Goal: Task Accomplishment & Management: Complete application form

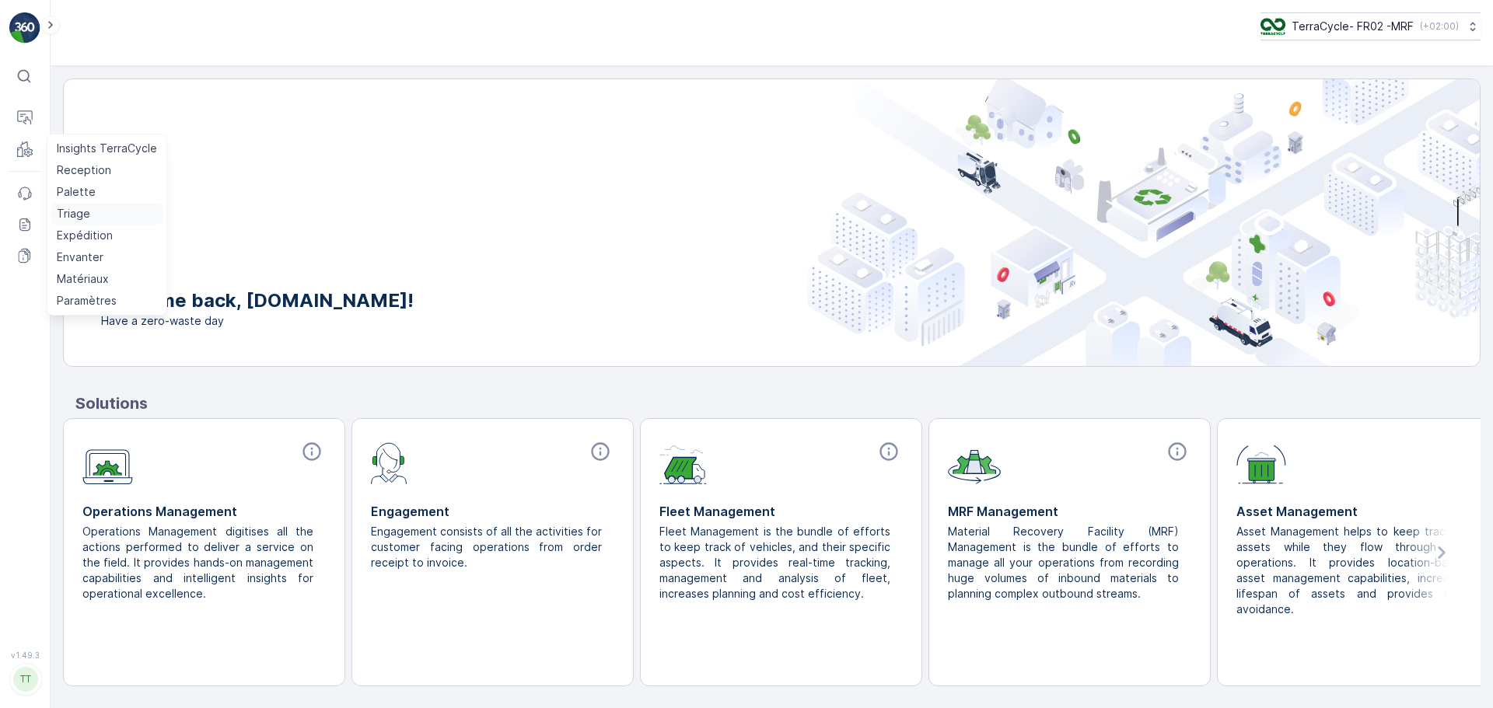
click at [72, 207] on p "Triage" at bounding box center [73, 214] width 33 height 16
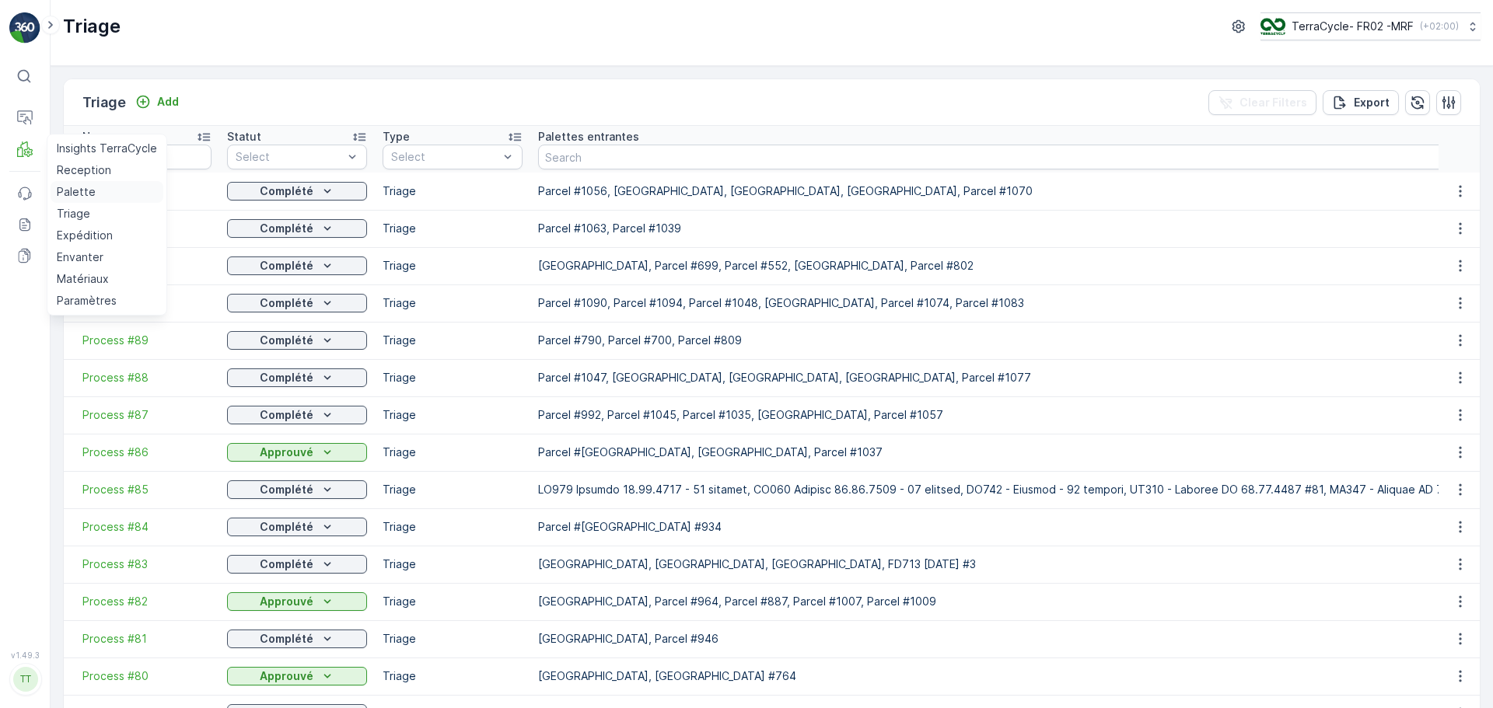
click at [77, 191] on p "Palette" at bounding box center [76, 192] width 39 height 16
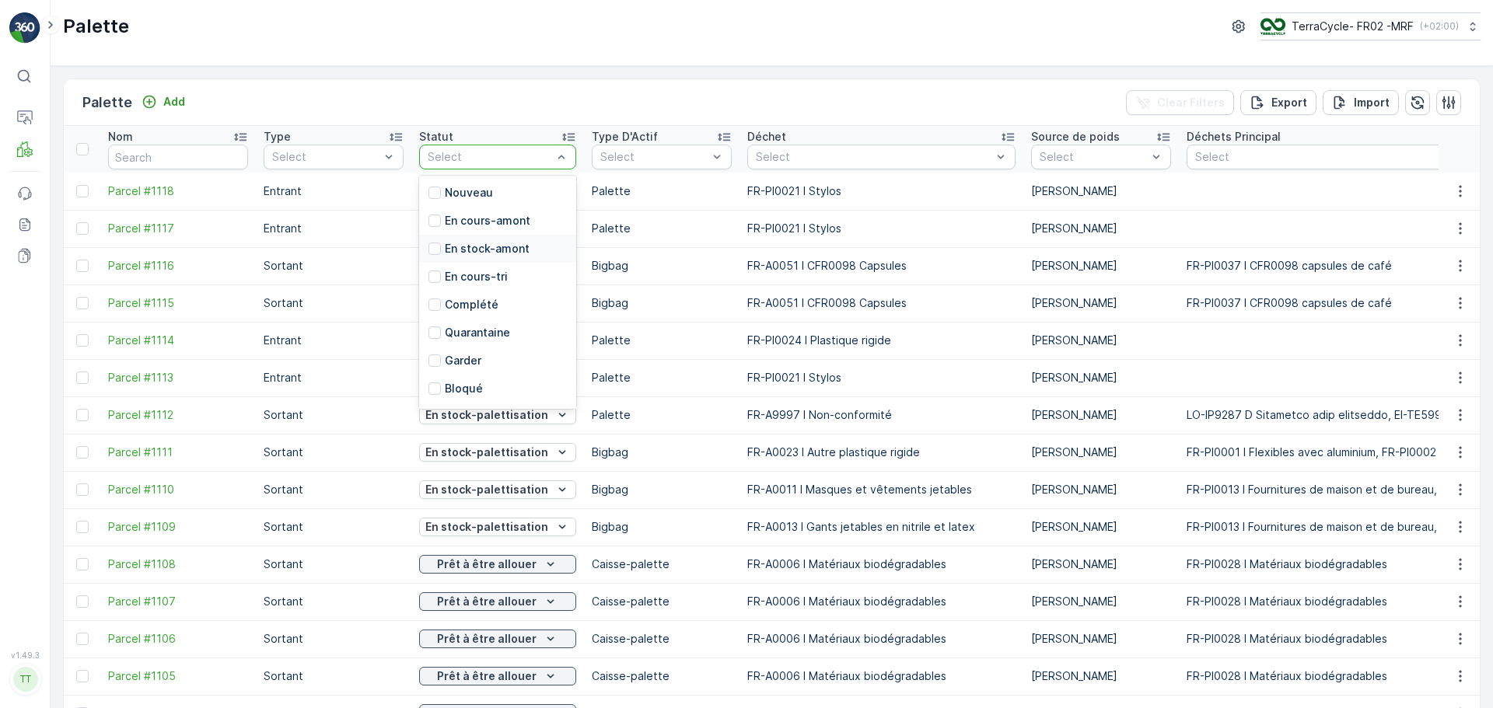
click at [511, 243] on p "En stock-amont" at bounding box center [487, 249] width 85 height 16
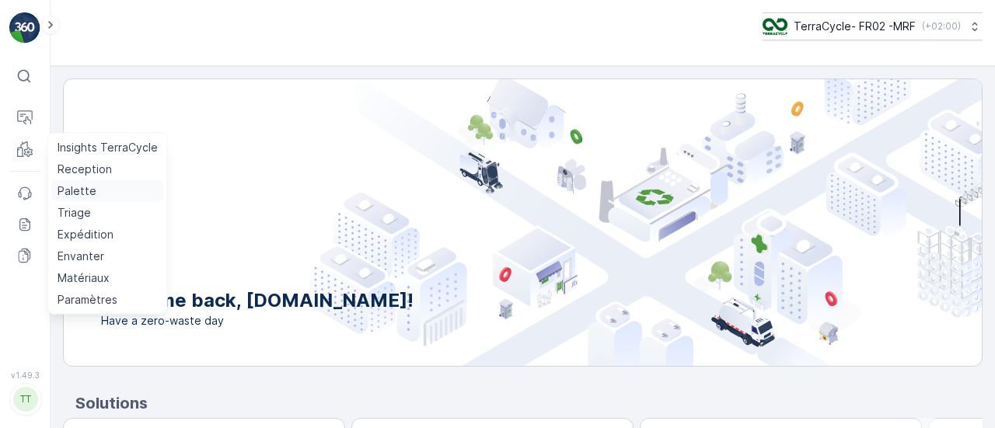
click at [70, 191] on p "Palette" at bounding box center [77, 192] width 39 height 16
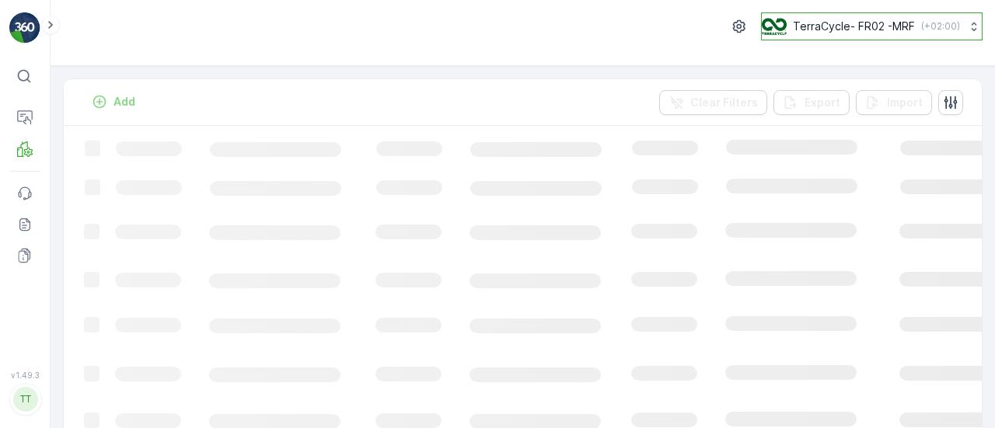
click at [793, 23] on p "TerraCycle- FR02 -MRF" at bounding box center [854, 27] width 122 height 16
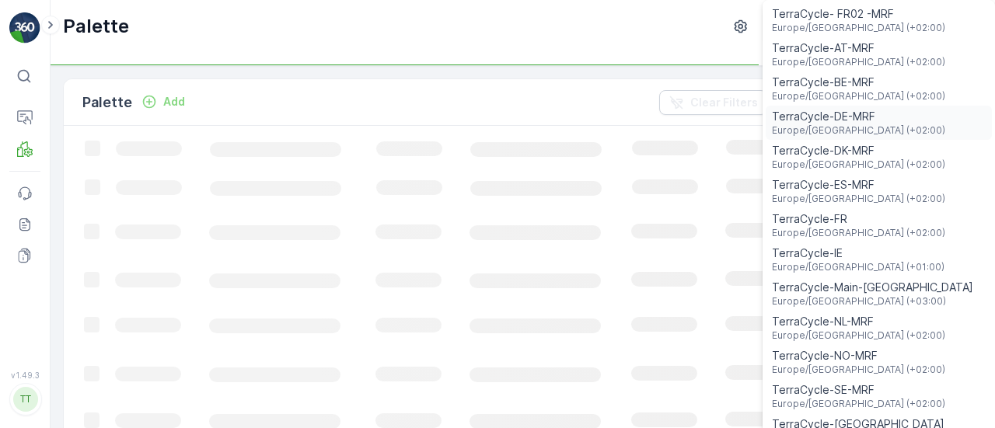
scroll to position [57, 0]
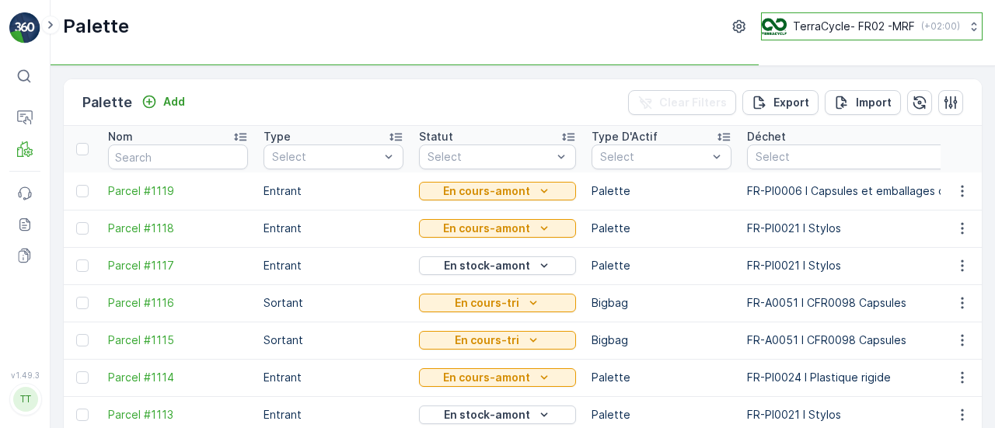
click at [868, 39] on button "TerraCycle- FR02 -MRF ( +02:00 )" at bounding box center [872, 26] width 222 height 28
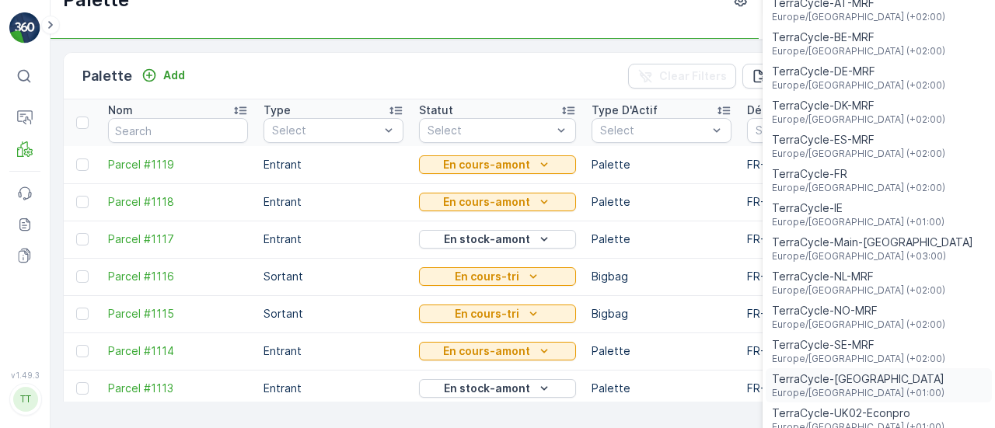
scroll to position [37, 0]
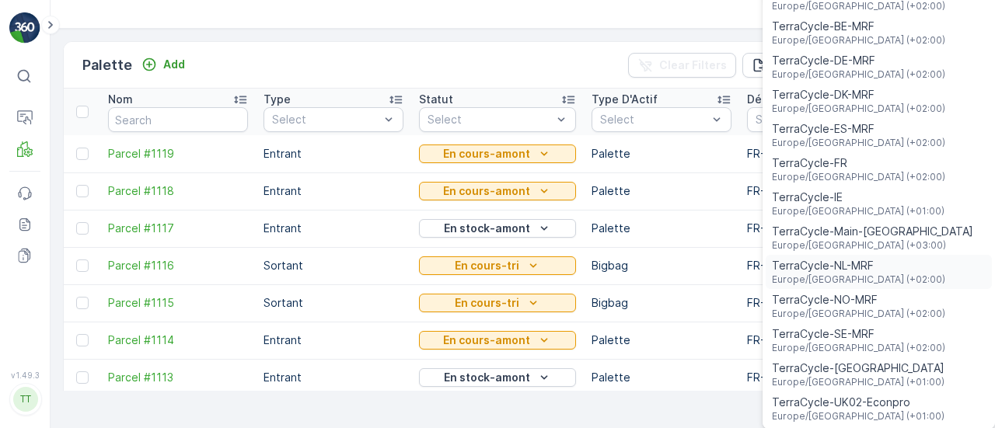
click at [841, 269] on span "TerraCycle-NL-MRF" at bounding box center [858, 266] width 173 height 16
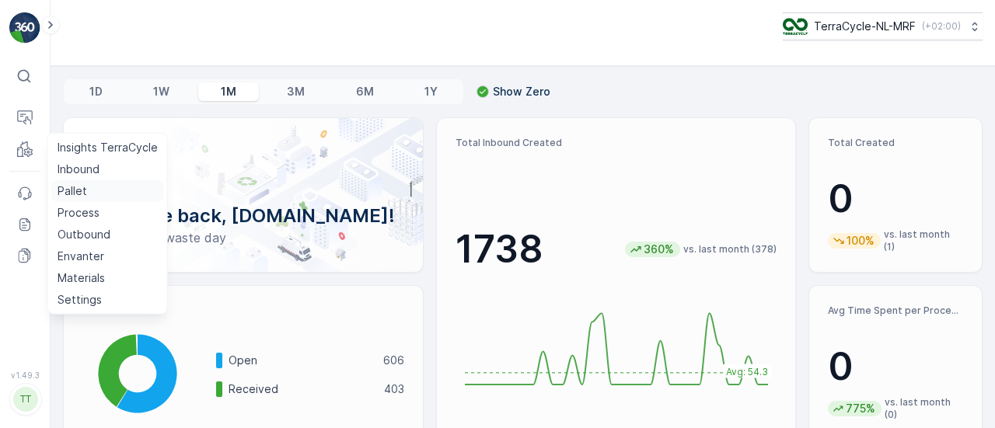
click at [79, 189] on p "Pallet" at bounding box center [73, 192] width 30 height 16
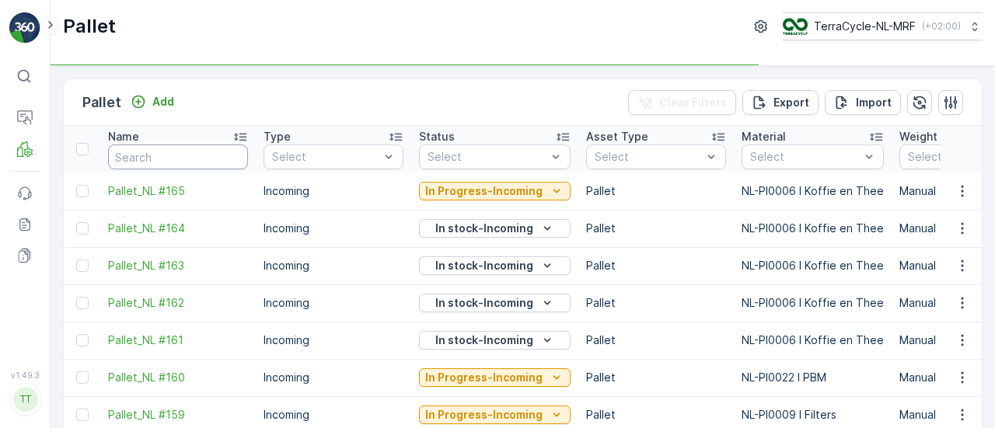
click at [149, 145] on input "text" at bounding box center [178, 157] width 140 height 25
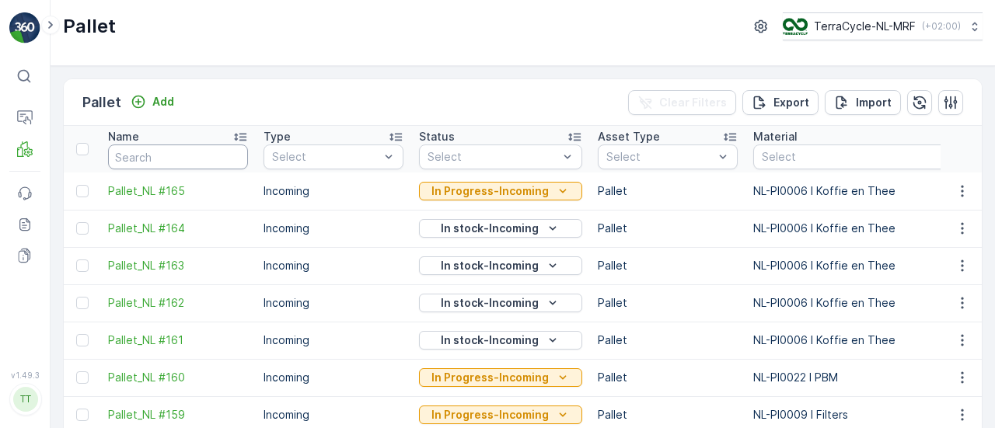
click at [149, 147] on input "text" at bounding box center [178, 157] width 140 height 25
type input "FD737"
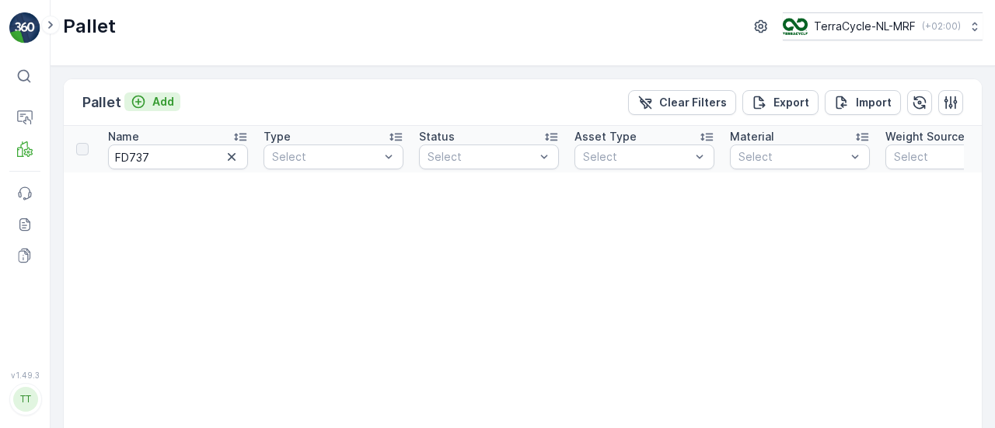
click at [155, 95] on p "Add" at bounding box center [163, 102] width 22 height 16
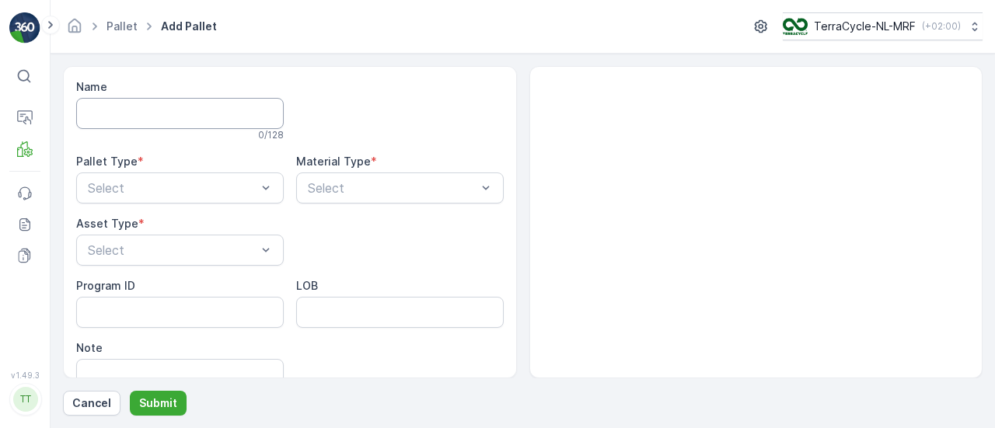
click at [156, 107] on input "Name" at bounding box center [180, 113] width 208 height 31
click at [193, 105] on input "FD737 - NDG -" at bounding box center [180, 113] width 208 height 31
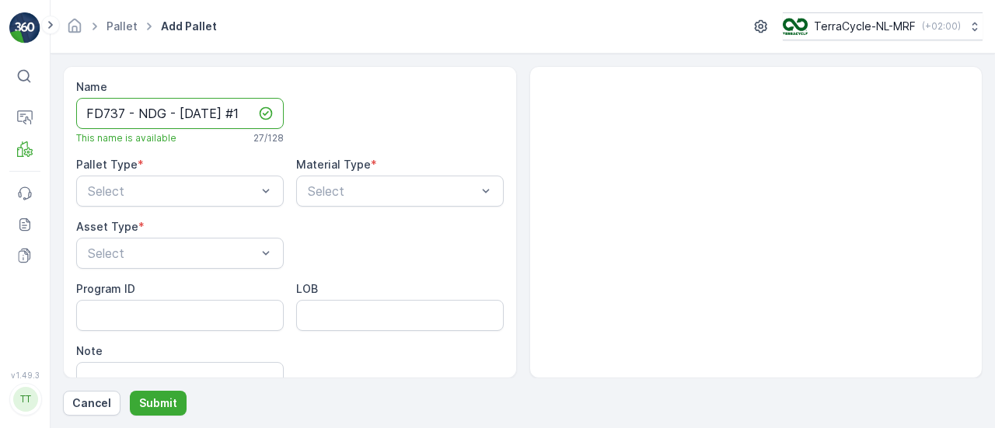
scroll to position [0, 12]
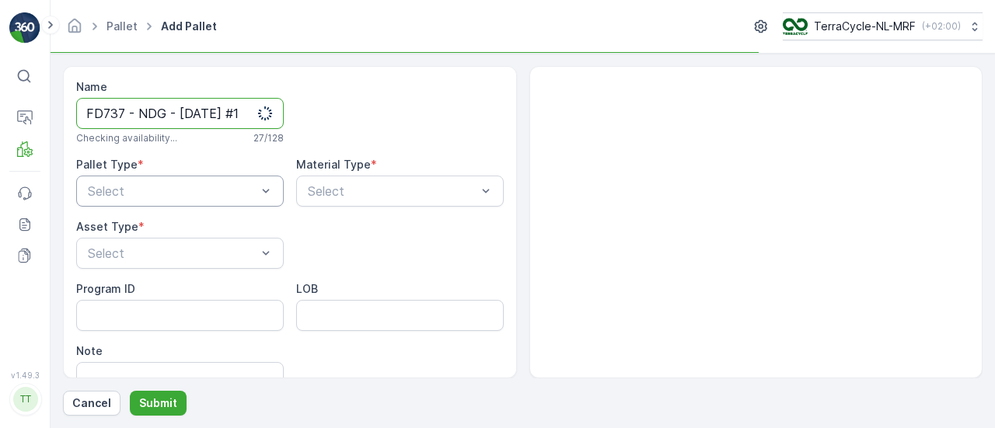
type input "FD737 - NDG - 04.09.2025 #1"
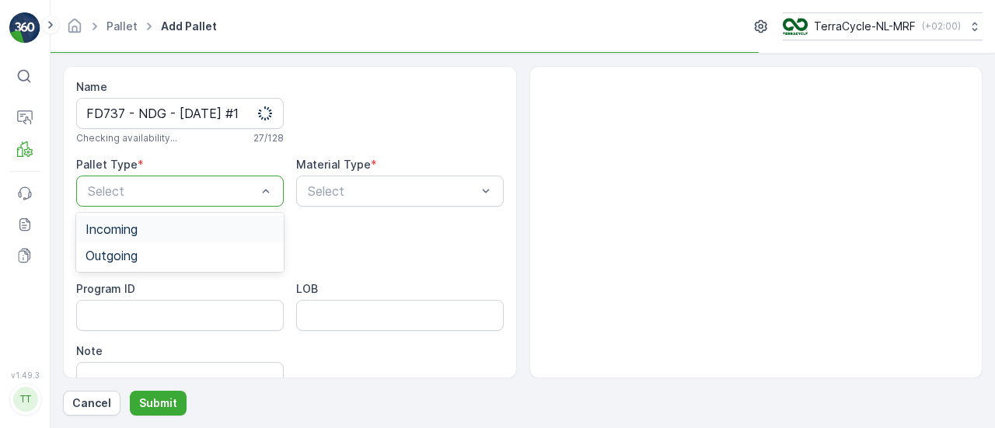
scroll to position [0, 0]
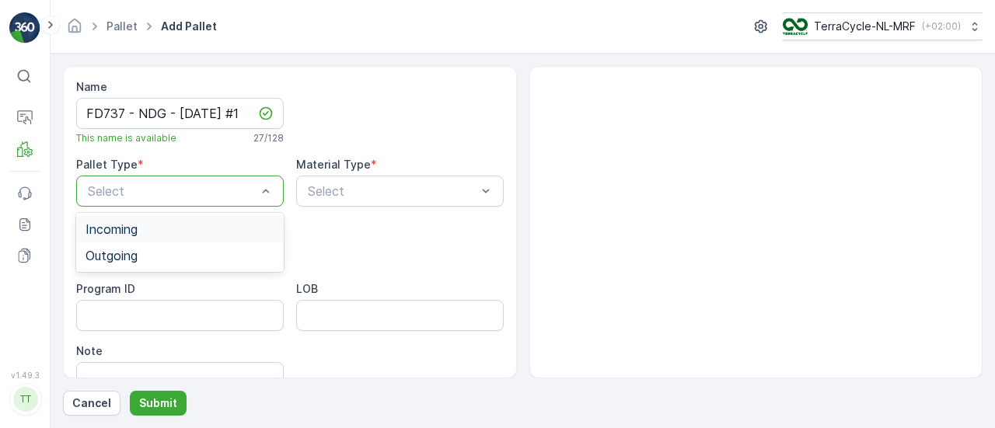
click at [143, 223] on div "Incoming" at bounding box center [180, 229] width 189 height 14
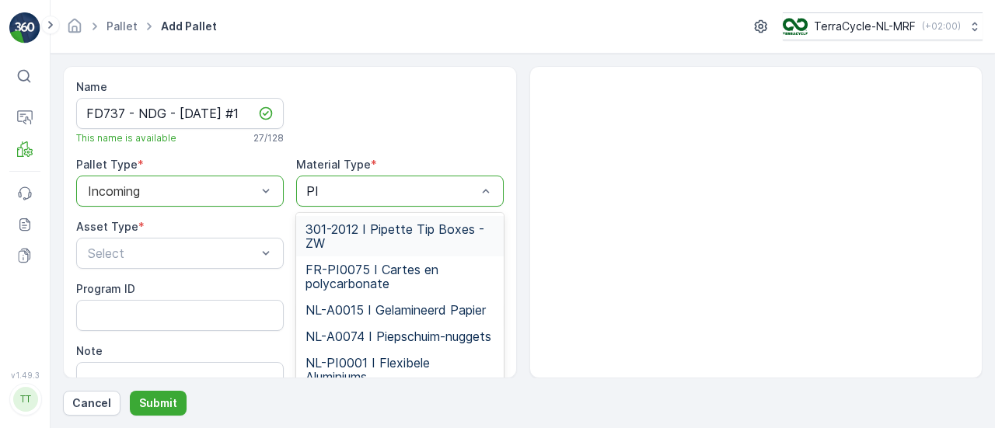
type input "PI0"
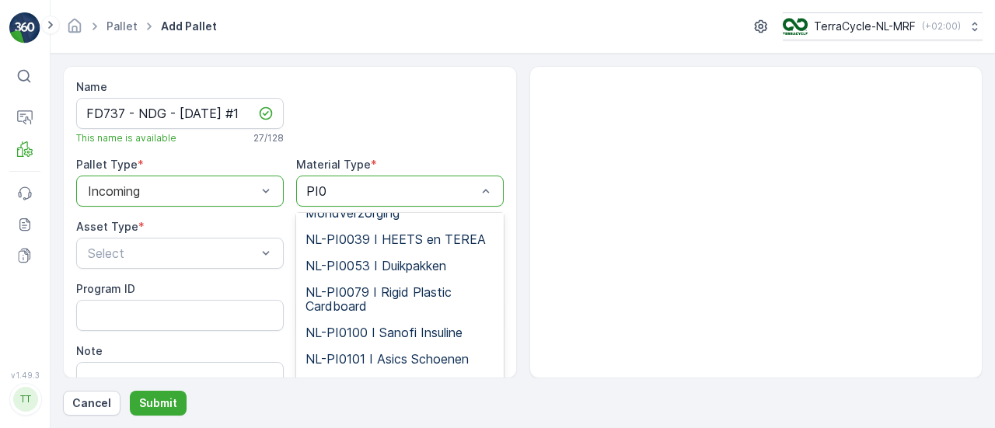
scroll to position [649, 0]
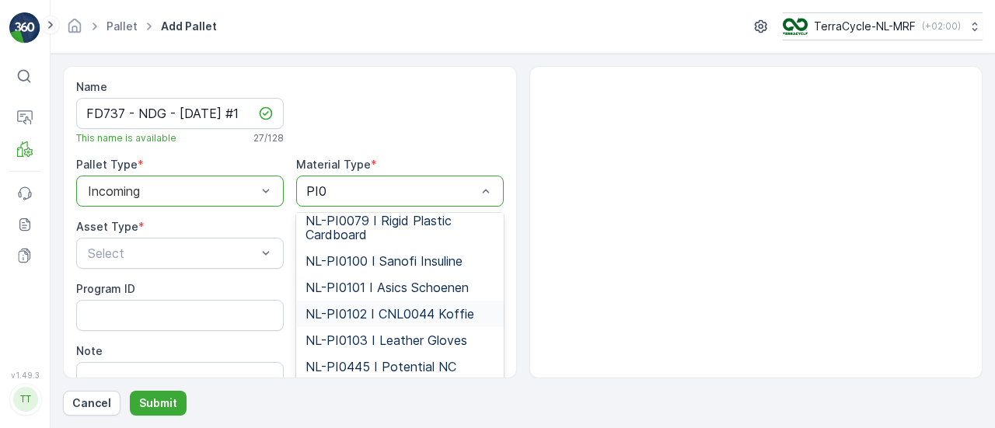
click at [395, 307] on span "NL-PI0102 I CNL0044 Koffie" at bounding box center [390, 314] width 169 height 14
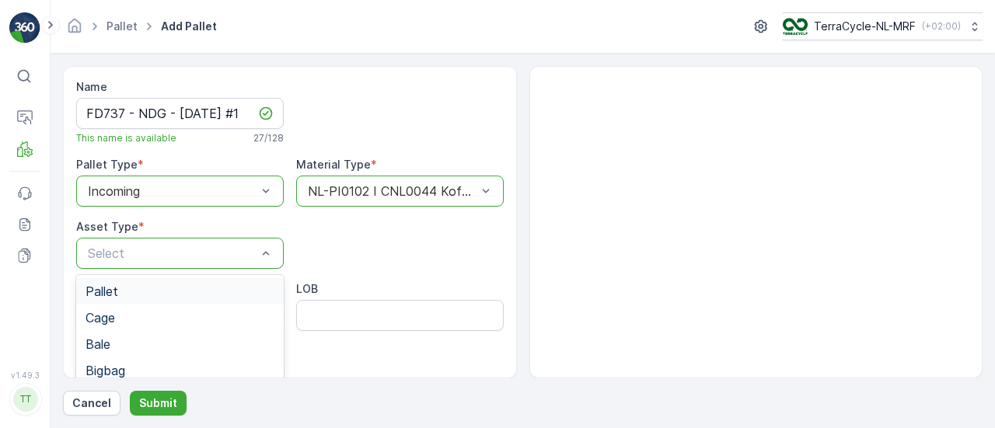
click at [226, 264] on div "Select" at bounding box center [180, 253] width 208 height 31
click at [185, 295] on div "Pallet" at bounding box center [180, 292] width 189 height 14
click at [153, 258] on div at bounding box center [172, 254] width 172 height 14
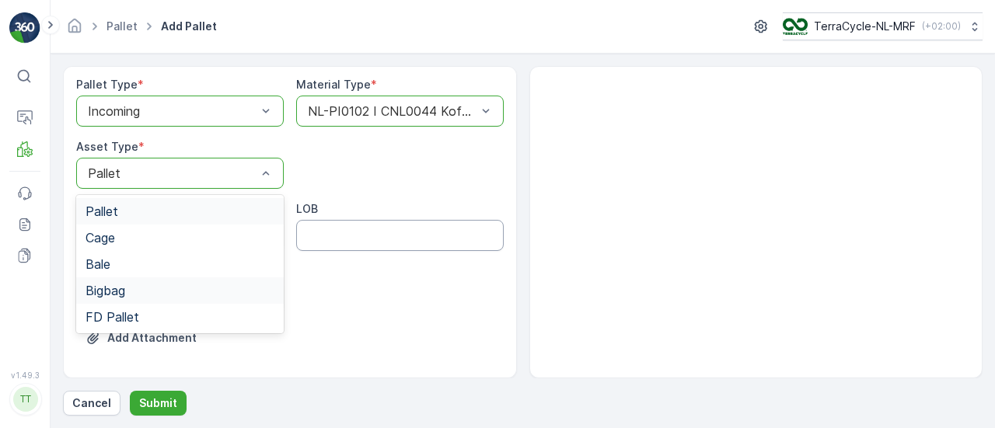
scroll to position [82, 0]
click at [198, 313] on div "FD Pallet" at bounding box center [180, 315] width 189 height 14
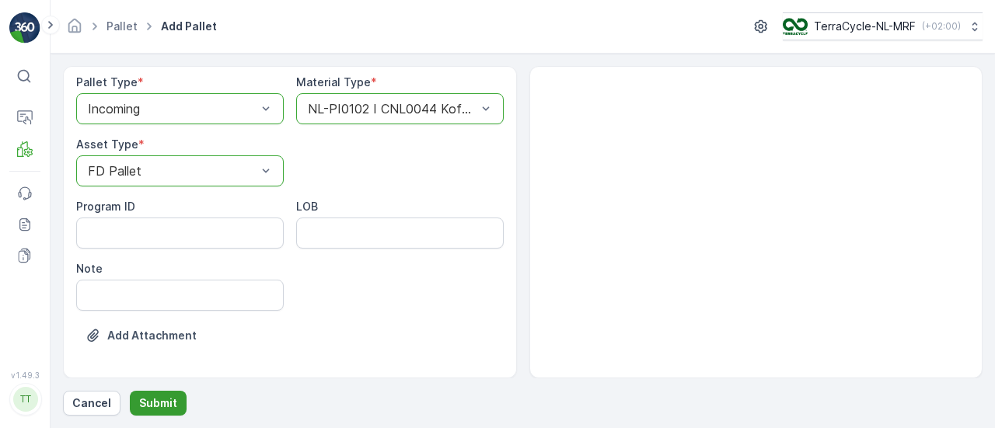
click at [161, 404] on p "Submit" at bounding box center [158, 404] width 38 height 16
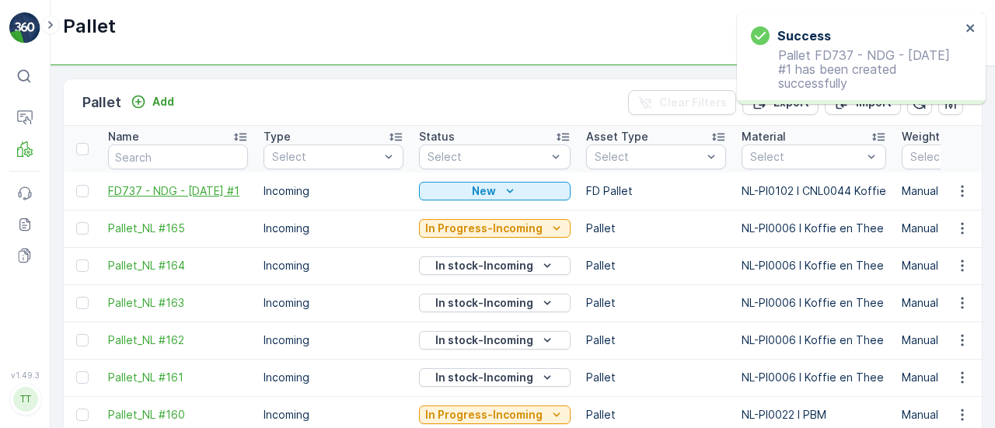
click at [155, 184] on span "FD737 - NDG - 04.09.2025 #1" at bounding box center [178, 192] width 140 height 16
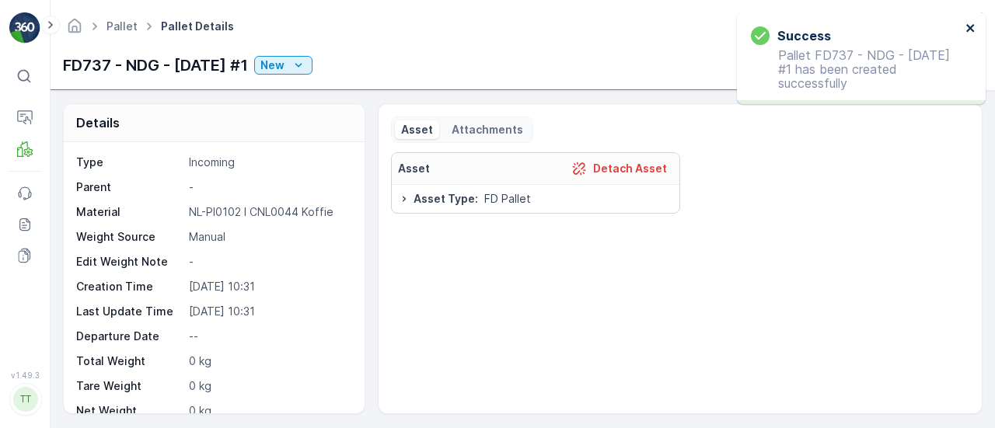
click at [976, 33] on icon "close" at bounding box center [971, 28] width 11 height 12
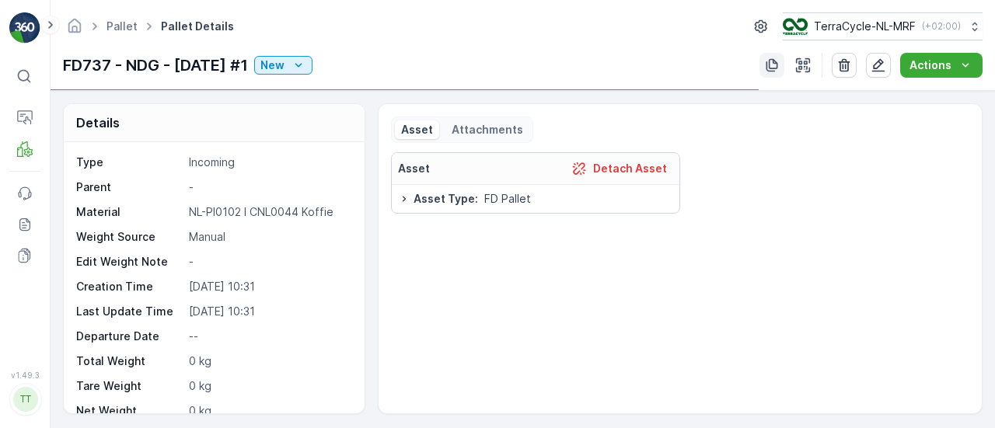
click at [773, 65] on icon "button" at bounding box center [772, 66] width 16 height 16
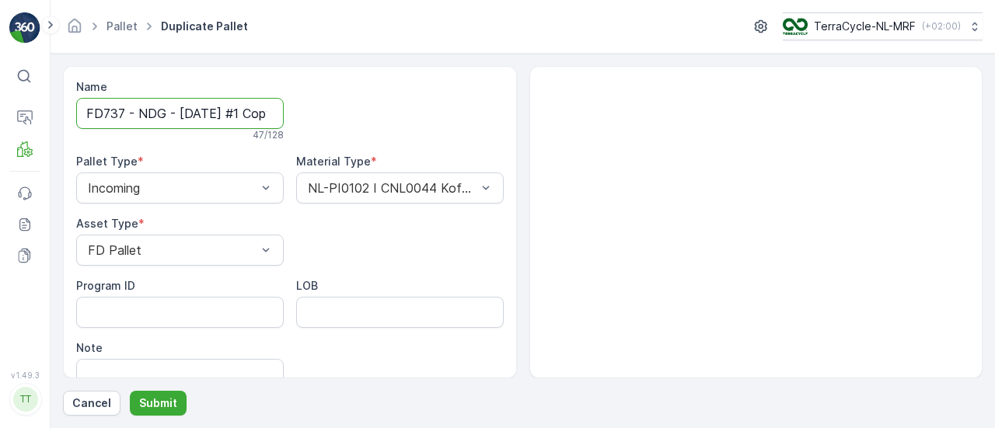
scroll to position [0, 136]
drag, startPoint x: 256, startPoint y: 111, endPoint x: 420, endPoint y: 110, distance: 164.1
click at [376, 118] on div "Name FD737 - NDG - 04.09.2025 #1 Copy #1757320265861 47 / 128 Pallet Type * Inc…" at bounding box center [290, 262] width 428 height 367
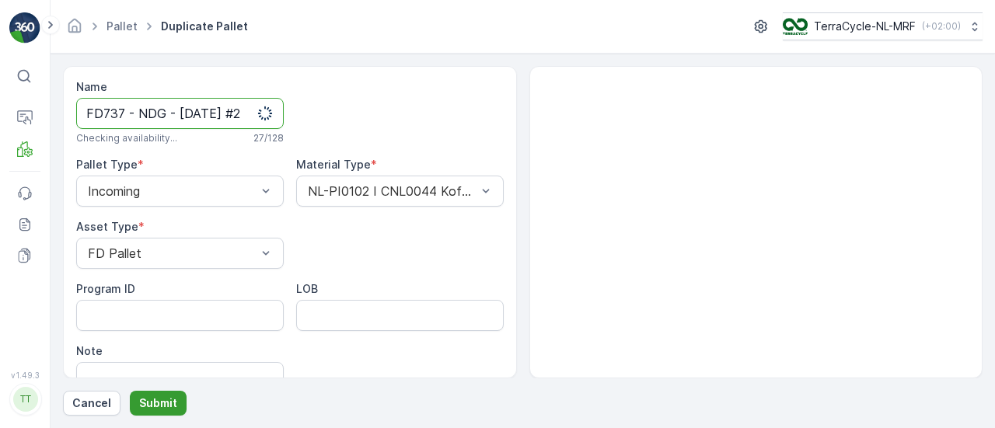
type input "FD737 - NDG - 04.09.2025 #2"
click at [145, 399] on p "Submit" at bounding box center [158, 404] width 38 height 16
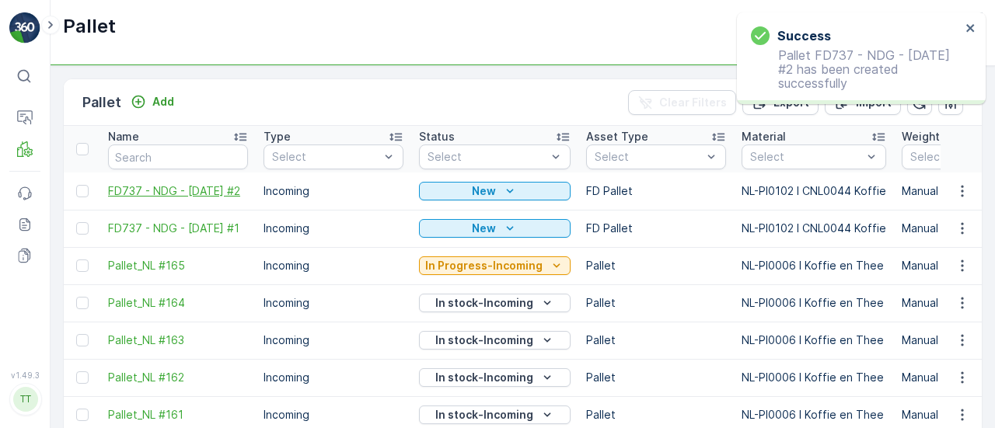
click at [157, 198] on span "FD737 - NDG - 04.09.2025 #2" at bounding box center [178, 192] width 140 height 16
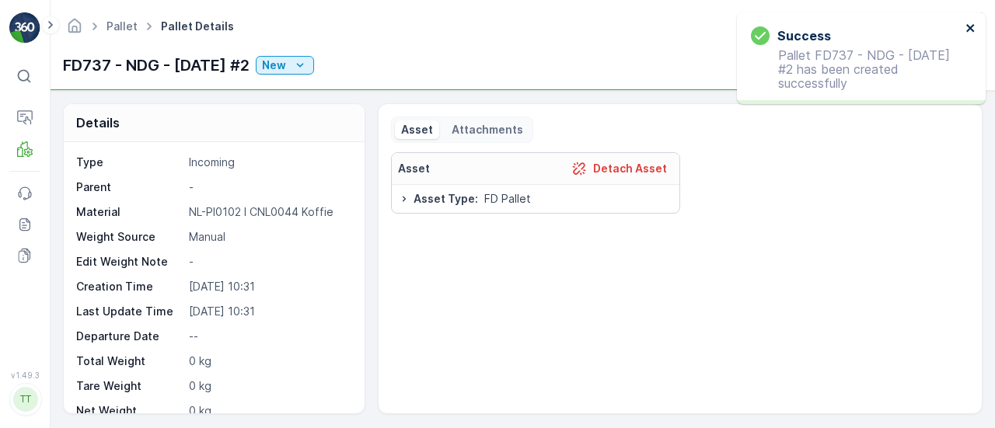
click at [966, 24] on icon "close" at bounding box center [971, 28] width 11 height 12
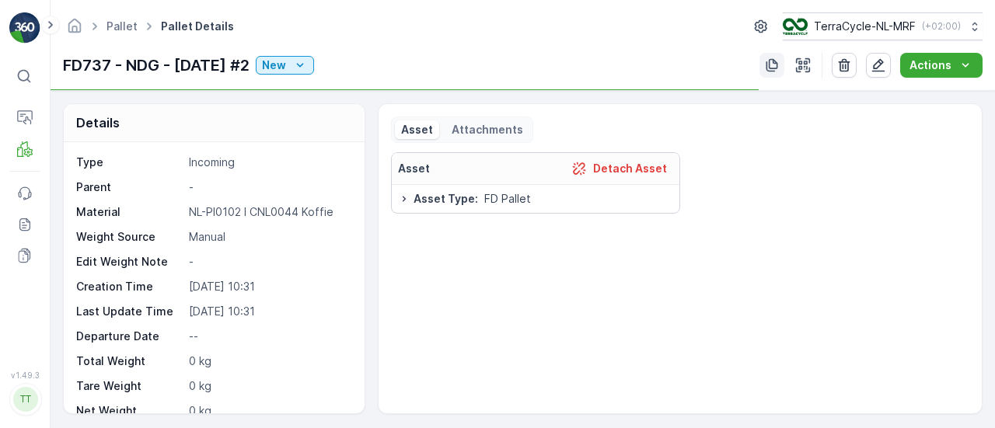
click at [775, 61] on icon "button" at bounding box center [772, 66] width 16 height 16
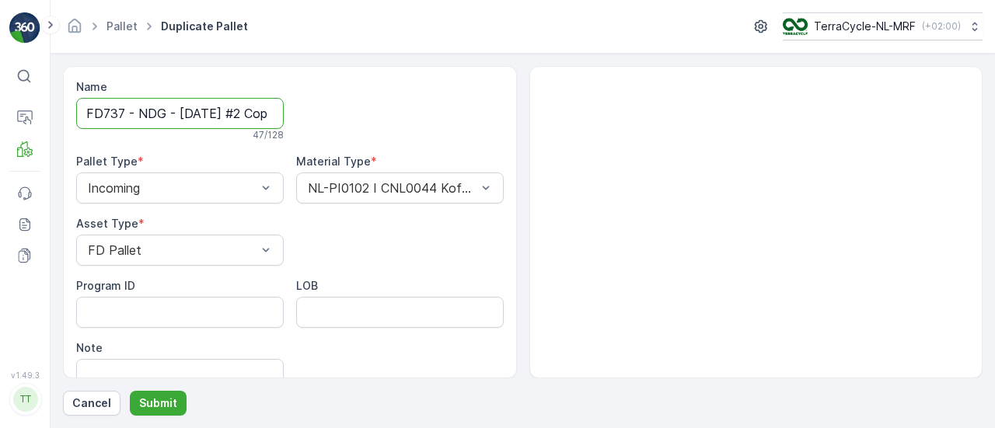
scroll to position [0, 140]
drag, startPoint x: 258, startPoint y: 113, endPoint x: 729, endPoint y: 177, distance: 475.5
click at [729, 177] on div "Name FD737 - NDG - 04.09.2025 #2 Copy #1757320273893 47 / 128 Pallet Type * Inc…" at bounding box center [523, 222] width 920 height 313
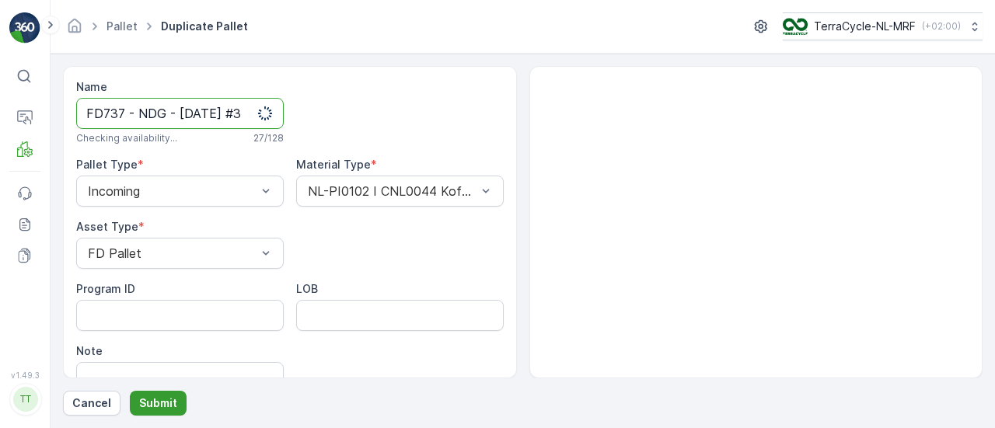
type input "FD737 - NDG - 04.09.2025 #3"
click at [169, 407] on p "Submit" at bounding box center [158, 404] width 38 height 16
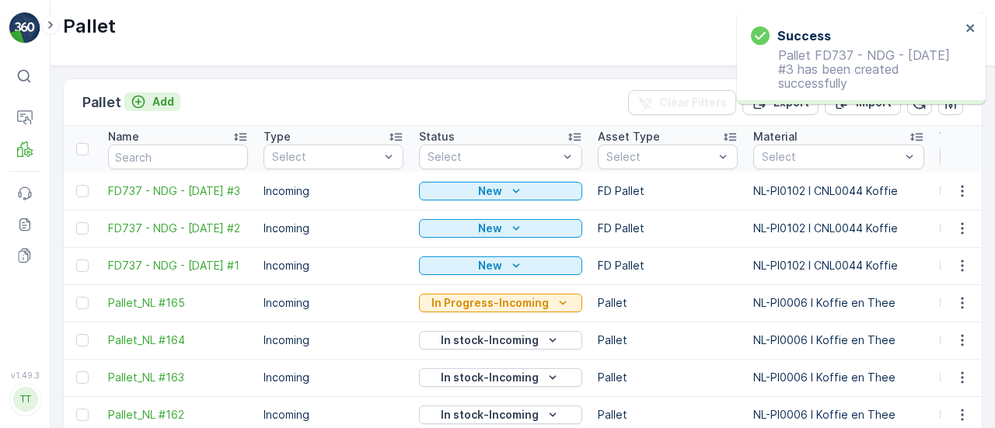
click at [165, 106] on p "Add" at bounding box center [163, 102] width 22 height 16
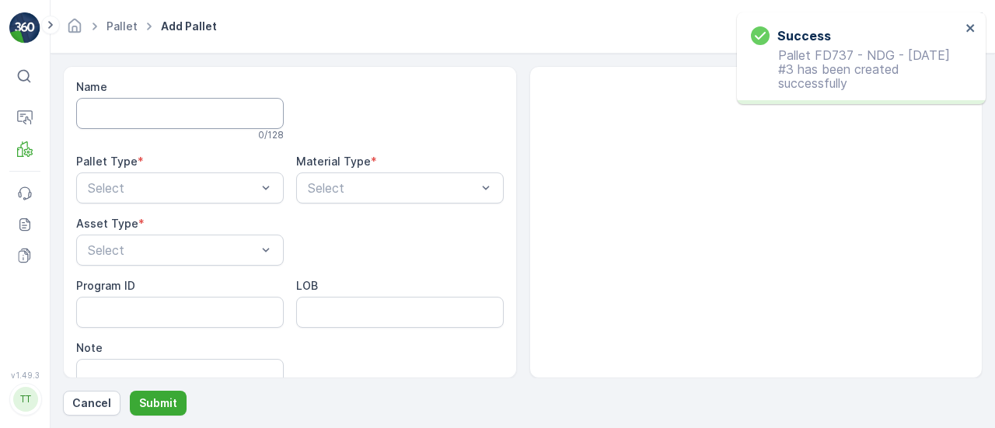
click at [212, 107] on input "Name" at bounding box center [180, 113] width 208 height 31
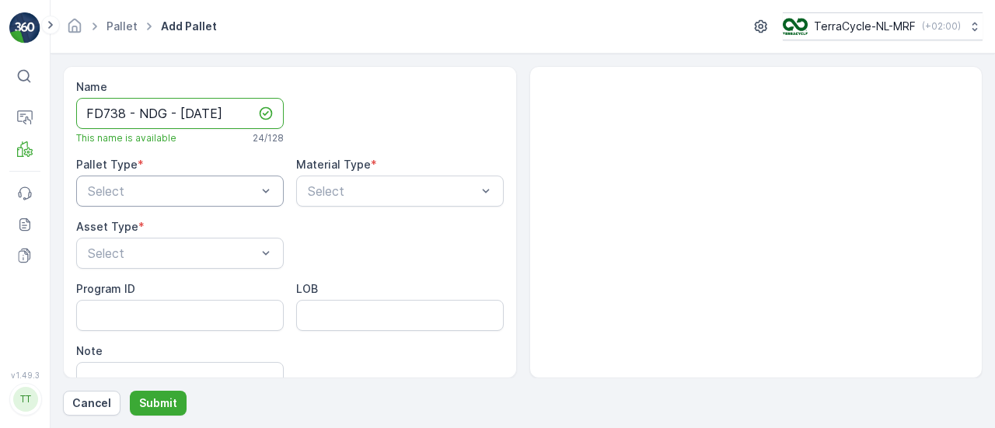
type input "FD738 - NDG - 11.09.2025"
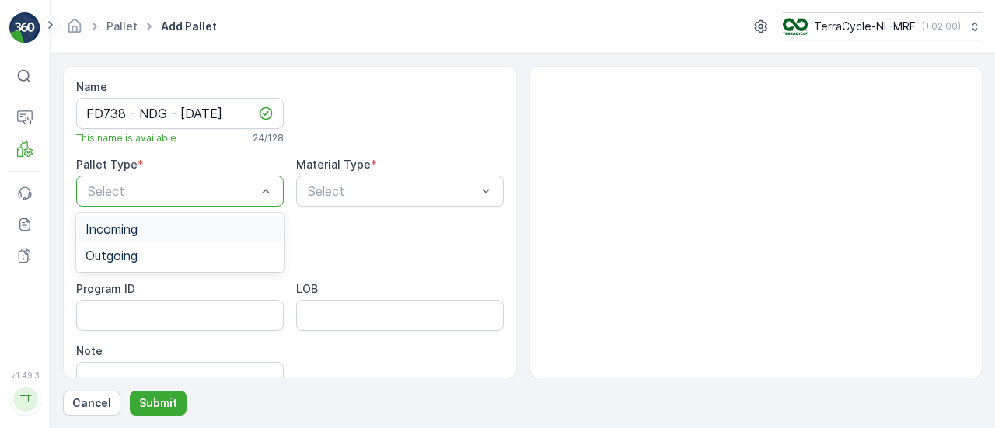
click at [144, 217] on div "Incoming" at bounding box center [180, 229] width 208 height 26
click at [157, 406] on p "Submit" at bounding box center [158, 404] width 38 height 16
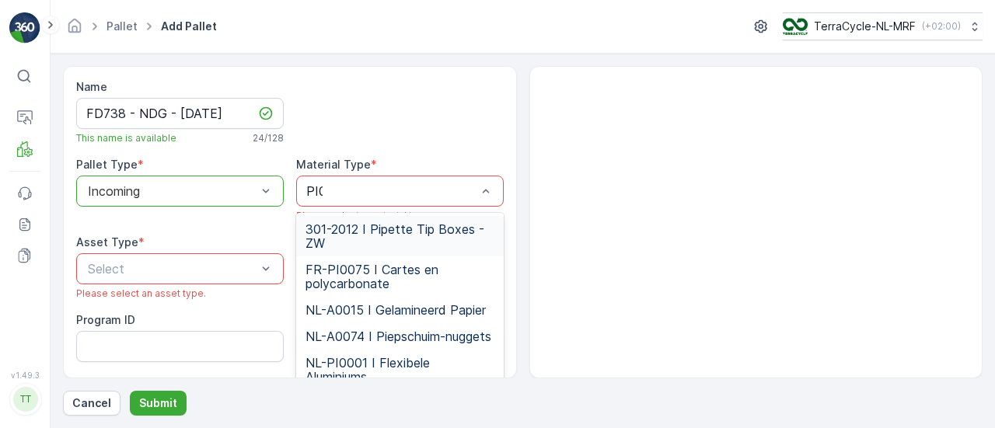
type input "PI01"
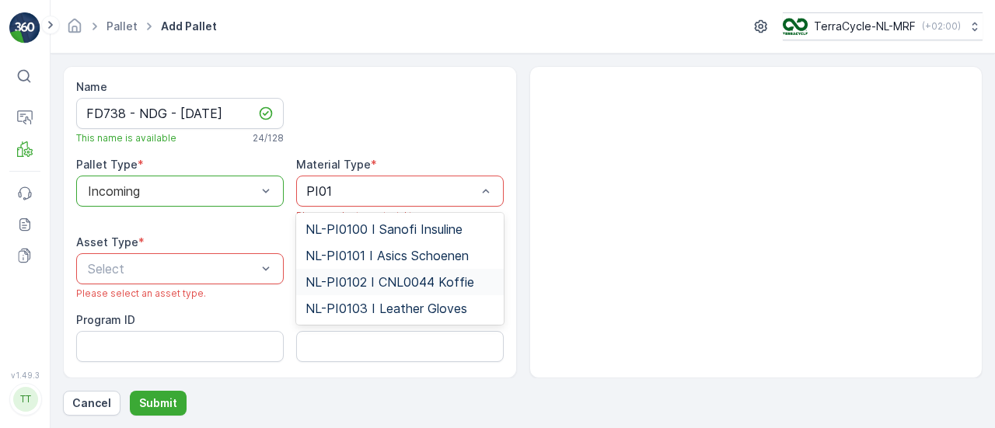
click at [406, 285] on span "NL-PI0102 I CNL0044 Koffie" at bounding box center [390, 282] width 169 height 14
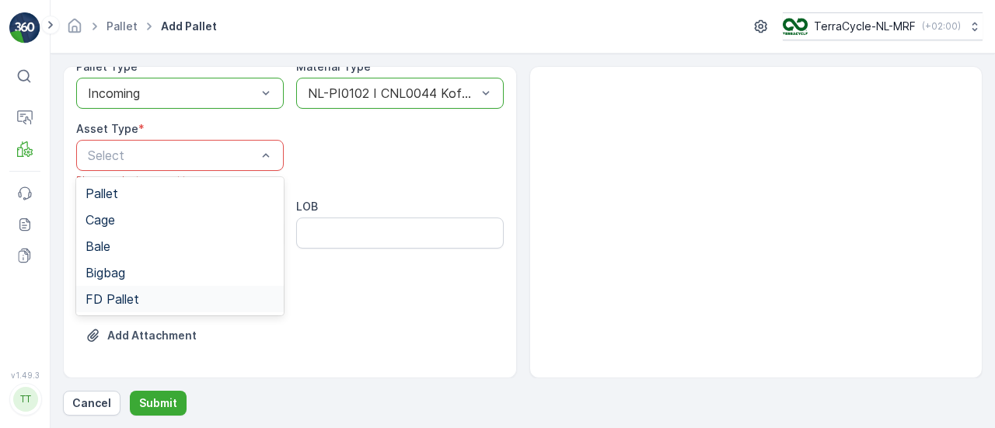
click at [153, 293] on div "FD Pallet" at bounding box center [180, 299] width 189 height 14
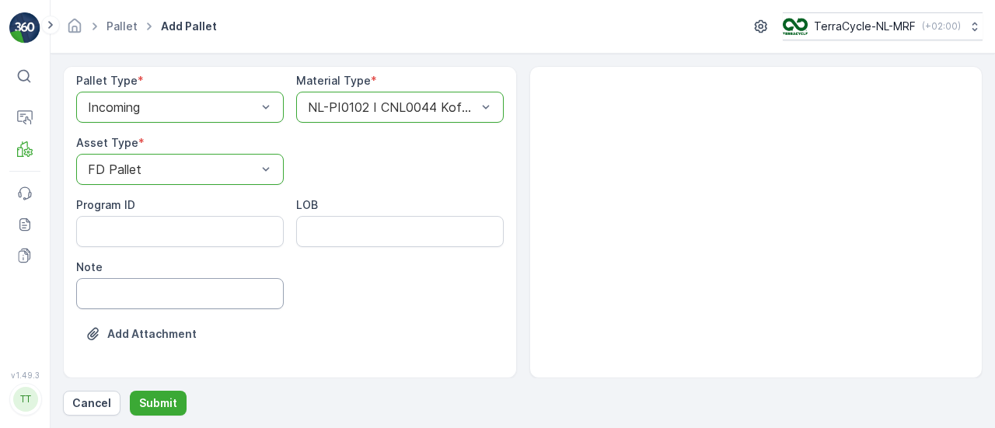
scroll to position [82, 0]
click at [149, 408] on p "Submit" at bounding box center [158, 404] width 38 height 16
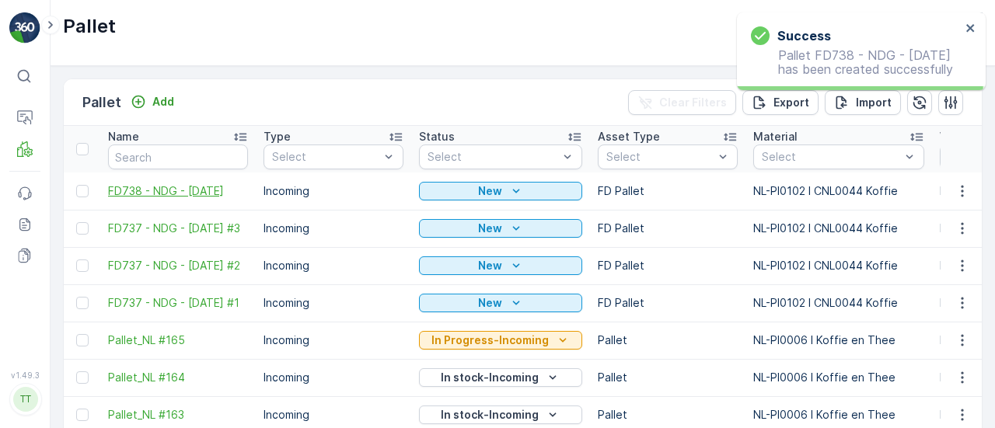
click at [222, 187] on span "FD738 - NDG - 11.09.2025" at bounding box center [178, 192] width 140 height 16
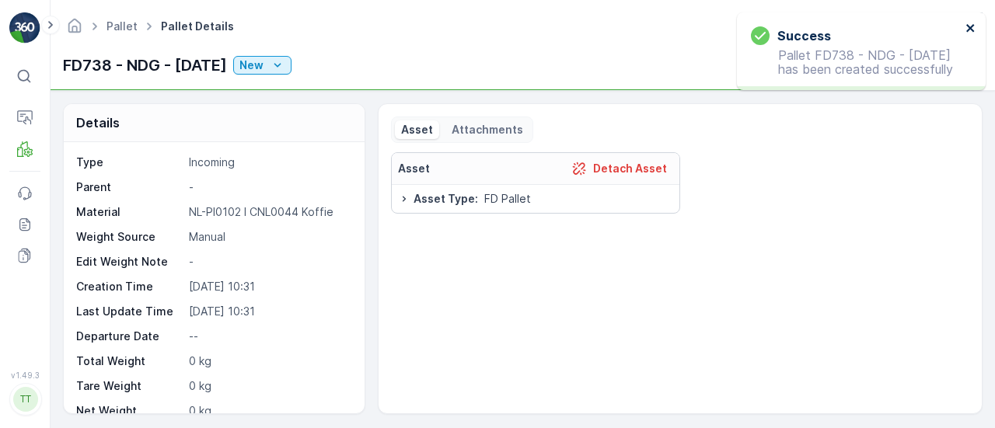
drag, startPoint x: 972, startPoint y: 30, endPoint x: 812, endPoint y: 57, distance: 162.4
click at [970, 30] on icon "close" at bounding box center [971, 28] width 11 height 12
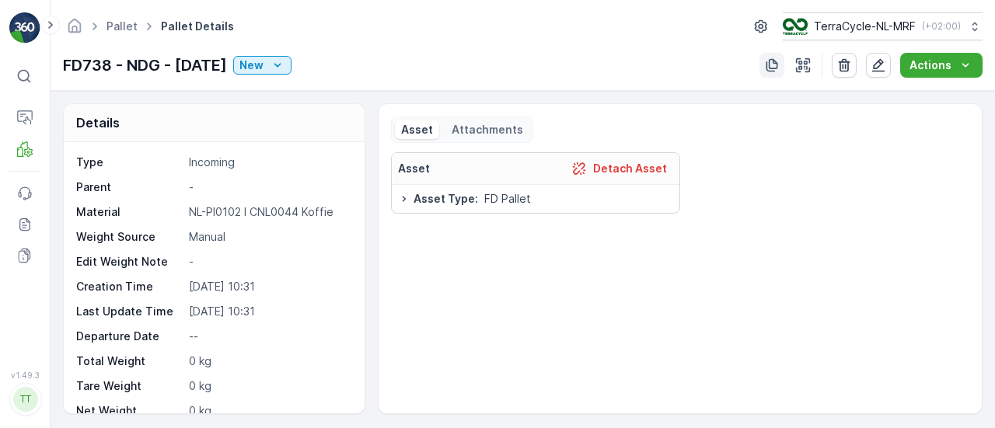
click at [768, 67] on icon "button" at bounding box center [773, 65] width 12 height 13
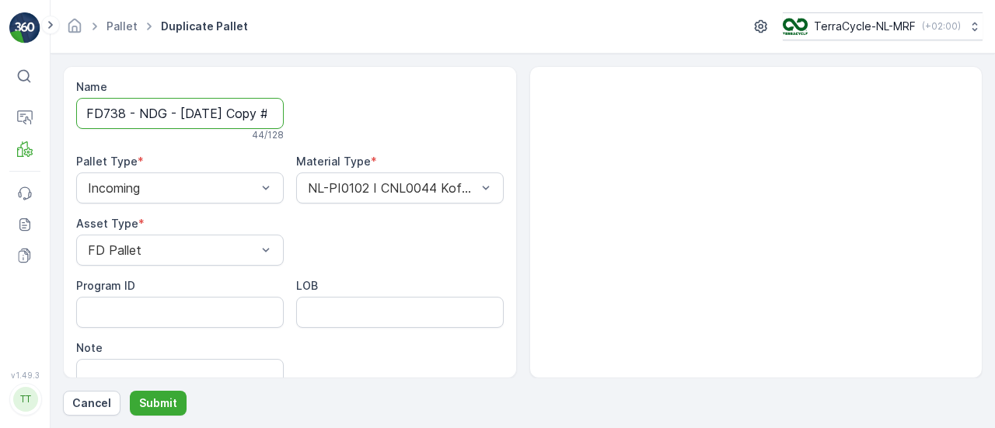
scroll to position [0, 116]
drag, startPoint x: 247, startPoint y: 110, endPoint x: 954, endPoint y: 79, distance: 708.3
click at [949, 80] on div "Name FD738 - NDG - 11.09.2025 Copy #1757320313385 44 / 128 Pallet Type * Incomi…" at bounding box center [523, 222] width 920 height 313
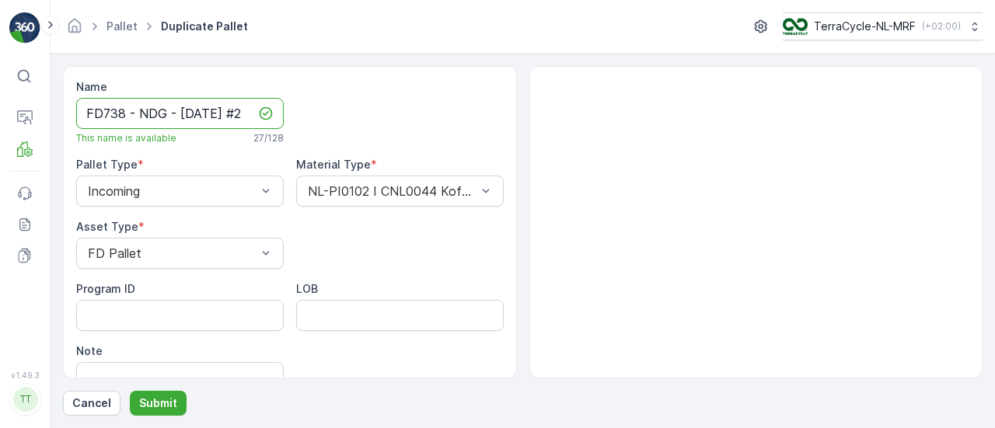
scroll to position [0, 9]
type input "FD738 - NDG - 11.09.2025 #2"
click at [138, 413] on button "Submit" at bounding box center [158, 403] width 57 height 25
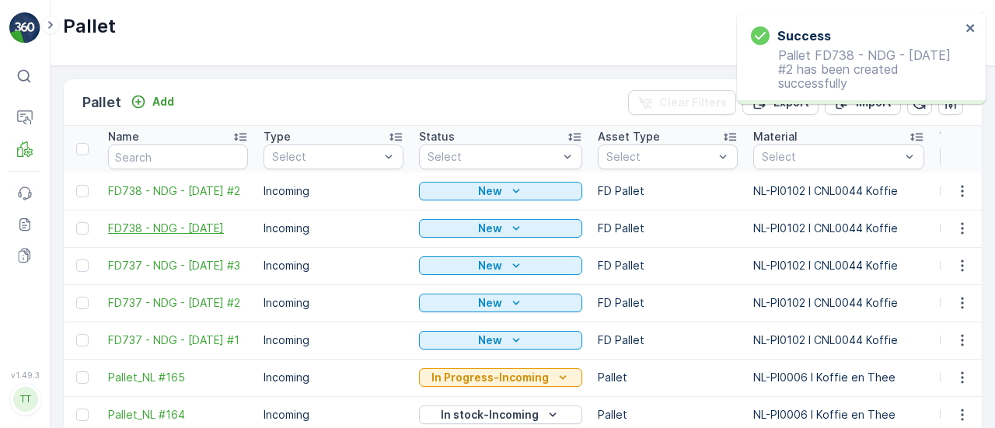
click at [198, 226] on span "FD738 - NDG - 11.09.2025" at bounding box center [178, 229] width 140 height 16
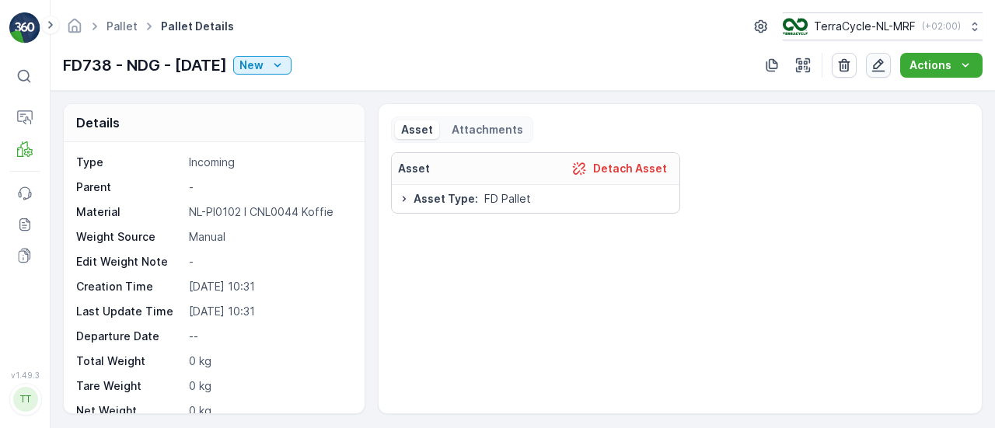
click at [882, 64] on icon "button" at bounding box center [879, 66] width 16 height 16
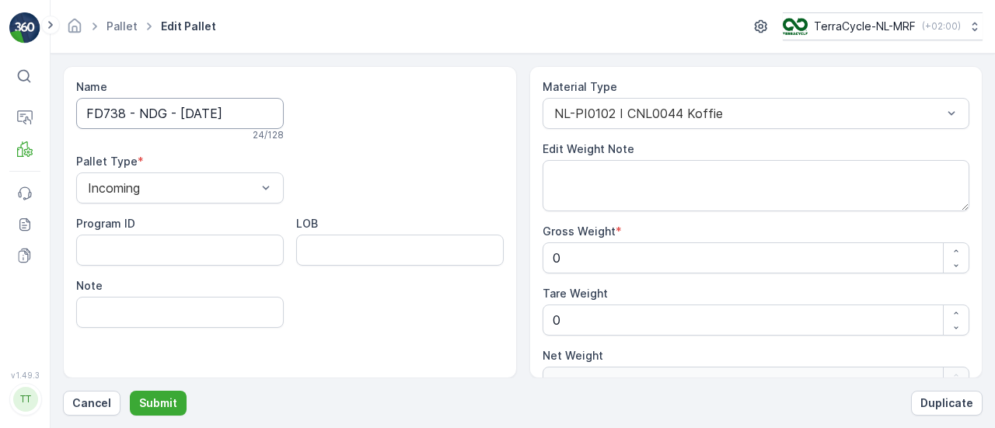
click at [254, 106] on input "FD738 - NDG - 11.09.2025" at bounding box center [180, 113] width 208 height 31
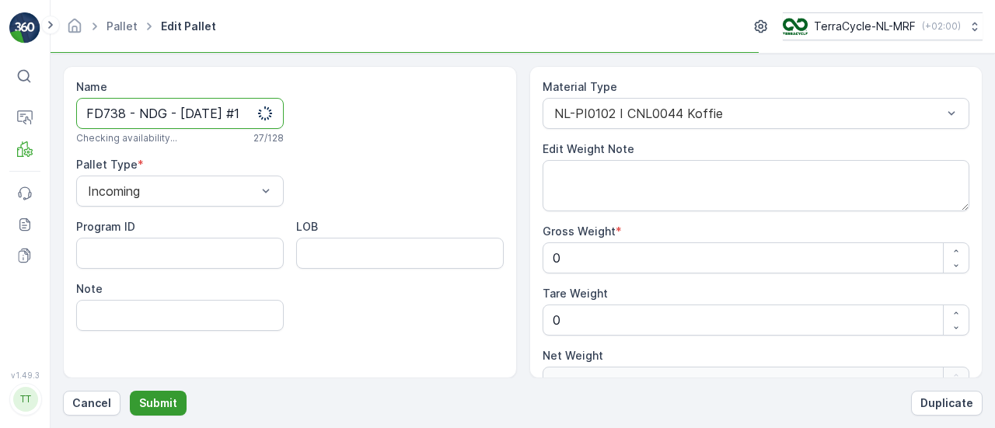
type input "FD738 - NDG - 11.09.2025 #1"
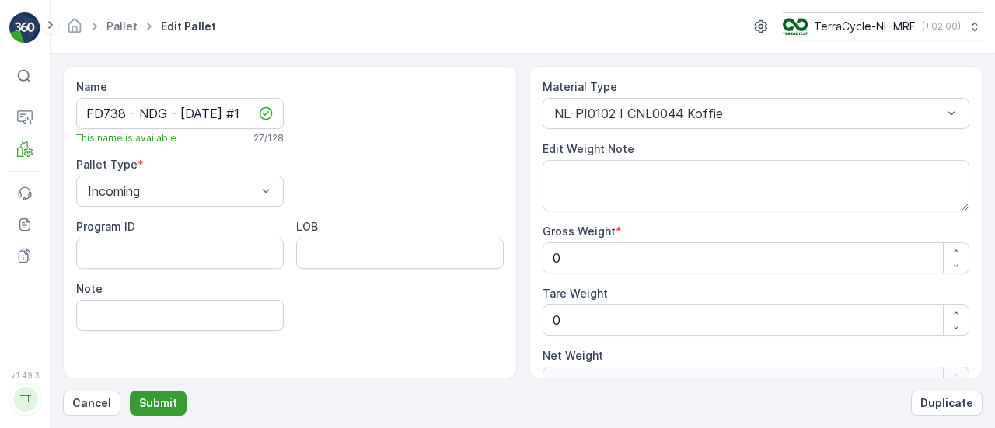
click at [172, 400] on p "Submit" at bounding box center [158, 404] width 38 height 16
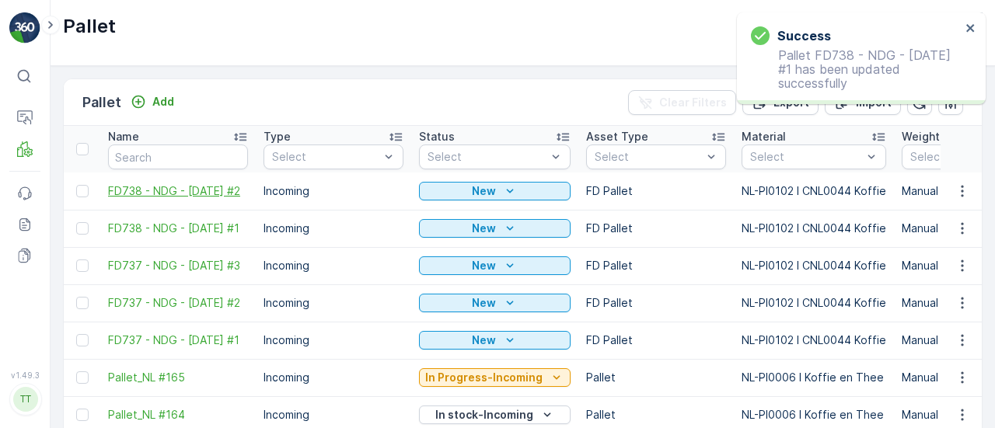
click at [147, 192] on span "FD738 - NDG - 11.09.2025 #2" at bounding box center [178, 192] width 140 height 16
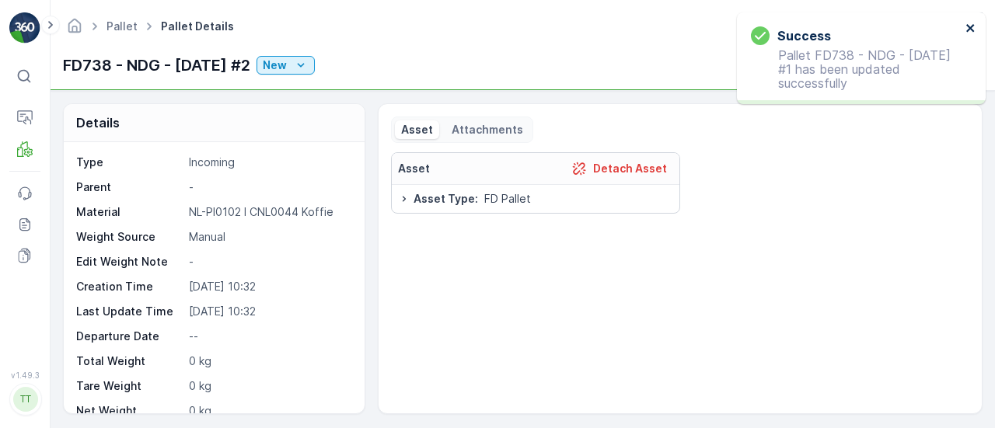
click at [970, 30] on icon "close" at bounding box center [971, 28] width 11 height 12
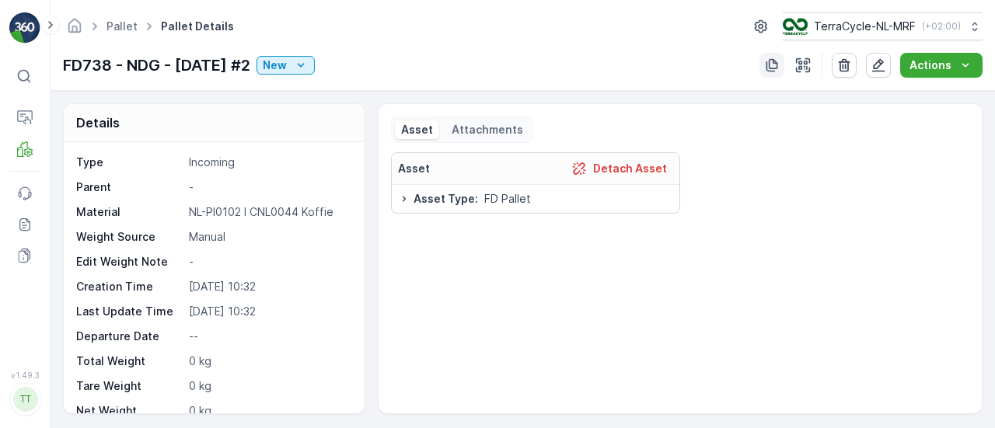
click at [782, 60] on button "button" at bounding box center [772, 65] width 25 height 25
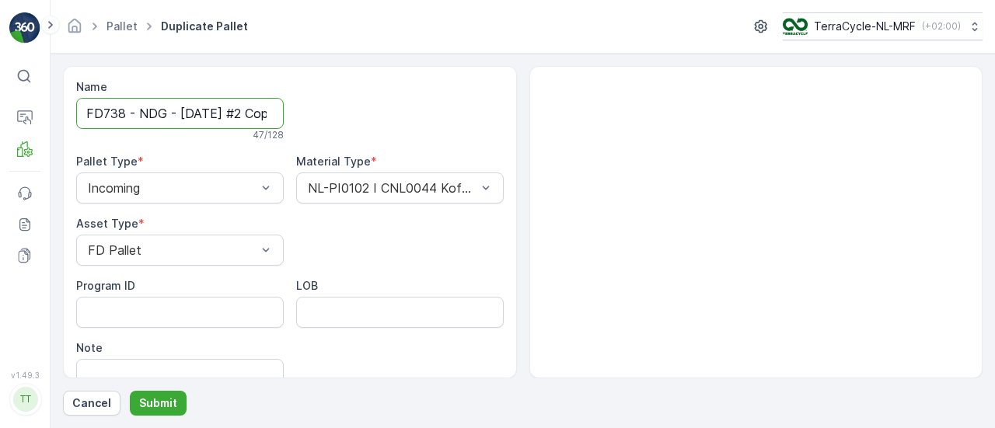
scroll to position [0, 137]
drag, startPoint x: 250, startPoint y: 114, endPoint x: 571, endPoint y: 96, distance: 321.7
click at [568, 96] on div "Name FD738 - NDG - 11.09.2025 #2 Copy #1757320338039 47 / 128 Pallet Type * Inc…" at bounding box center [523, 222] width 920 height 313
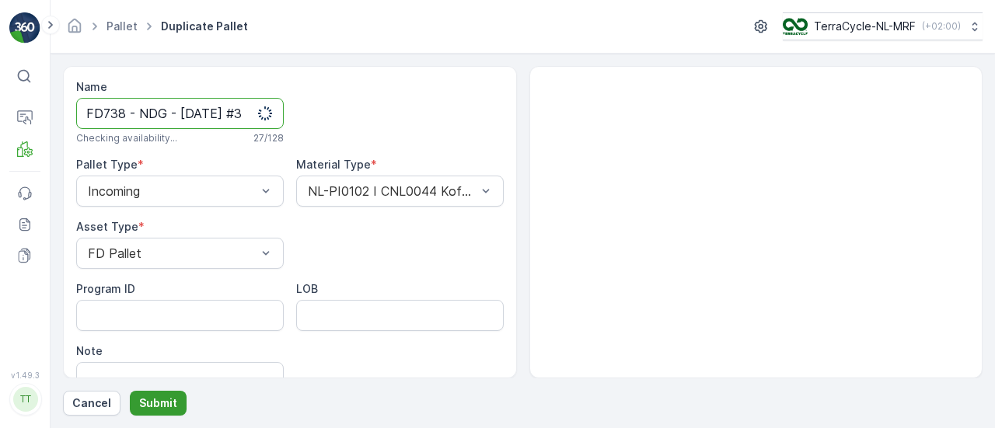
type input "FD738 - NDG - 11.09.2025 #3"
click at [150, 407] on p "Submit" at bounding box center [158, 404] width 38 height 16
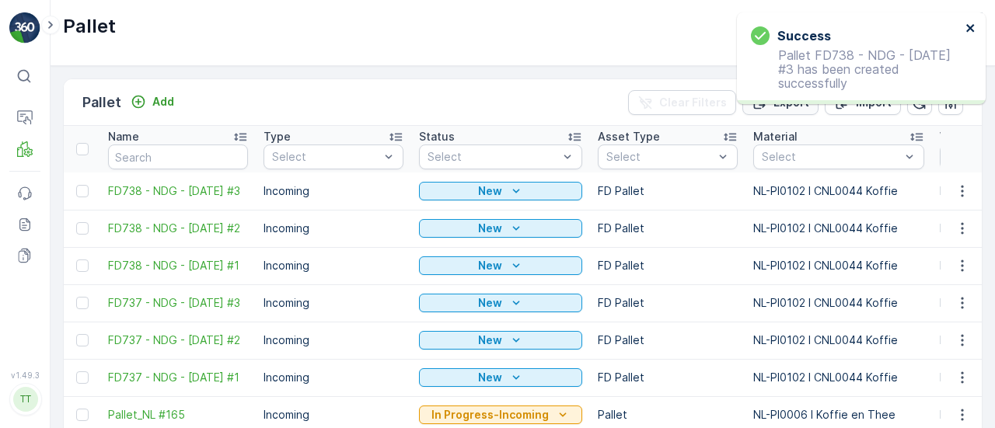
drag, startPoint x: 969, startPoint y: 24, endPoint x: 747, endPoint y: 96, distance: 233.6
click at [969, 24] on icon "close" at bounding box center [971, 28] width 11 height 12
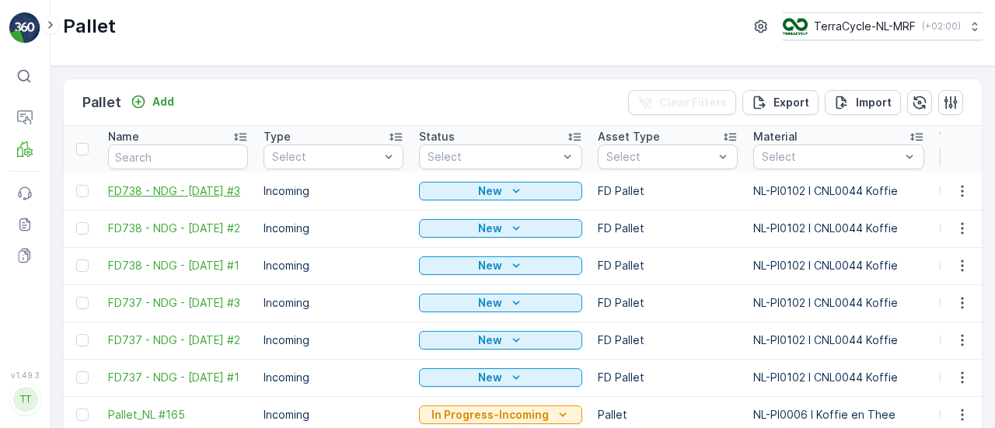
click at [200, 184] on span "FD738 - NDG - 11.09.2025 #3" at bounding box center [178, 192] width 140 height 16
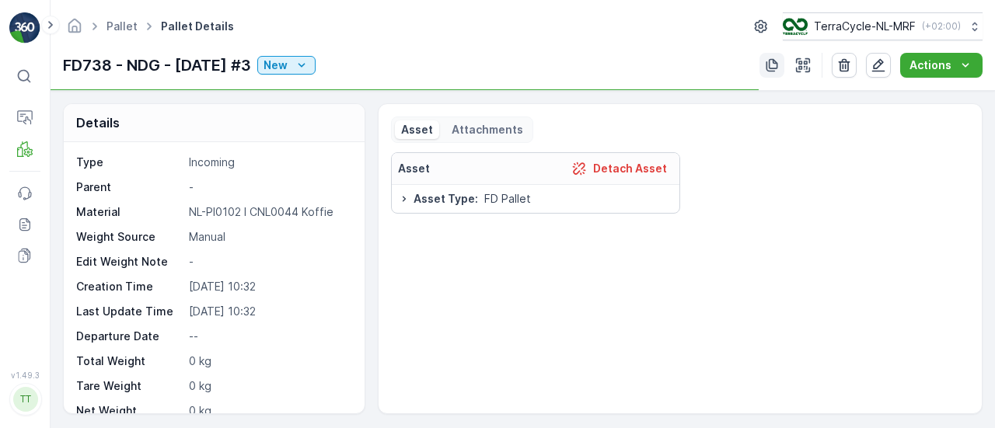
click at [770, 65] on icon "button" at bounding box center [772, 66] width 16 height 16
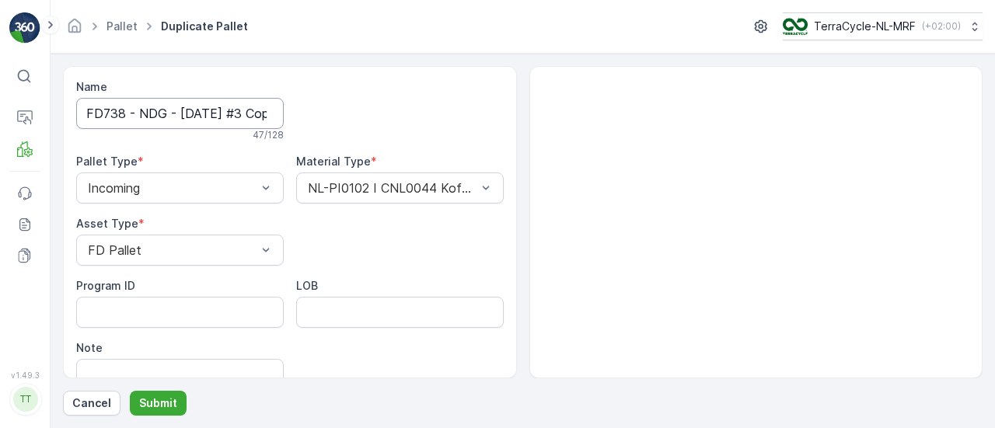
click at [187, 112] on input "FD738 - NDG - 11.09.2025 #3 Copy #1757320348365" at bounding box center [180, 113] width 208 height 31
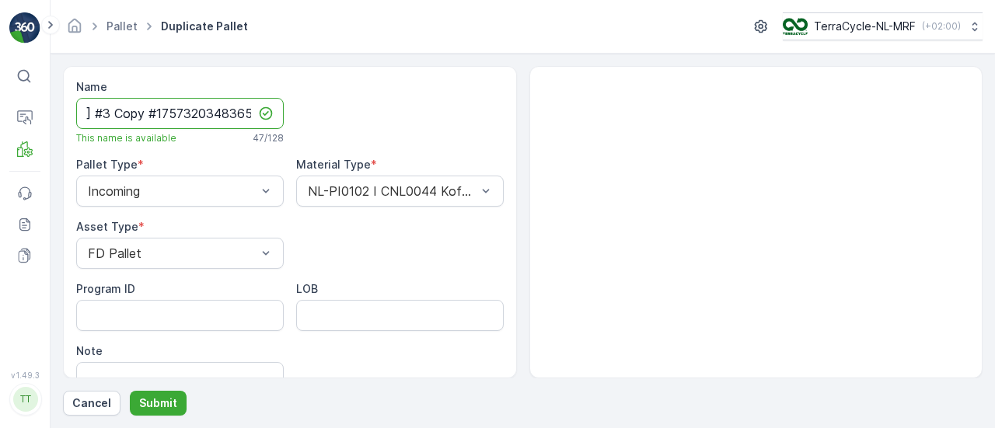
drag, startPoint x: 227, startPoint y: 113, endPoint x: 252, endPoint y: 107, distance: 25.7
click at [252, 107] on input "FD738 - NDG - 19.09.2025 #3 Copy #1757320348365" at bounding box center [180, 113] width 208 height 31
click at [147, 110] on input "FD738 - NDG - 19.09.2025 #3 Copy #1757320348365" at bounding box center [180, 113] width 208 height 31
drag, startPoint x: 96, startPoint y: 111, endPoint x: 637, endPoint y: 111, distance: 540.5
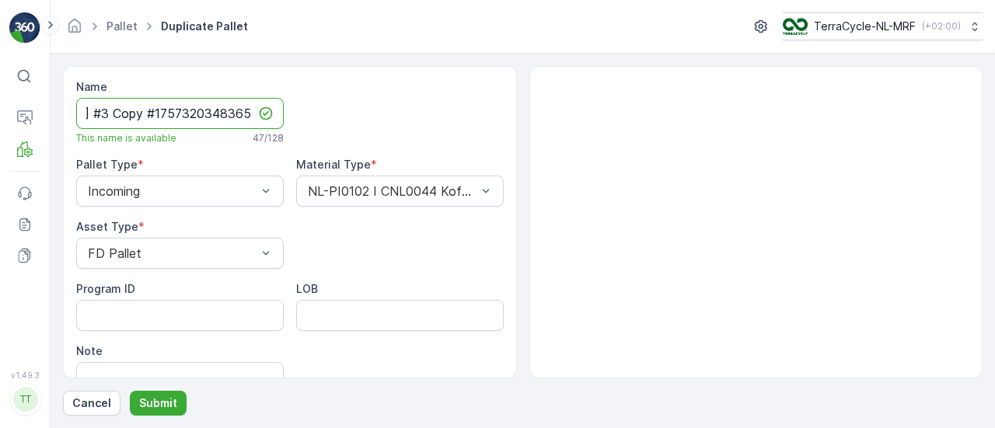
click at [637, 111] on div "Name FD738 - NDG - 19.09.2025 #3 Copy #1757320348365 This name is available 47 …" at bounding box center [523, 222] width 920 height 313
type input "FD738 - NDG - 19.09.2025 #1"
click at [162, 406] on p "Submit" at bounding box center [158, 404] width 38 height 16
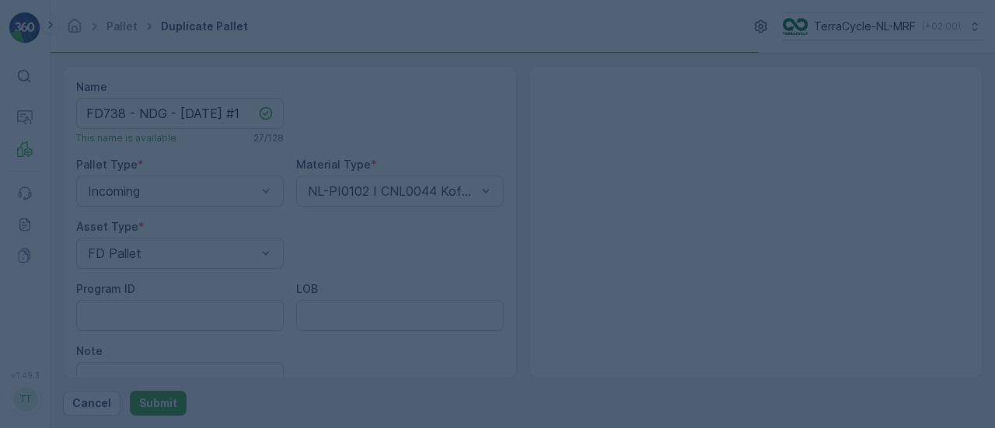
scroll to position [0, 0]
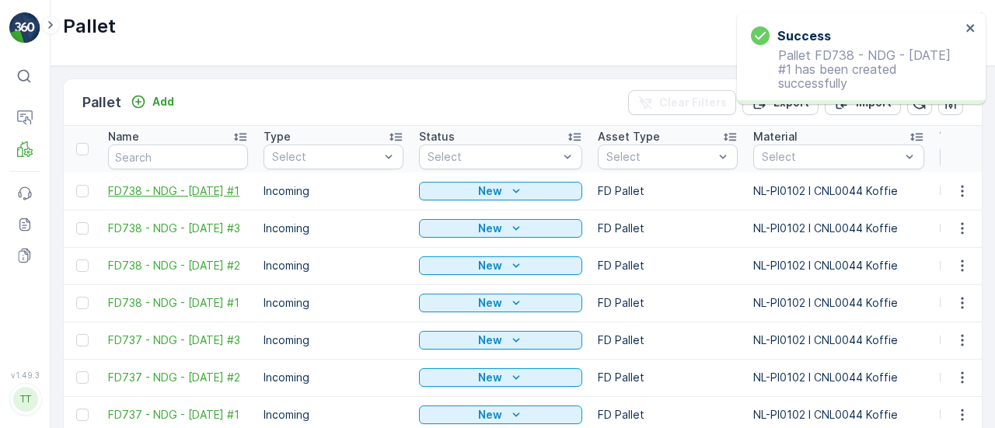
click at [194, 186] on span "FD738 - NDG - 19.09.2025 #1" at bounding box center [178, 192] width 140 height 16
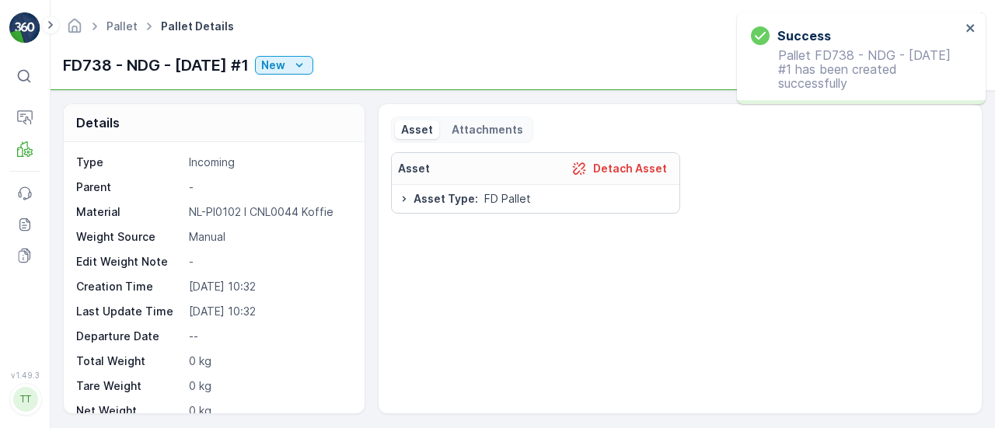
click at [960, 24] on div "Success Pallet FD738 - NDG - 19.09.2025 #1 has been created successfully" at bounding box center [856, 58] width 219 height 73
click at [966, 24] on icon "close" at bounding box center [971, 28] width 11 height 12
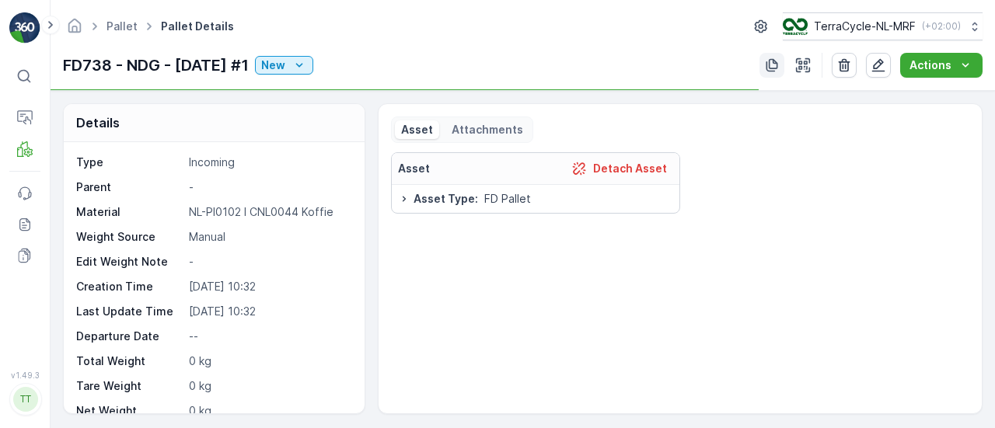
click at [767, 64] on icon "button" at bounding box center [772, 66] width 16 height 16
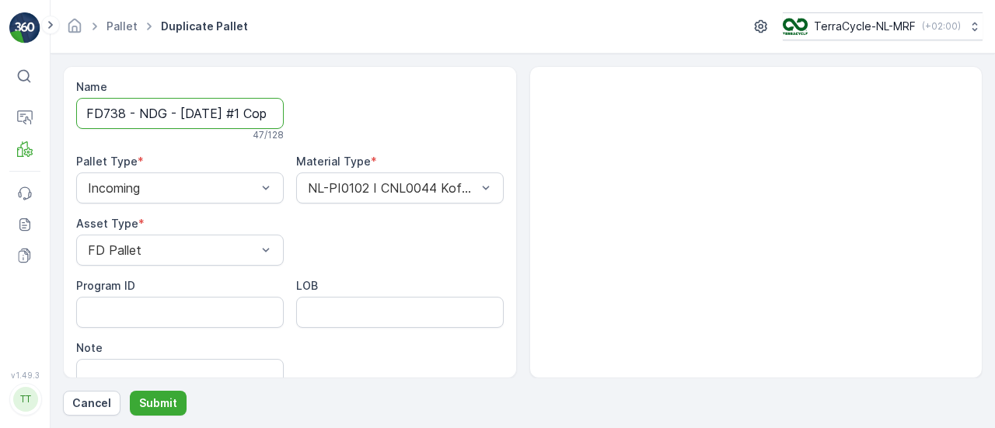
scroll to position [0, 137]
drag, startPoint x: 257, startPoint y: 113, endPoint x: 517, endPoint y: 113, distance: 259.7
click at [497, 119] on div "Name FD738 - NDG - 19.09.2025 #1 Copy #1757320370389 47 / 128 Pallet Type * Inc…" at bounding box center [290, 262] width 428 height 367
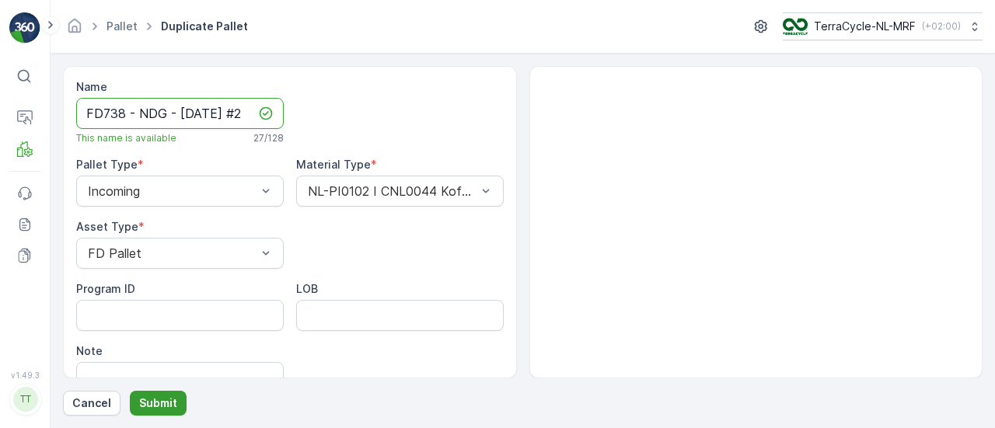
type input "FD738 - NDG - 19.09.2025 #2"
click at [162, 400] on p "Submit" at bounding box center [158, 404] width 38 height 16
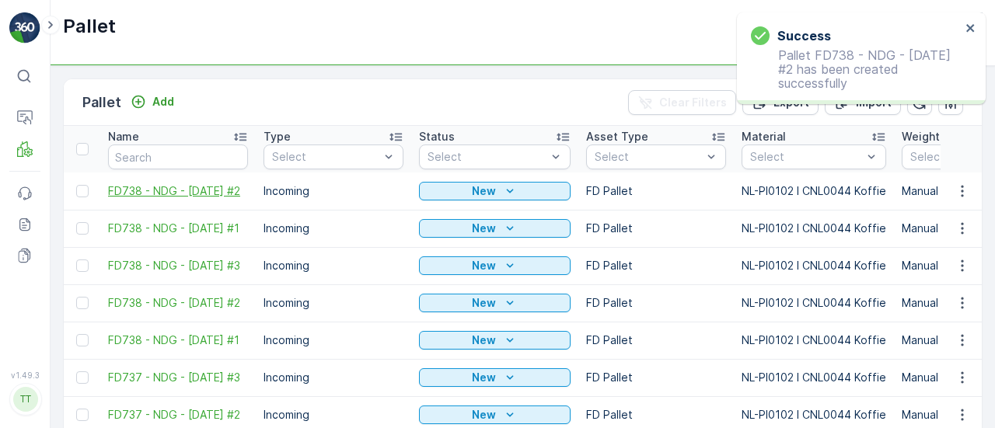
click at [157, 184] on span "FD738 - NDG - 19.09.2025 #2" at bounding box center [178, 192] width 140 height 16
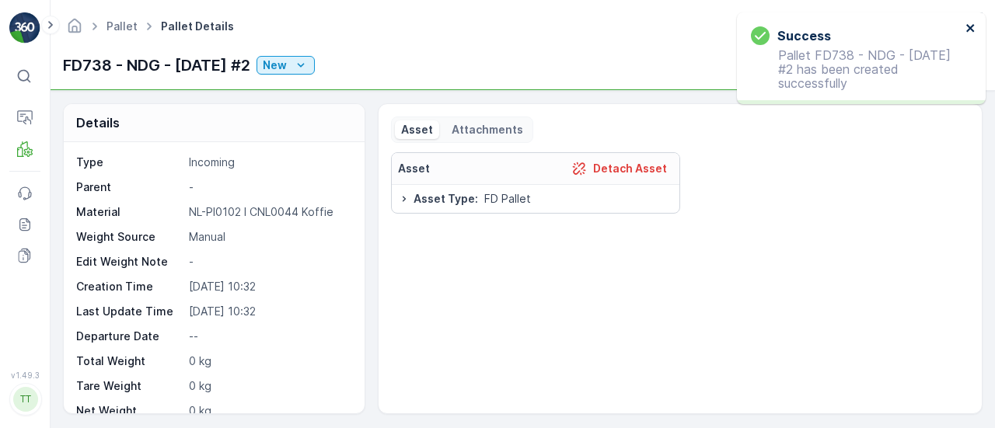
click at [970, 32] on icon "close" at bounding box center [971, 28] width 11 height 12
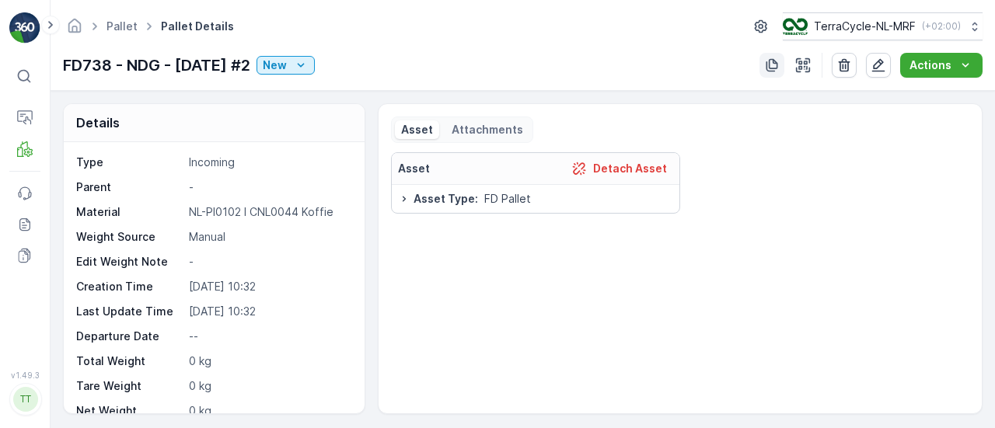
click at [766, 61] on icon "button" at bounding box center [772, 66] width 16 height 16
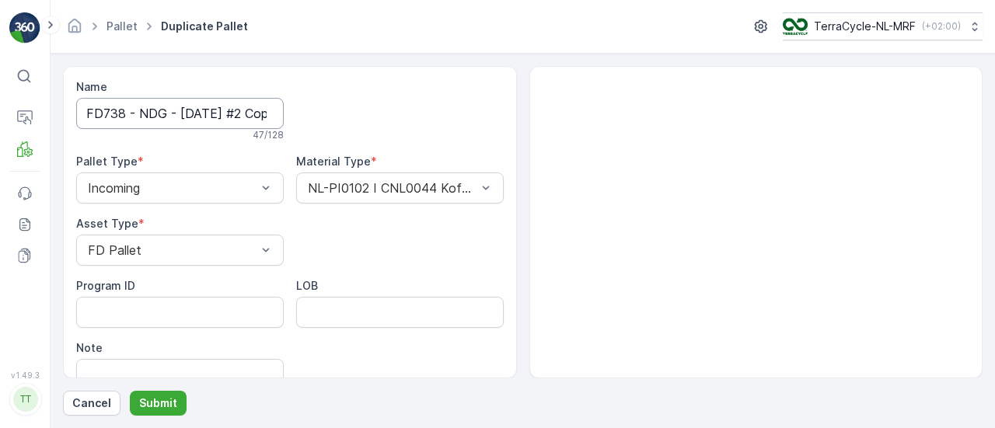
scroll to position [0, 137]
drag, startPoint x: 255, startPoint y: 110, endPoint x: 724, endPoint y: 110, distance: 468.9
click at [722, 110] on div "Name FD738 - NDG - 19.09.2025 #2 Copy #1757320379507 47 / 128 Pallet Type * Inc…" at bounding box center [523, 222] width 920 height 313
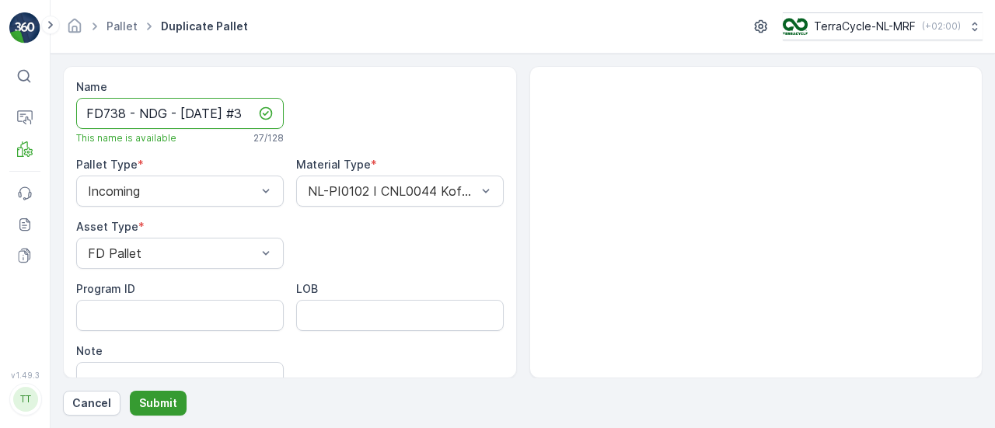
type input "FD738 - NDG - 19.09.2025 #3"
click at [156, 406] on p "Submit" at bounding box center [158, 404] width 38 height 16
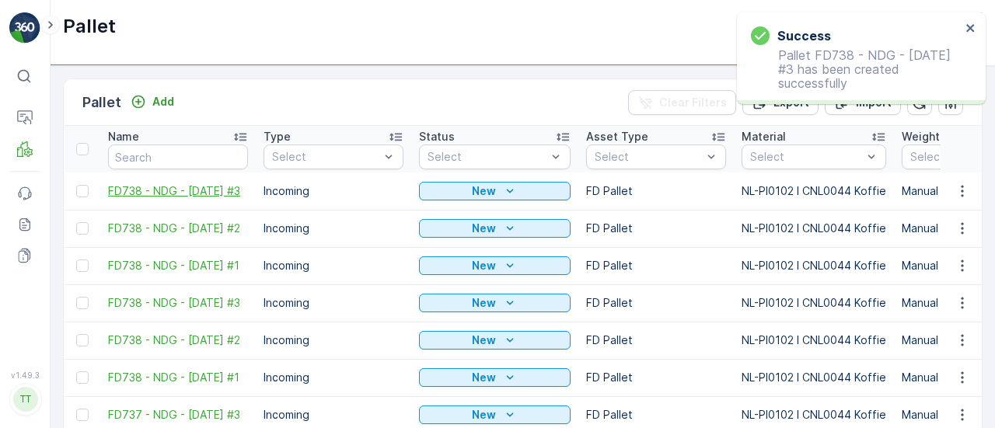
click at [156, 184] on span "FD738 - NDG - 19.09.2025 #3" at bounding box center [178, 192] width 140 height 16
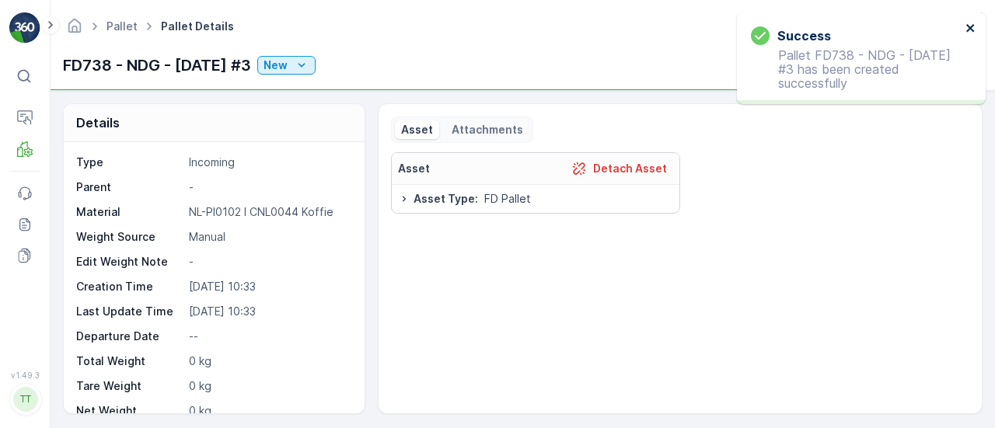
click at [967, 29] on icon "close" at bounding box center [971, 28] width 11 height 12
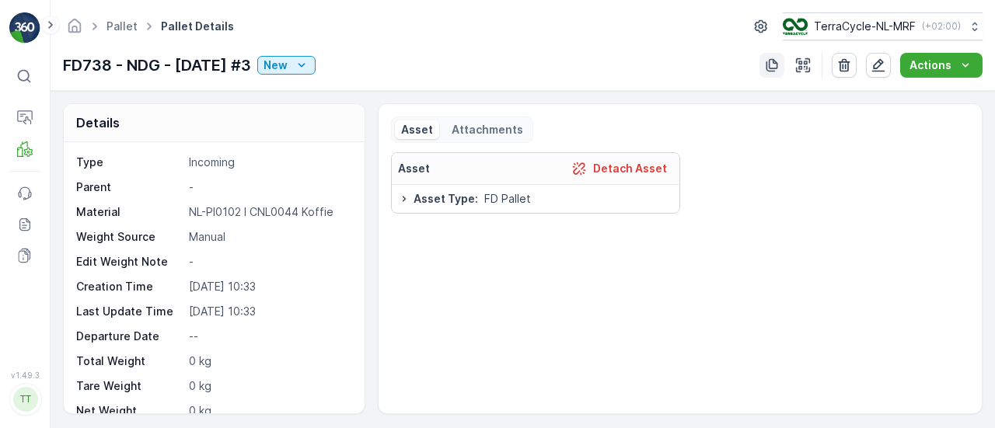
click at [770, 65] on icon "button" at bounding box center [772, 66] width 16 height 16
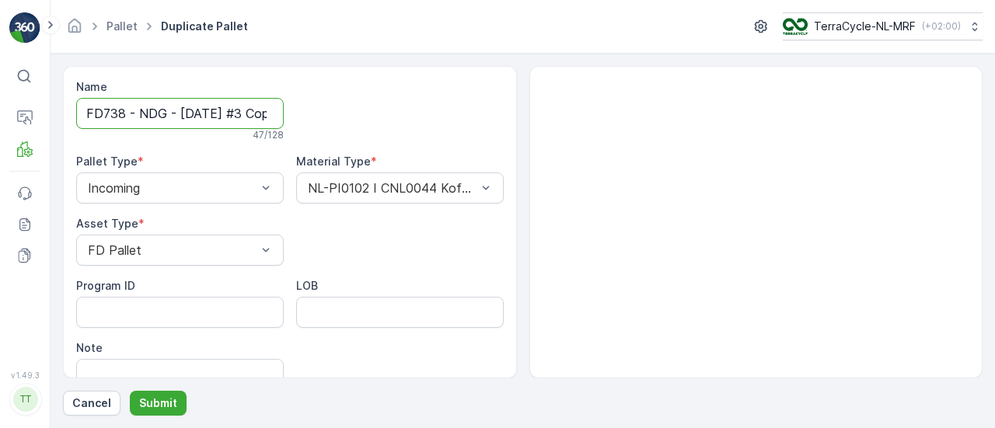
scroll to position [0, 137]
drag, startPoint x: 255, startPoint y: 114, endPoint x: 604, endPoint y: 114, distance: 349.2
click at [604, 114] on div "Name FD738 - NDG - 19.09.2025 #3 Copy #1757320389135 47 / 128 Pallet Type * Inc…" at bounding box center [523, 222] width 920 height 313
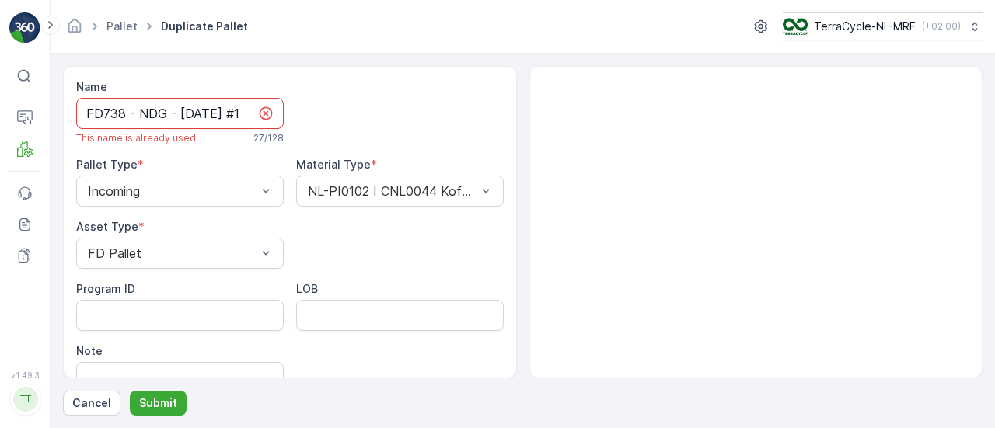
click at [193, 115] on input "FD738 - NDG - 19.09.2025 #1" at bounding box center [180, 113] width 208 height 31
click at [194, 113] on input "FD738 - NDG - 19.09.2025 #1" at bounding box center [180, 113] width 208 height 31
click at [189, 116] on input "FD738 - NDG - 19.09.2025 #1" at bounding box center [180, 113] width 208 height 31
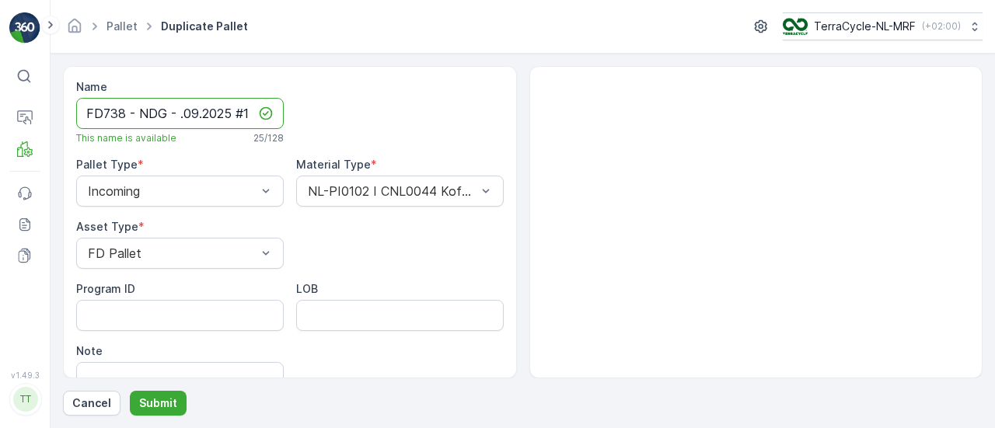
click at [178, 116] on input "FD738 - NDG - .09.2025 #1" at bounding box center [180, 113] width 208 height 31
type input "FD738 - NDG - 25.09.2025 #1"
click at [157, 402] on p "Submit" at bounding box center [158, 404] width 38 height 16
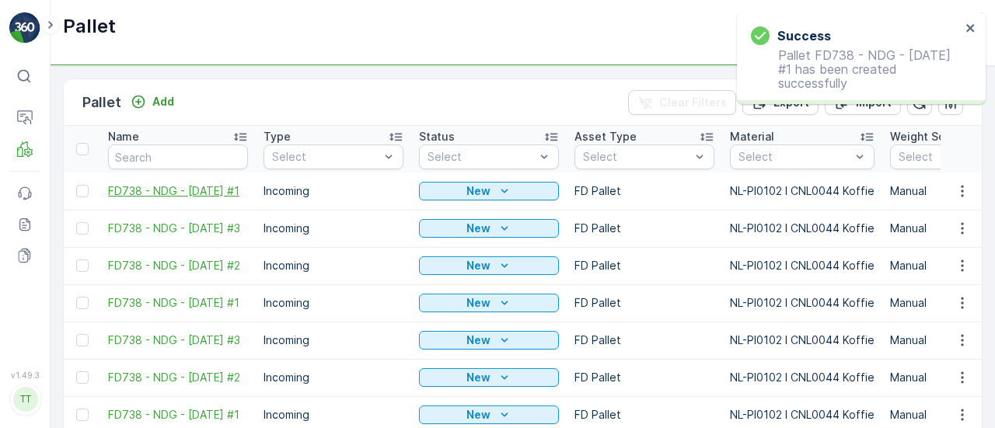
click at [187, 184] on span "FD738 - NDG - 25.09.2025 #1" at bounding box center [178, 192] width 140 height 16
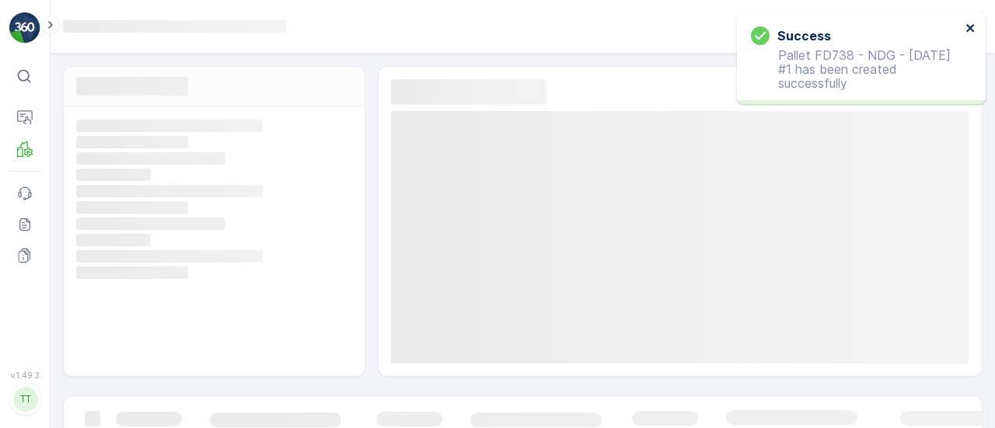
click at [970, 24] on icon "close" at bounding box center [971, 28] width 11 height 12
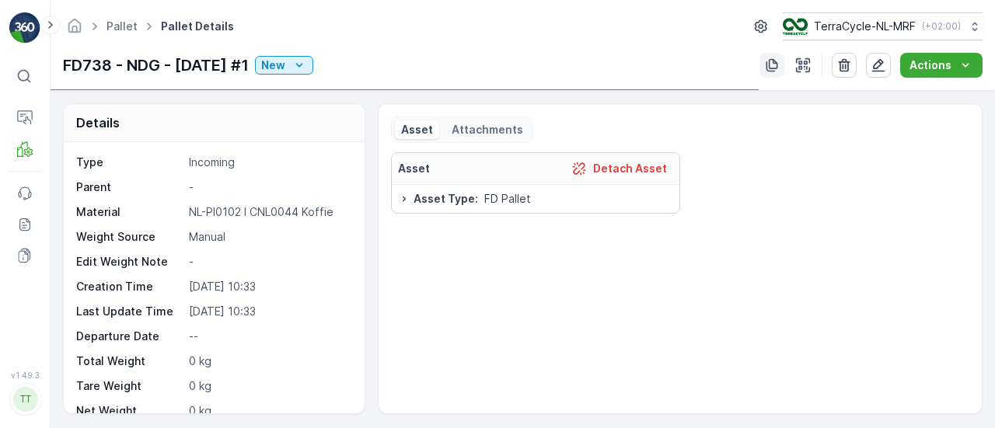
click at [776, 65] on icon "button" at bounding box center [772, 66] width 16 height 16
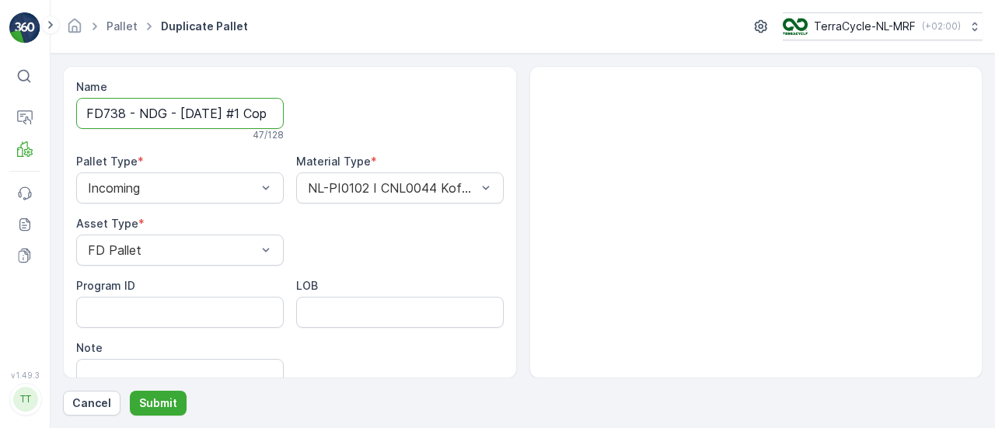
scroll to position [0, 135]
drag, startPoint x: 258, startPoint y: 115, endPoint x: 547, endPoint y: 113, distance: 289.3
click at [540, 114] on div "Name FD738 - NDG - 25.09.2025 #1 Copy #1757320412627 47 / 128 Pallet Type * Inc…" at bounding box center [523, 222] width 920 height 313
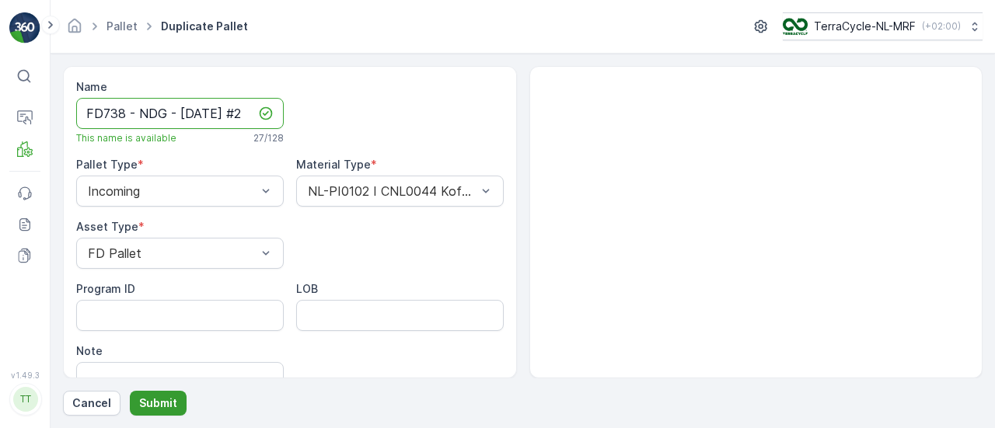
type input "FD738 - NDG - 25.09.2025 #2"
click at [169, 400] on p "Submit" at bounding box center [158, 404] width 38 height 16
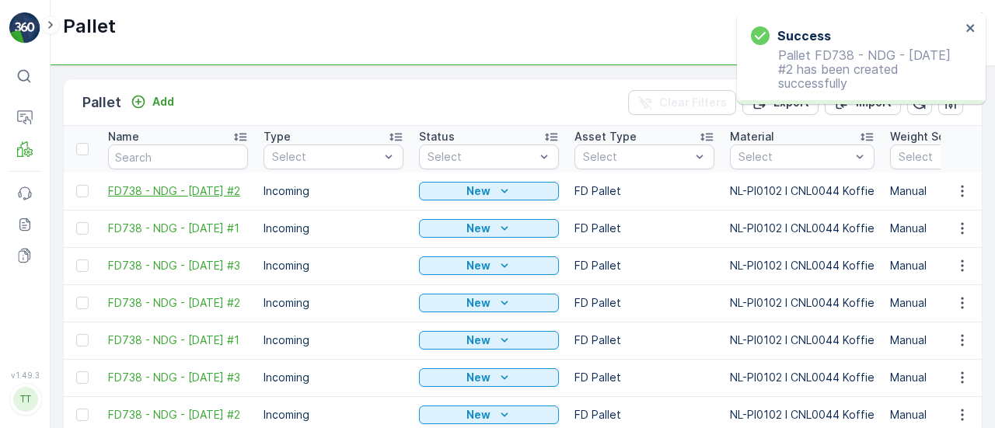
click at [144, 187] on span "FD738 - NDG - 25.09.2025 #2" at bounding box center [178, 192] width 140 height 16
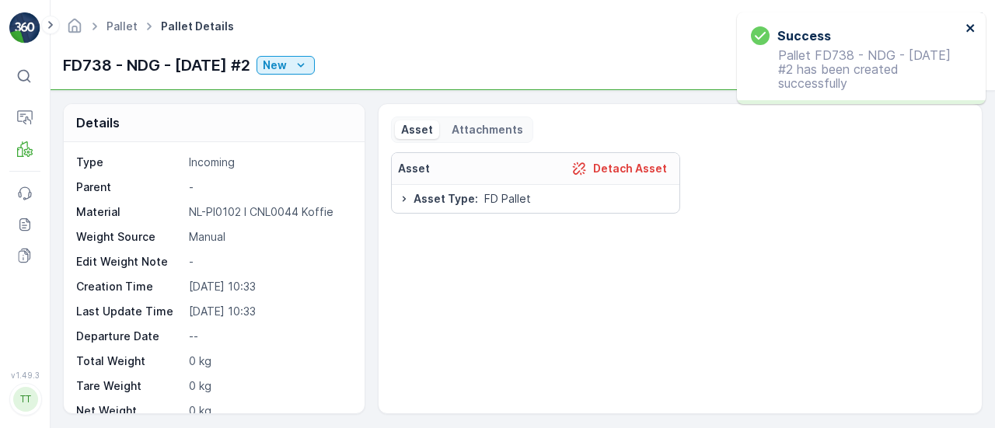
click at [969, 24] on icon "close" at bounding box center [971, 28] width 11 height 12
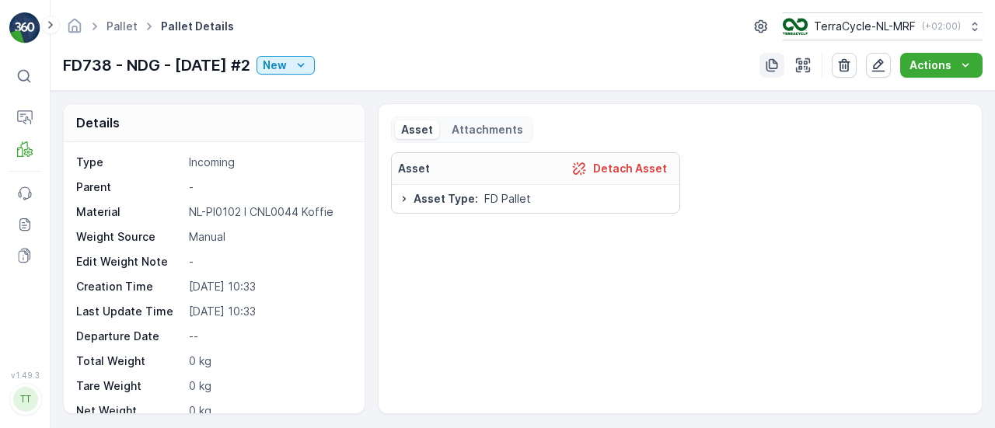
click at [780, 63] on icon "button" at bounding box center [772, 66] width 16 height 16
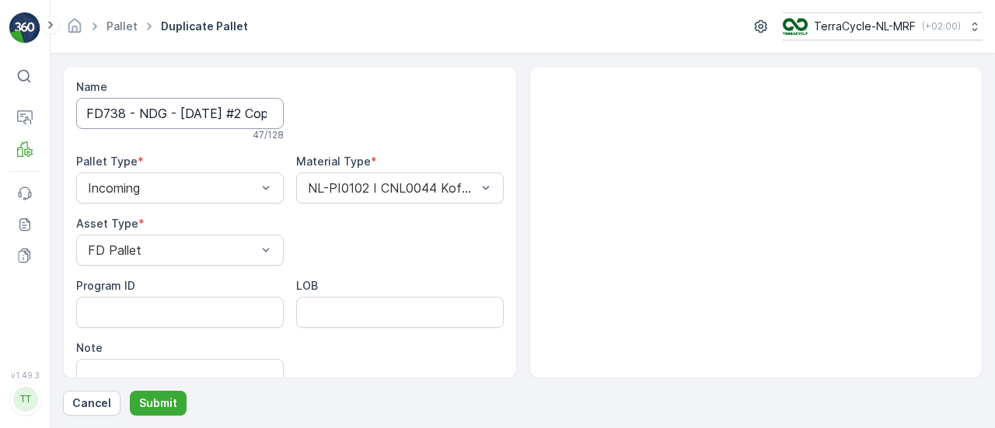
scroll to position [0, 140]
drag, startPoint x: 257, startPoint y: 114, endPoint x: 476, endPoint y: 124, distance: 218.8
click at [476, 124] on div "Name FD738 - NDG - 25.09.2025 #2 Copy #1757320422244 47 / 128 Pallet Type * Inc…" at bounding box center [290, 262] width 428 height 367
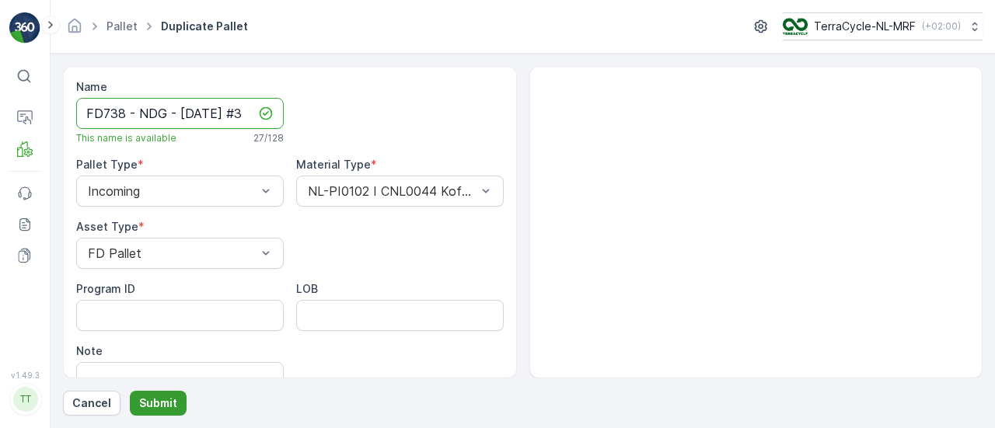
type input "FD738 - NDG - 25.09.2025 #3"
click at [159, 402] on p "Submit" at bounding box center [158, 404] width 38 height 16
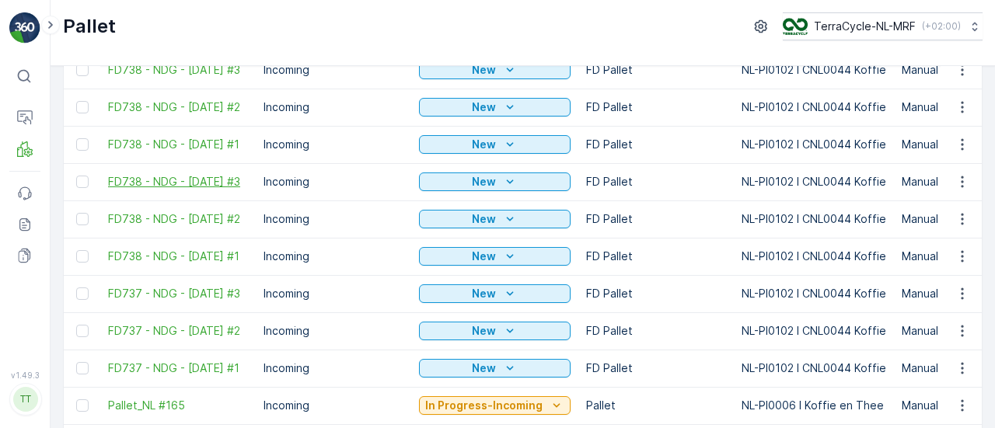
scroll to position [156, 0]
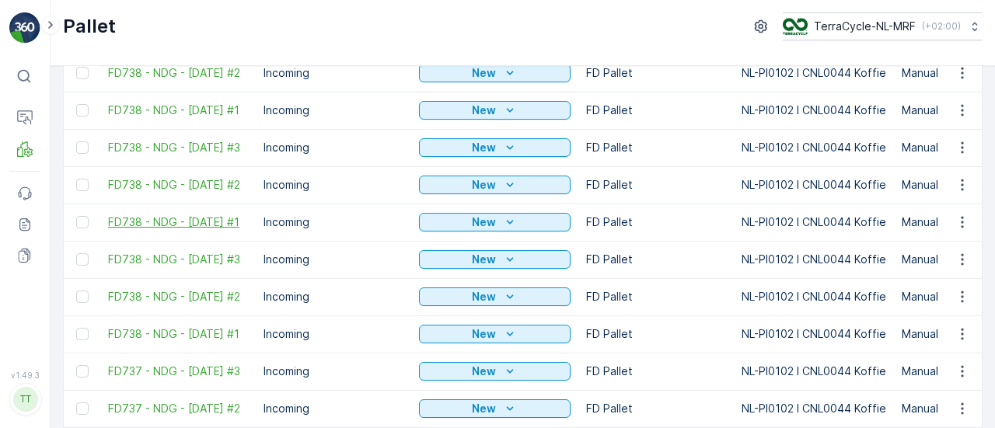
click at [156, 215] on span "FD738 - NDG - 19.09.2025 #1" at bounding box center [178, 223] width 140 height 16
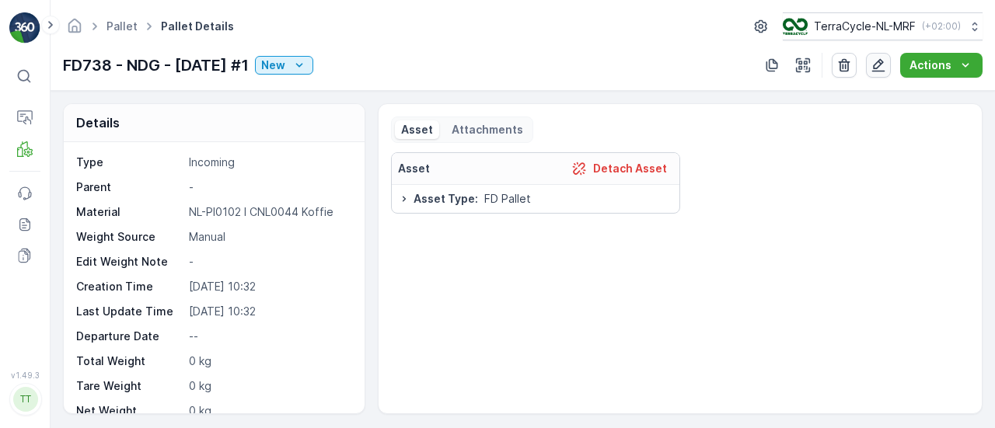
click at [879, 68] on icon "button" at bounding box center [879, 66] width 16 height 16
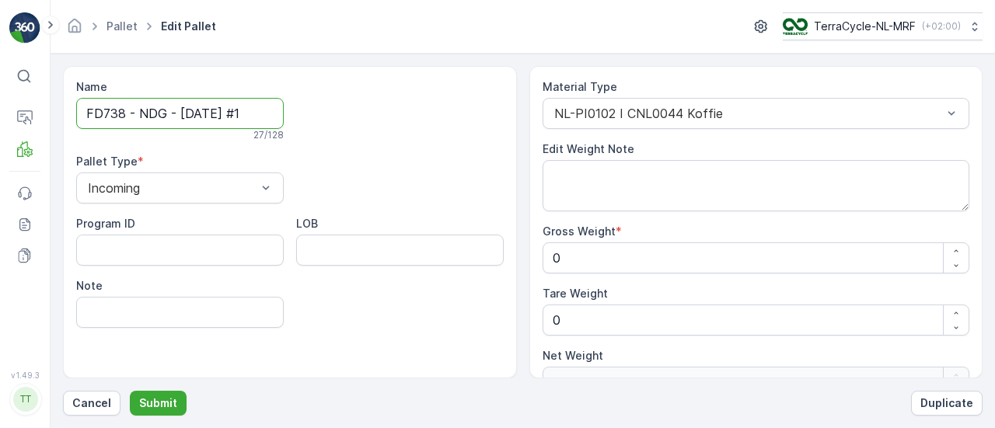
click at [121, 110] on input "FD738 - NDG - 19.09.2025 #1" at bounding box center [180, 113] width 208 height 31
type input "FD739 - NDG - 19.09.2025 #1"
click at [156, 405] on p "Submit" at bounding box center [158, 404] width 38 height 16
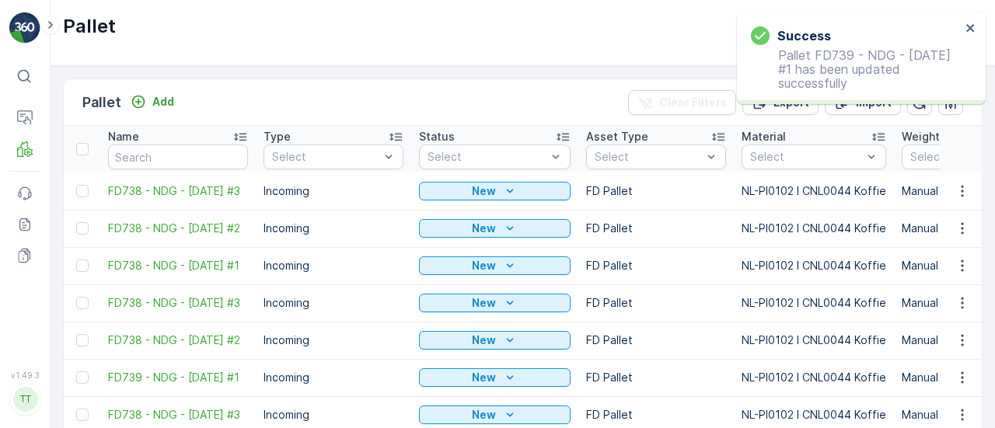
click at [166, 324] on td "FD738 - NDG - 19.09.2025 #2" at bounding box center [178, 340] width 156 height 37
click at [168, 333] on span "FD738 - NDG - 19.09.2025 #2" at bounding box center [178, 341] width 140 height 16
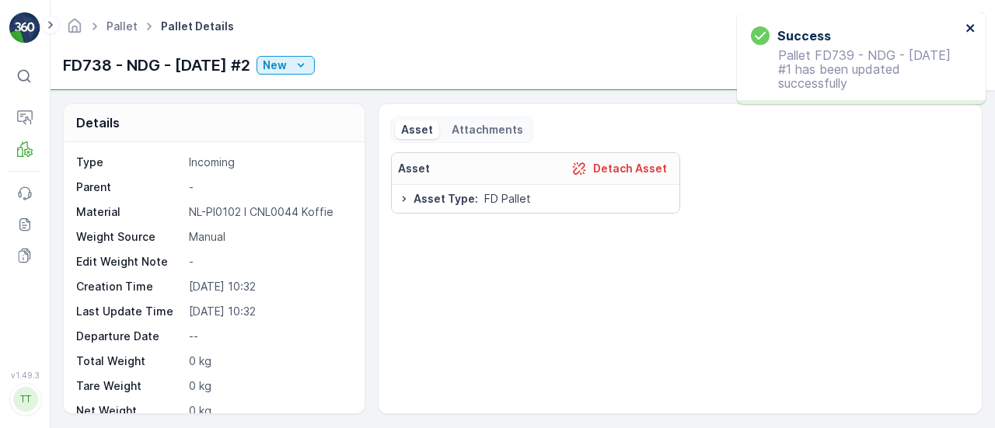
click at [975, 24] on icon "close" at bounding box center [971, 28] width 11 height 12
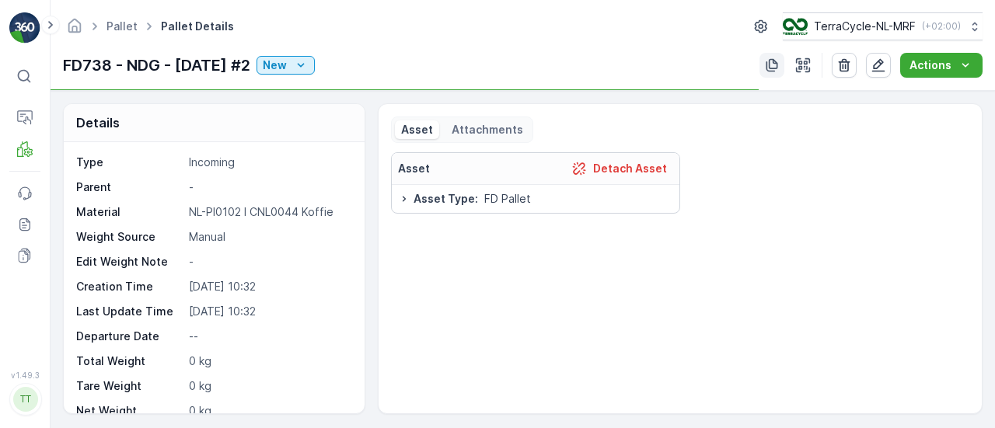
click at [778, 65] on icon "button" at bounding box center [773, 65] width 12 height 13
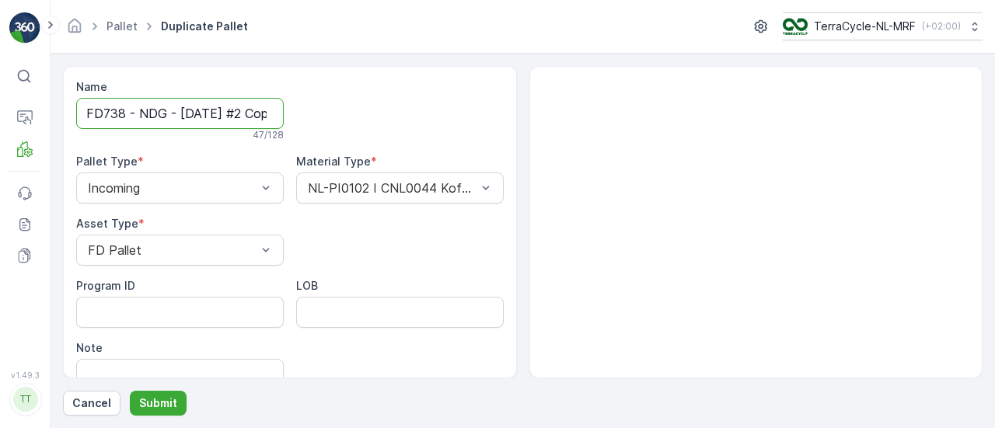
drag, startPoint x: 121, startPoint y: 110, endPoint x: 227, endPoint y: 159, distance: 116.9
click at [128, 110] on input "FD738 - NDG - 19.09.2025 #2 Copy #1757320455308" at bounding box center [180, 113] width 208 height 31
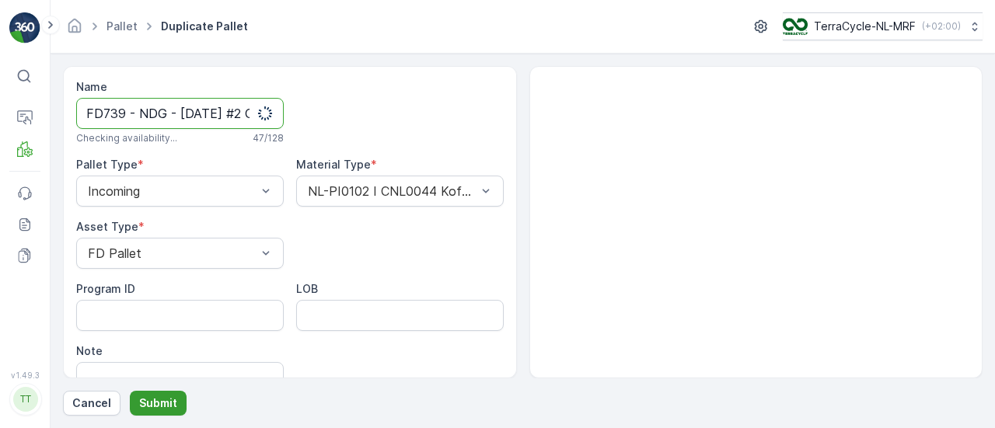
type input "FD739 - NDG - 19.09.2025 #2 Copy #1757320455308"
click at [169, 405] on p "Submit" at bounding box center [158, 404] width 38 height 16
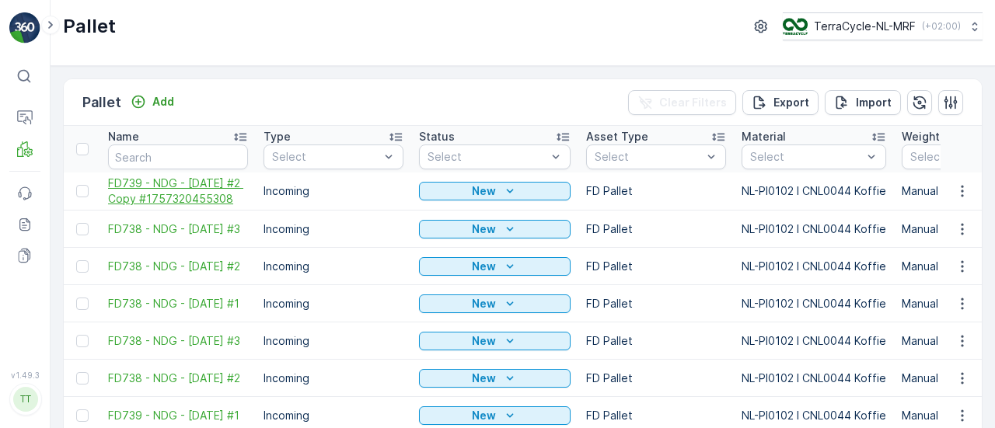
drag, startPoint x: 185, startPoint y: 187, endPoint x: 133, endPoint y: 187, distance: 52.1
click at [133, 187] on span "FD739 - NDG - 19.09.2025 #2 Copy #1757320455308" at bounding box center [178, 191] width 140 height 31
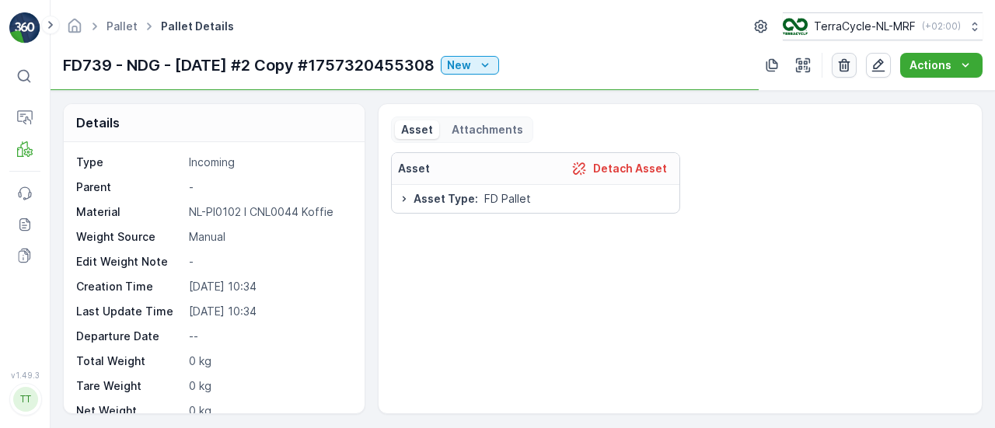
click at [846, 70] on icon "button" at bounding box center [845, 65] width 12 height 13
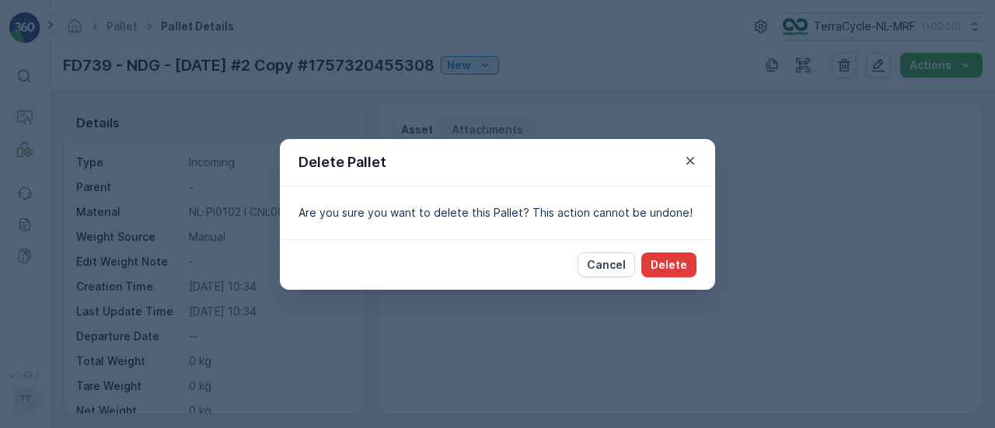
click at [680, 273] on button "Delete" at bounding box center [669, 265] width 55 height 25
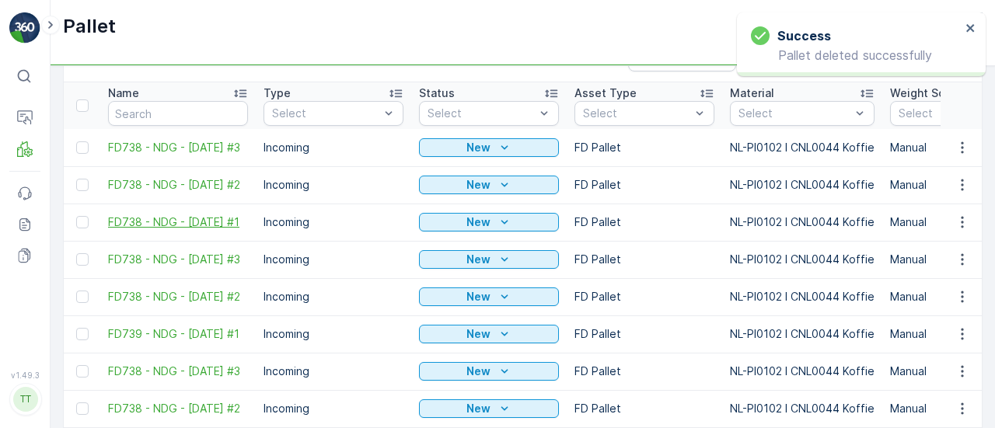
scroll to position [78, 0]
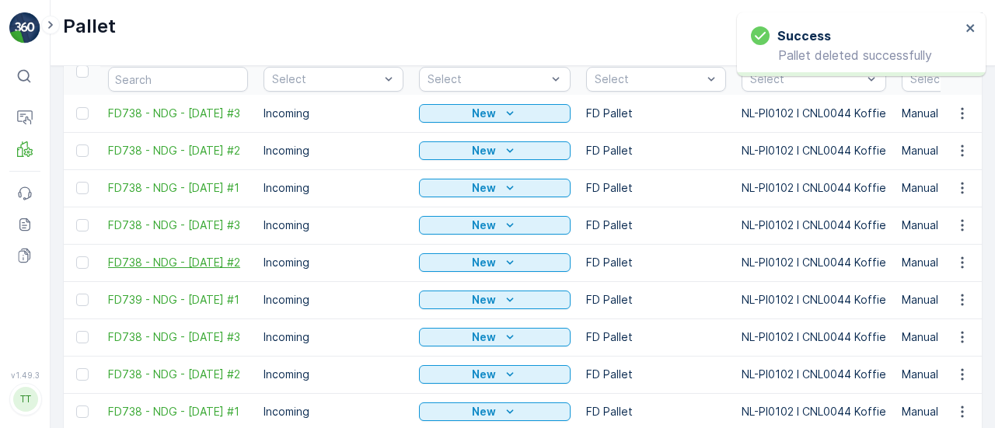
click at [185, 255] on span "FD738 - NDG - 19.09.2025 #2" at bounding box center [178, 263] width 140 height 16
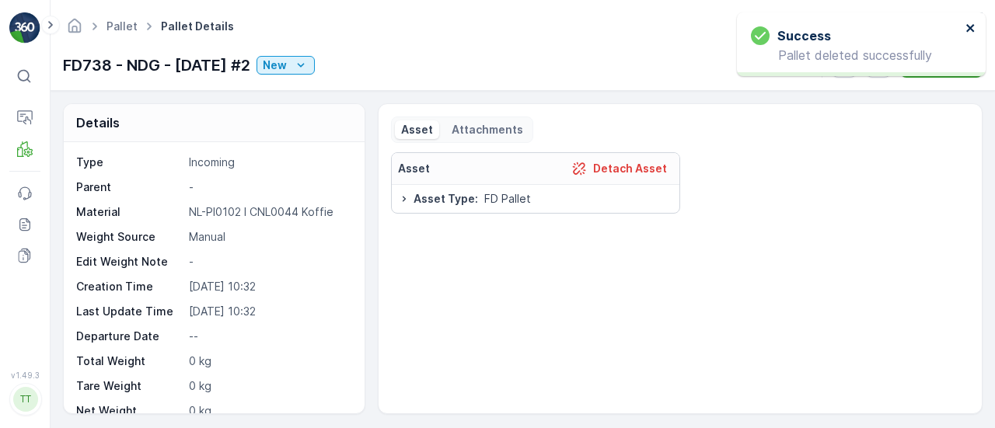
click at [970, 30] on icon "close" at bounding box center [971, 28] width 11 height 12
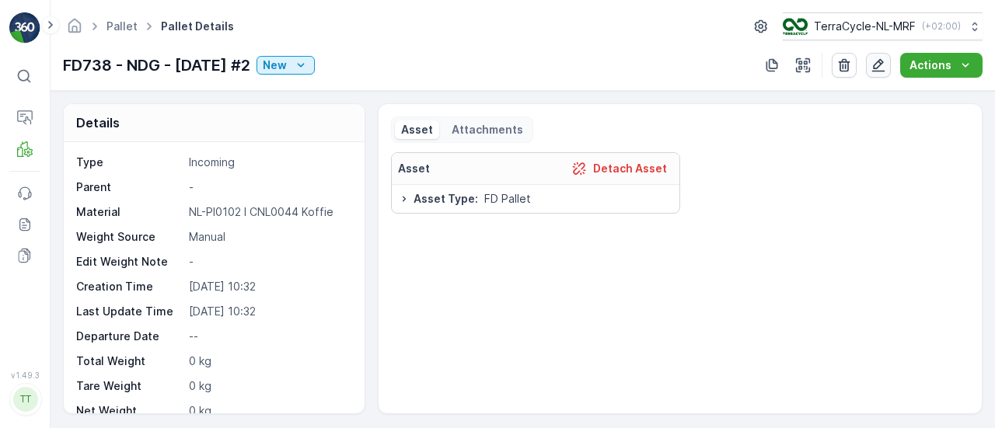
click at [879, 63] on icon "button" at bounding box center [879, 66] width 16 height 16
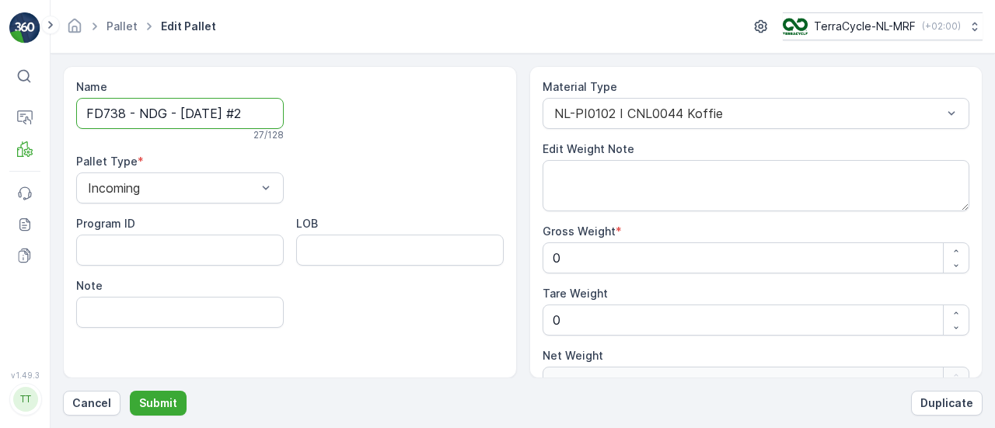
click at [123, 114] on input "FD738 - NDG - 19.09.2025 #2" at bounding box center [180, 113] width 208 height 31
type input "FD739 - NDG - 19.09.2025 #2"
click at [130, 391] on button "Submit" at bounding box center [158, 403] width 57 height 25
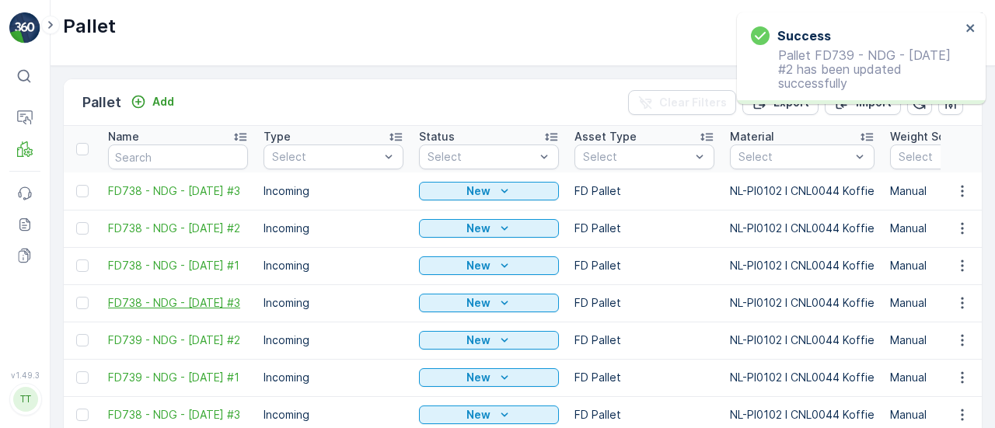
click at [180, 303] on span "FD738 - NDG - 19.09.2025 #3" at bounding box center [178, 304] width 140 height 16
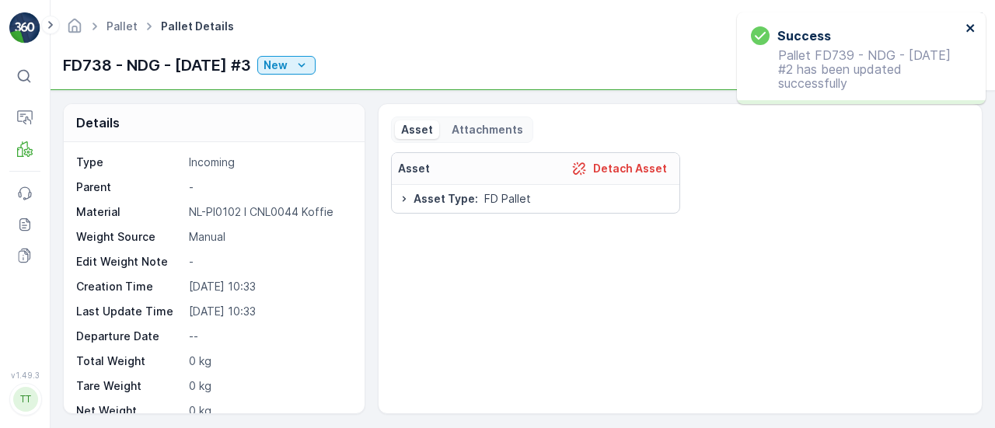
click at [969, 27] on icon "close" at bounding box center [971, 28] width 8 height 8
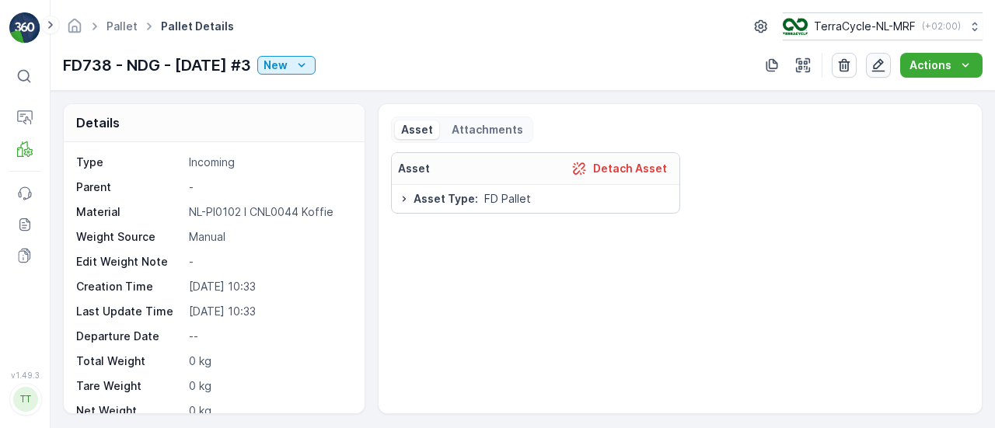
click at [880, 60] on icon "button" at bounding box center [879, 66] width 16 height 16
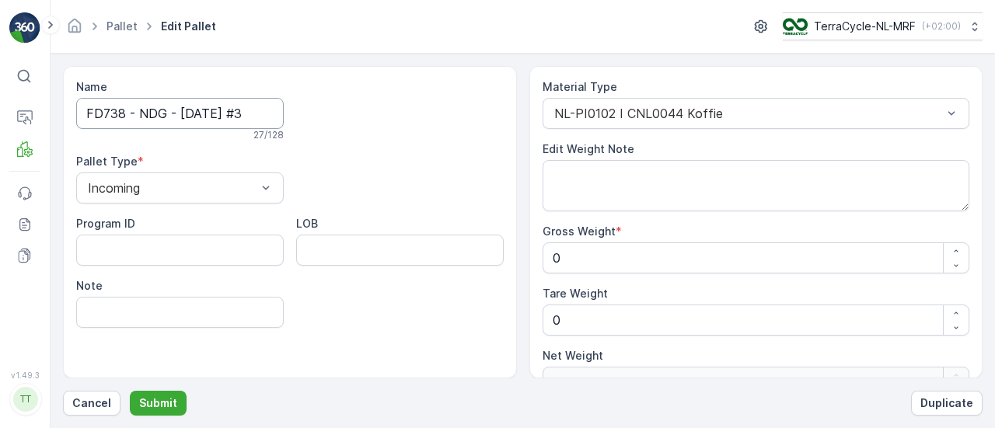
drag, startPoint x: 125, startPoint y: 111, endPoint x: 158, endPoint y: 114, distance: 32.8
click at [124, 112] on input "FD738 - NDG - 19.09.2025 #3" at bounding box center [180, 113] width 208 height 31
type input "FD739 - NDG - 19.09.2025 #3"
click at [130, 391] on button "Submit" at bounding box center [158, 403] width 57 height 25
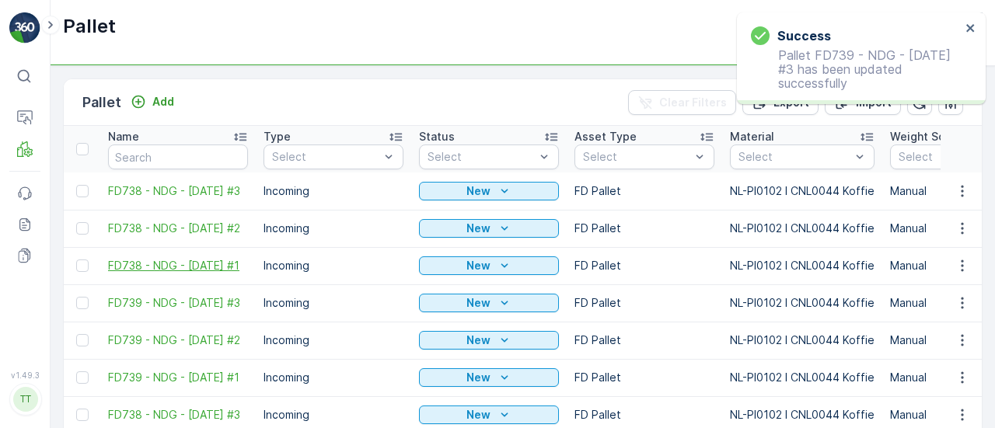
click at [199, 261] on span "FD738 - NDG - 25.09.2025 #1" at bounding box center [178, 266] width 140 height 16
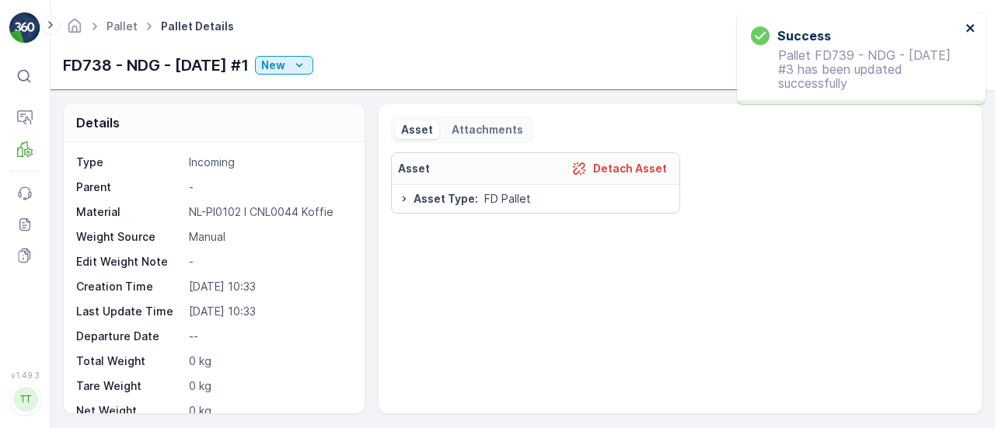
click at [973, 32] on icon "close" at bounding box center [971, 28] width 11 height 12
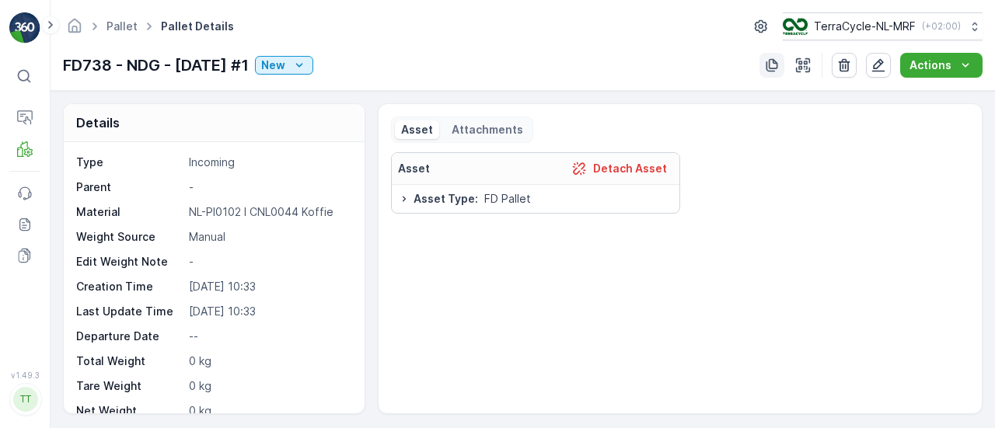
click at [771, 64] on icon "button" at bounding box center [773, 65] width 12 height 13
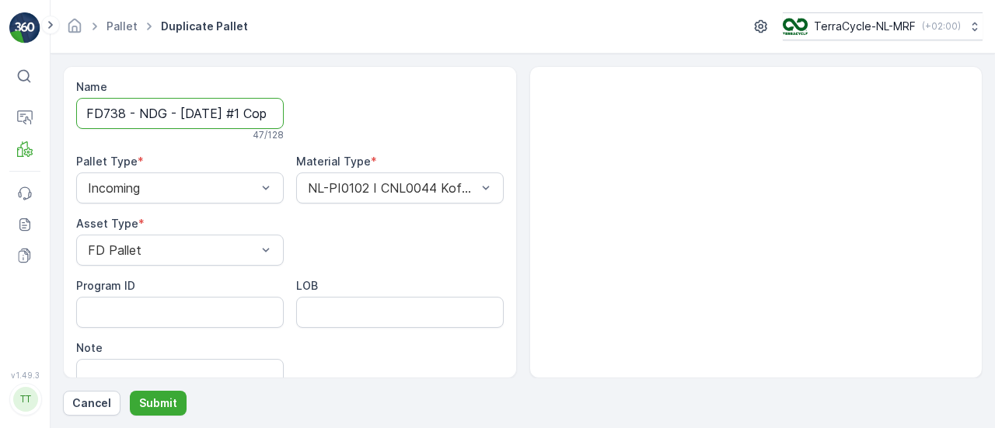
click at [112, 115] on input "FD738 - NDG - 25.09.2025 #1 Copy #1757320495916" at bounding box center [180, 113] width 208 height 31
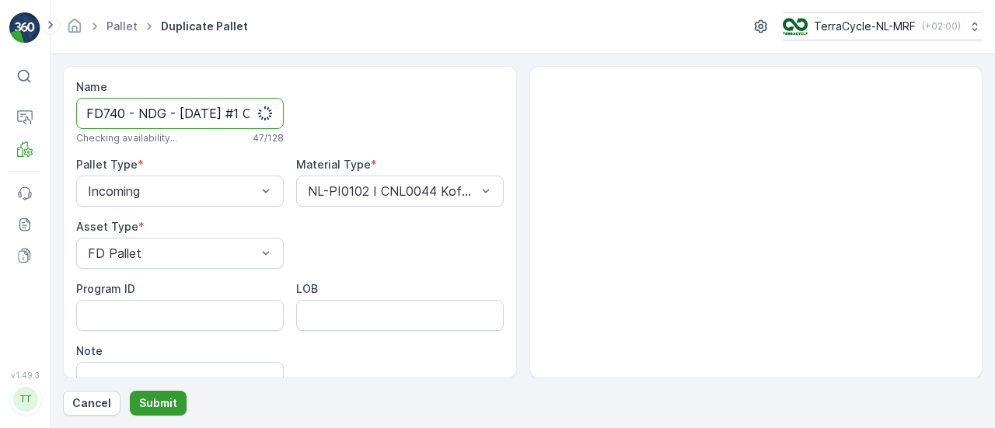
type input "FD740 - NDG - 25.09.2025 #1 Copy #1757320495916"
click at [152, 399] on p "Submit" at bounding box center [158, 404] width 38 height 16
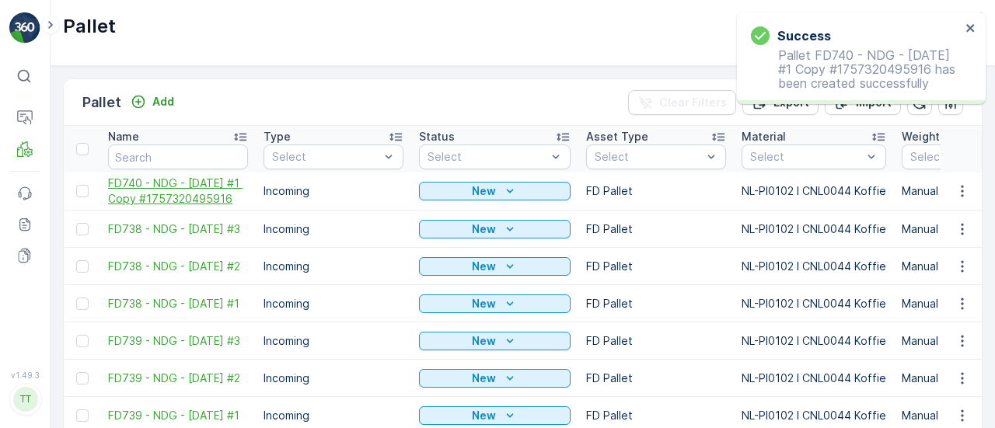
drag, startPoint x: 163, startPoint y: 202, endPoint x: 117, endPoint y: 180, distance: 50.8
click at [117, 180] on span "FD740 - NDG - 25.09.2025 #1 Copy #1757320495916" at bounding box center [178, 191] width 140 height 31
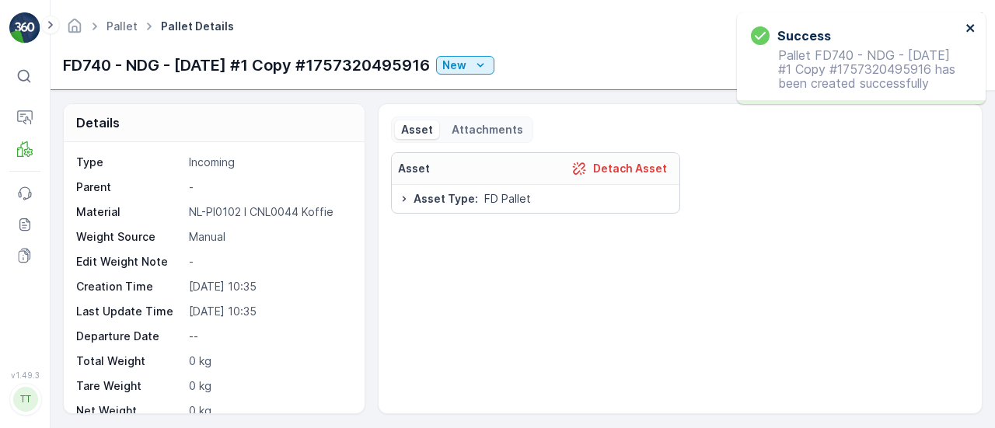
click at [970, 26] on icon "close" at bounding box center [971, 28] width 11 height 12
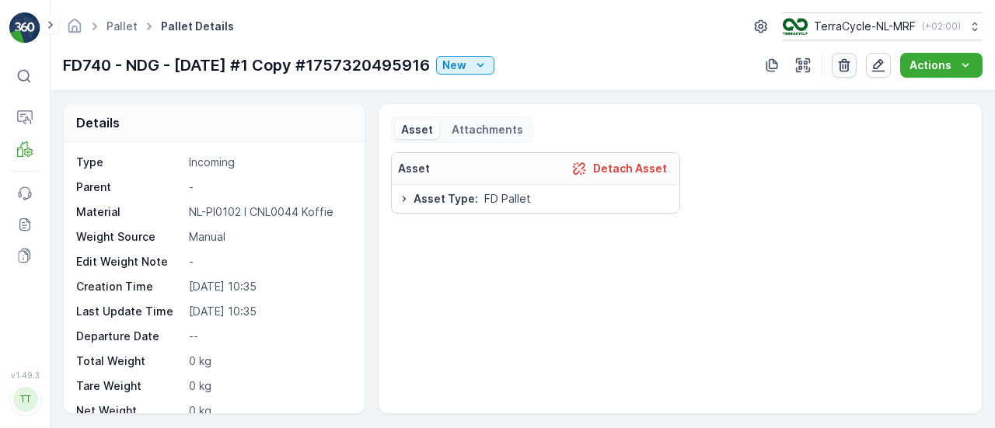
click at [845, 68] on icon "button" at bounding box center [845, 65] width 12 height 13
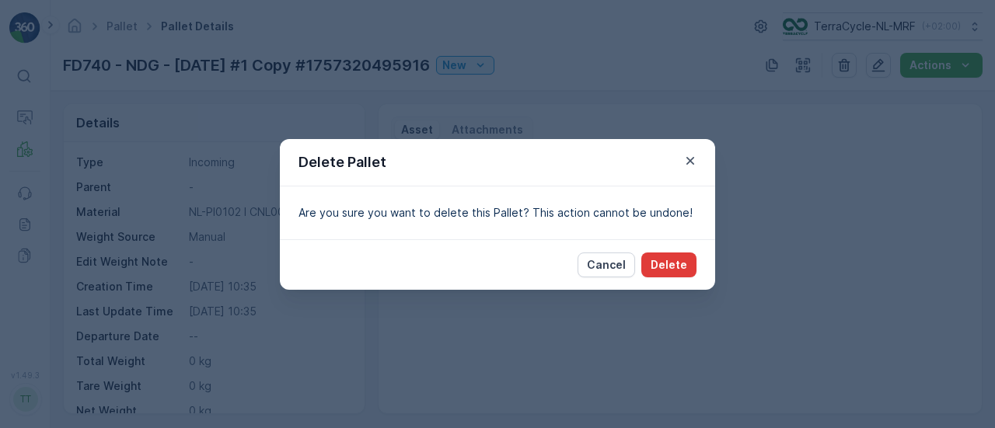
click at [677, 257] on p "Delete" at bounding box center [669, 265] width 37 height 16
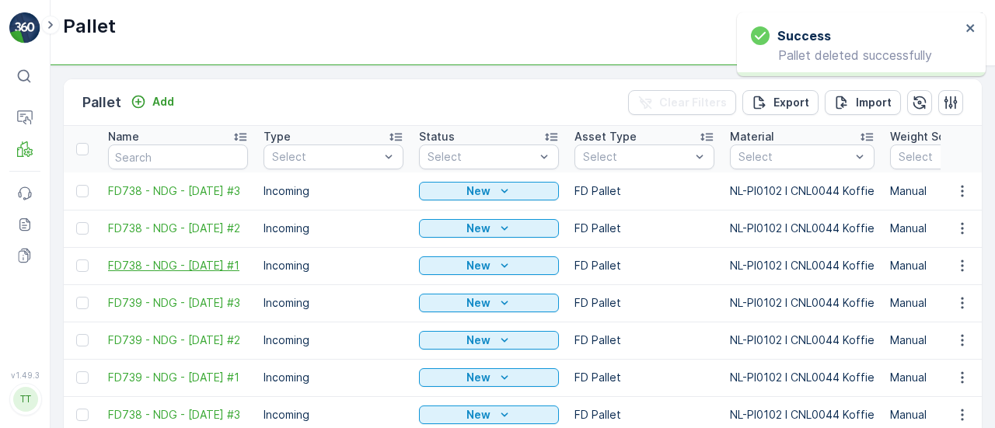
click at [219, 258] on span "FD738 - NDG - 25.09.2025 #1" at bounding box center [178, 266] width 140 height 16
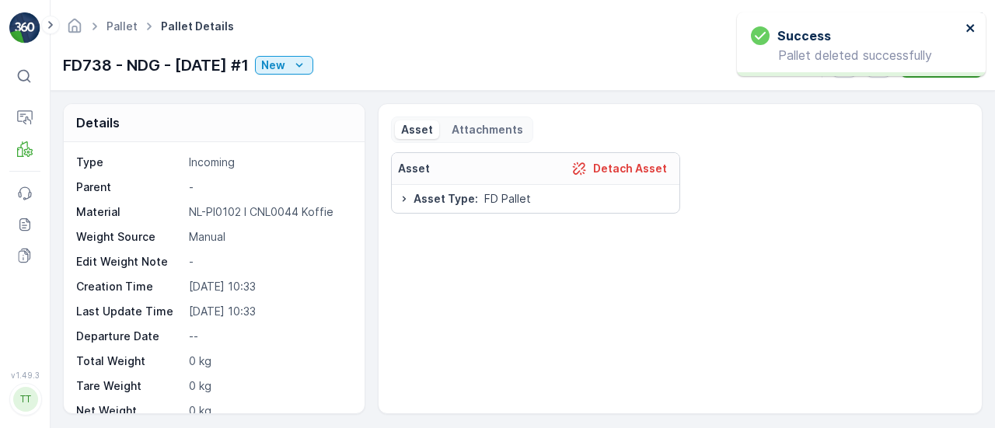
click at [972, 29] on icon "close" at bounding box center [971, 28] width 11 height 12
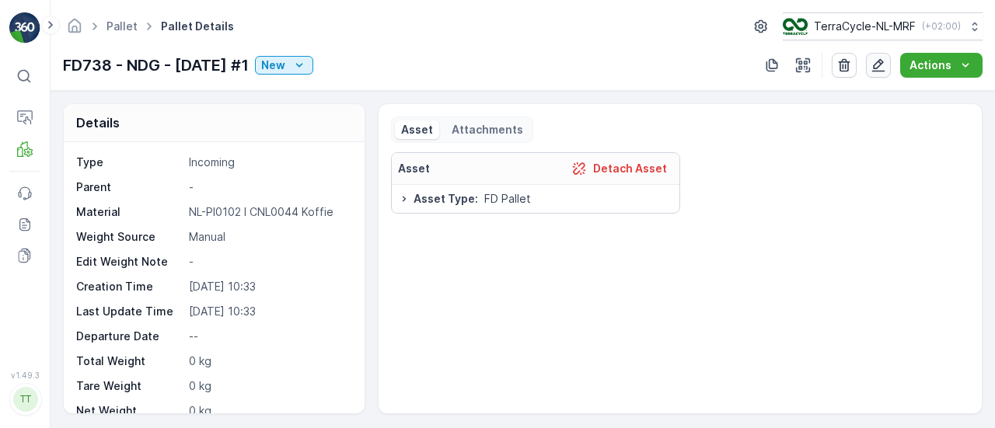
click at [878, 66] on icon "button" at bounding box center [879, 66] width 16 height 16
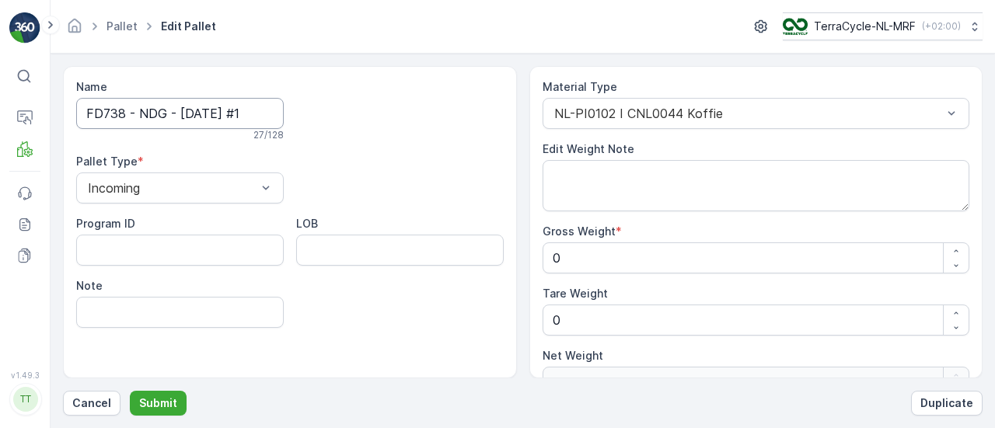
click at [114, 111] on input "FD738 - NDG - 25.09.2025 #1" at bounding box center [180, 113] width 208 height 31
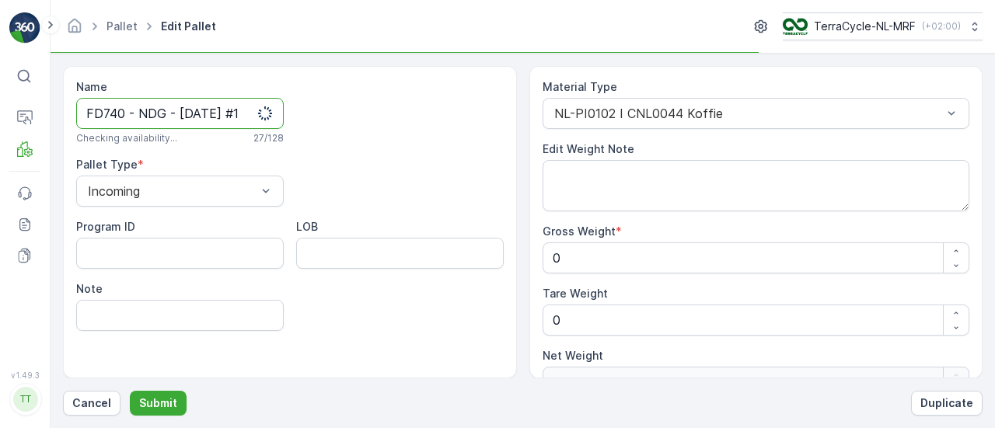
type input "FD740 - NDG - 25.09.2025 #1"
click at [130, 391] on button "Submit" at bounding box center [158, 403] width 57 height 25
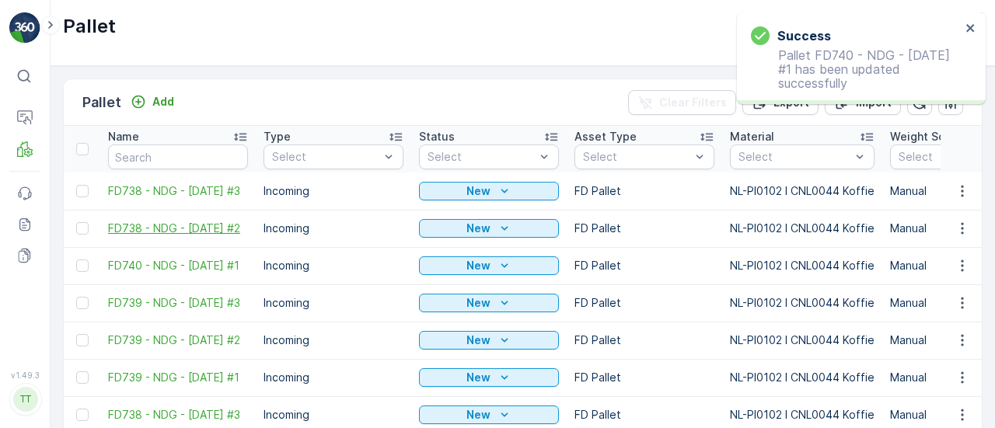
click at [194, 225] on span "FD738 - NDG - 25.09.2025 #2" at bounding box center [178, 229] width 140 height 16
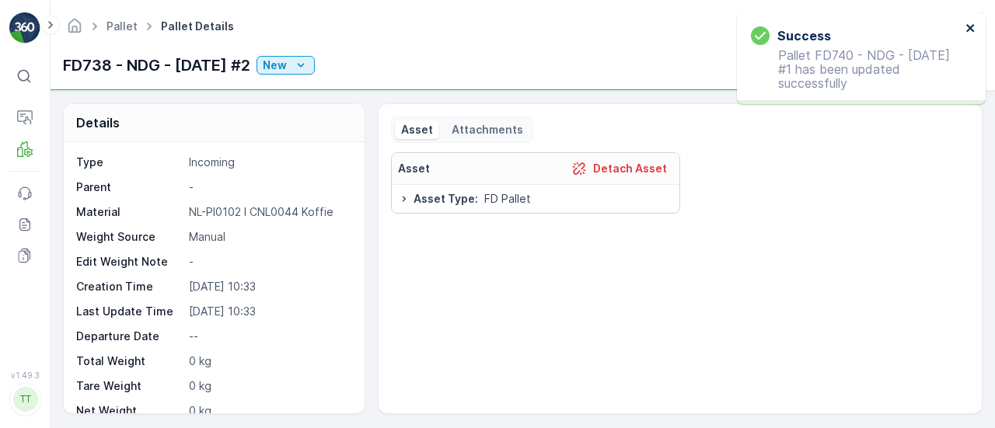
click at [972, 25] on icon "close" at bounding box center [971, 28] width 8 height 8
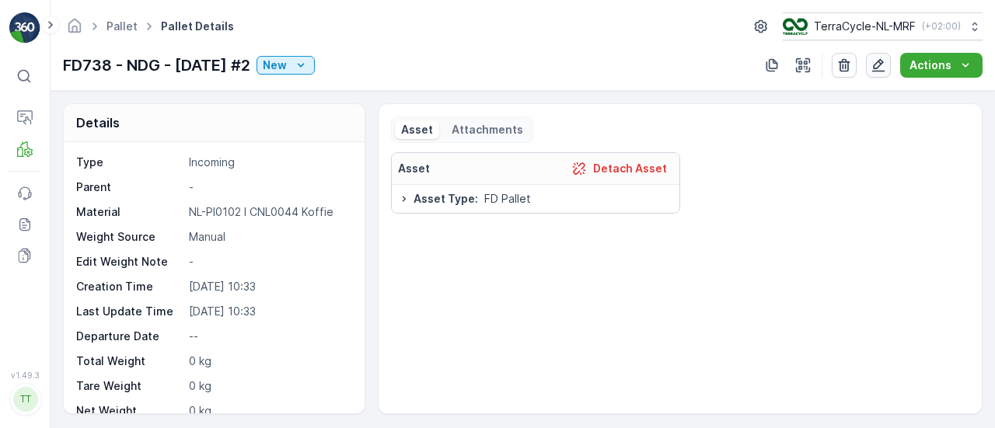
click at [883, 63] on icon "button" at bounding box center [879, 65] width 13 height 13
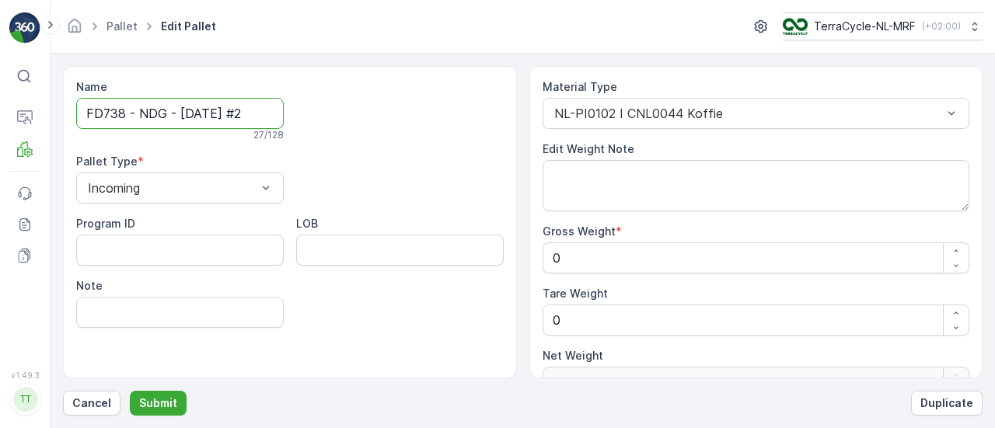
click at [110, 115] on input "FD738 - NDG - 25.09.2025 #2" at bounding box center [180, 113] width 208 height 31
type input "FD740 - NDG - 25.09.2025 #2"
click at [166, 407] on p "Submit" at bounding box center [158, 404] width 38 height 16
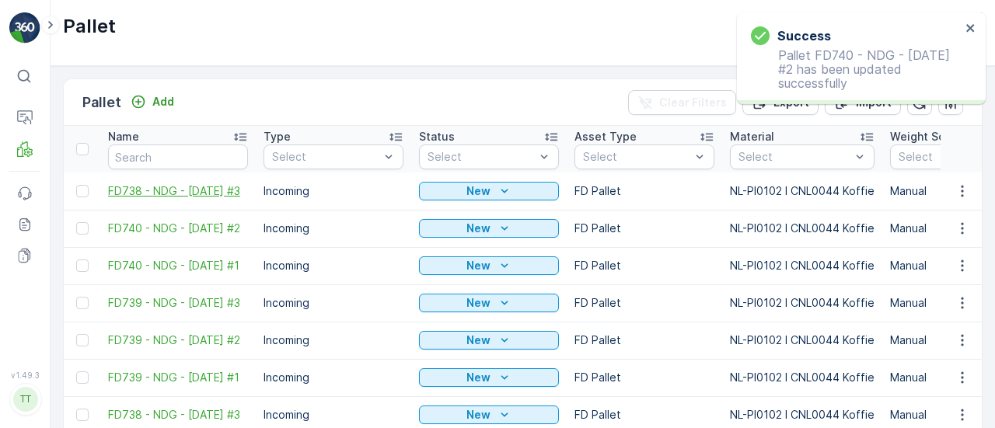
click at [147, 184] on span "FD738 - NDG - 25.09.2025 #3" at bounding box center [178, 192] width 140 height 16
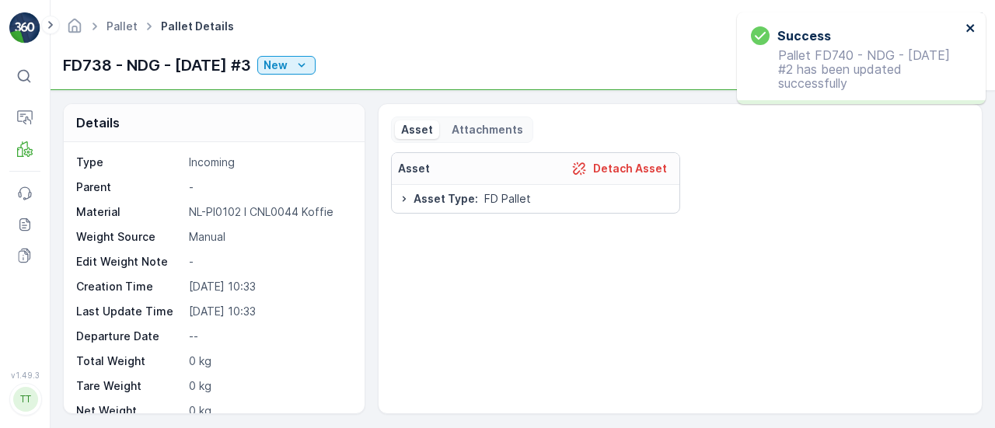
click at [970, 24] on icon "close" at bounding box center [971, 28] width 11 height 12
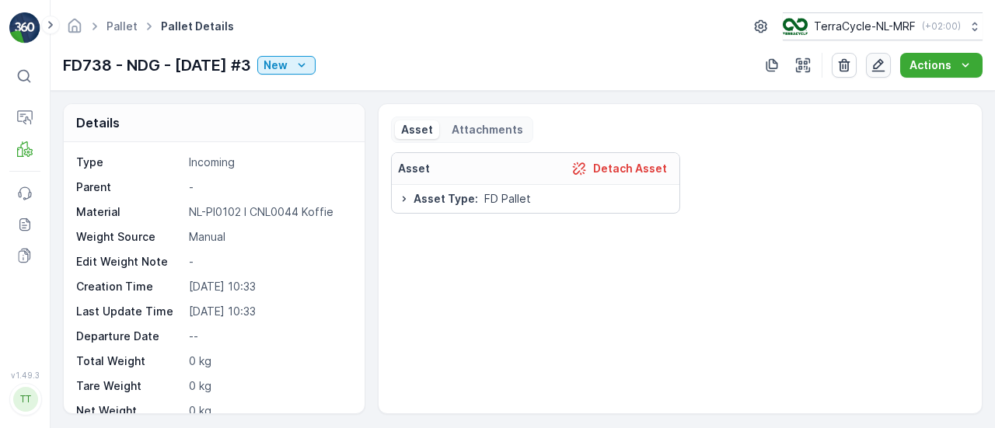
click at [882, 63] on icon "button" at bounding box center [879, 65] width 13 height 13
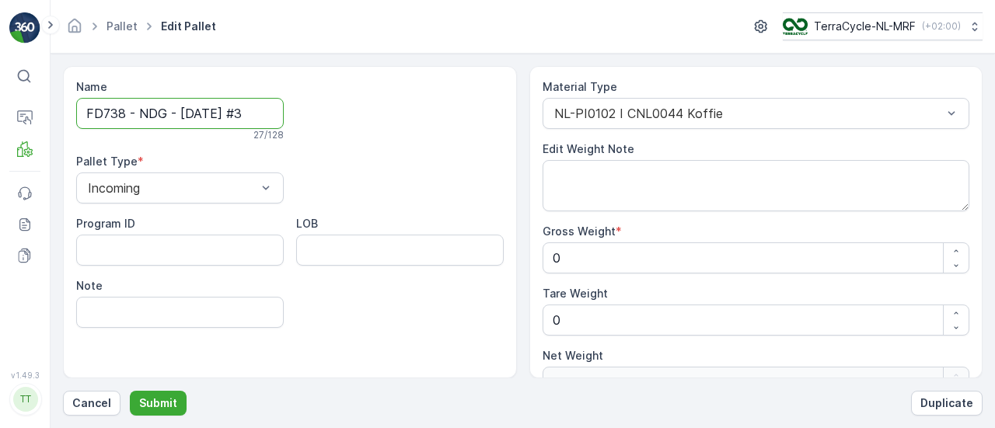
drag, startPoint x: 122, startPoint y: 121, endPoint x: 189, endPoint y: 124, distance: 66.9
click at [122, 120] on input "FD738 - NDG - 25.09.2025 #3" at bounding box center [180, 113] width 208 height 31
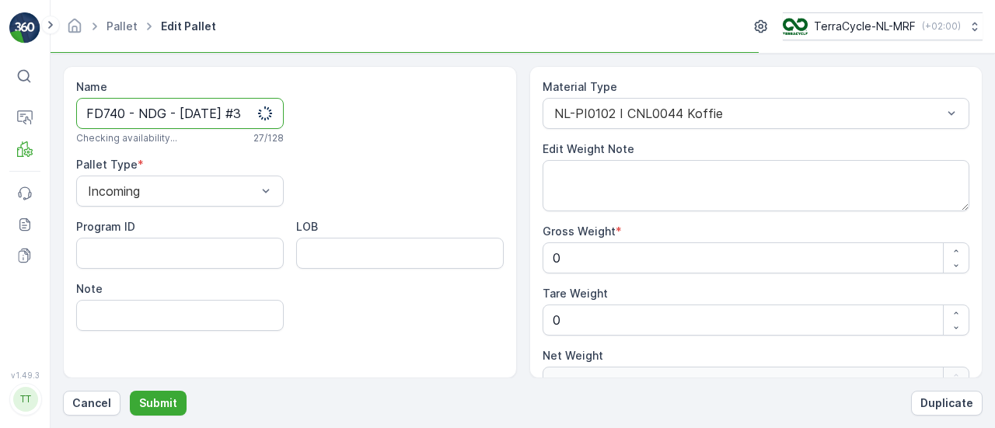
type input "FD740 - NDG - 25.09.2025 #3"
click at [130, 391] on button "Submit" at bounding box center [158, 403] width 57 height 25
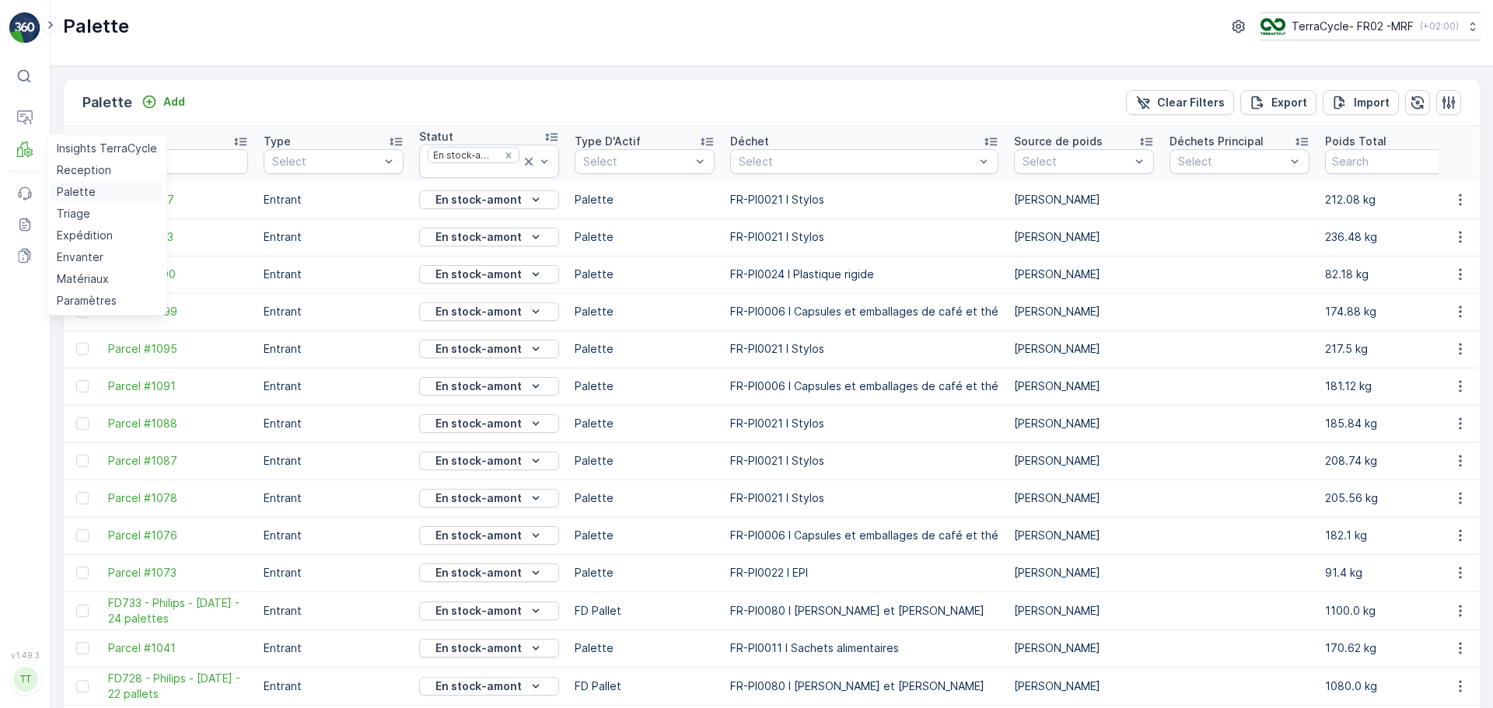
click at [77, 190] on p "Palette" at bounding box center [76, 192] width 39 height 16
click at [73, 167] on p "Reception" at bounding box center [84, 171] width 54 height 16
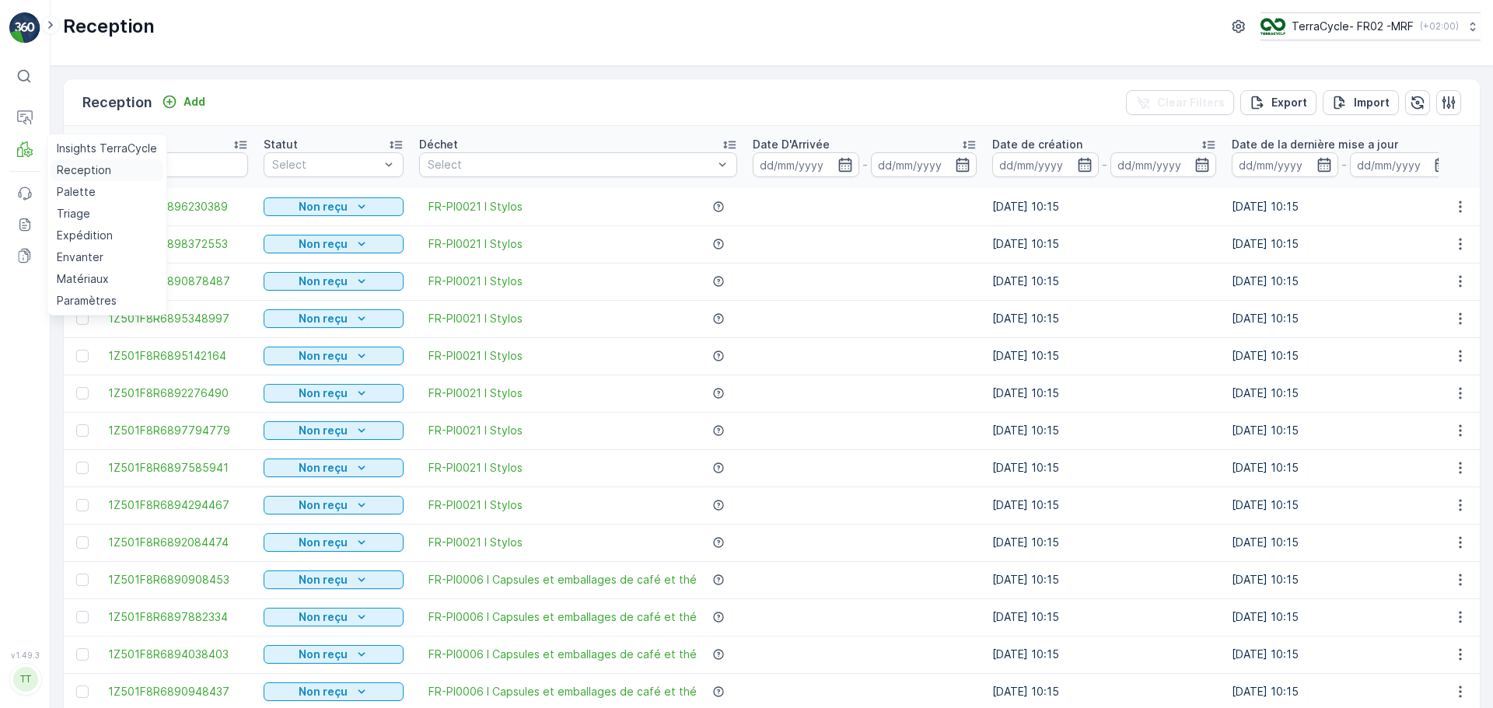
click at [65, 171] on p "Reception" at bounding box center [84, 171] width 54 height 16
click at [138, 172] on input "text" at bounding box center [178, 164] width 140 height 25
click at [137, 172] on input "text" at bounding box center [178, 164] width 140 height 25
type input "9317"
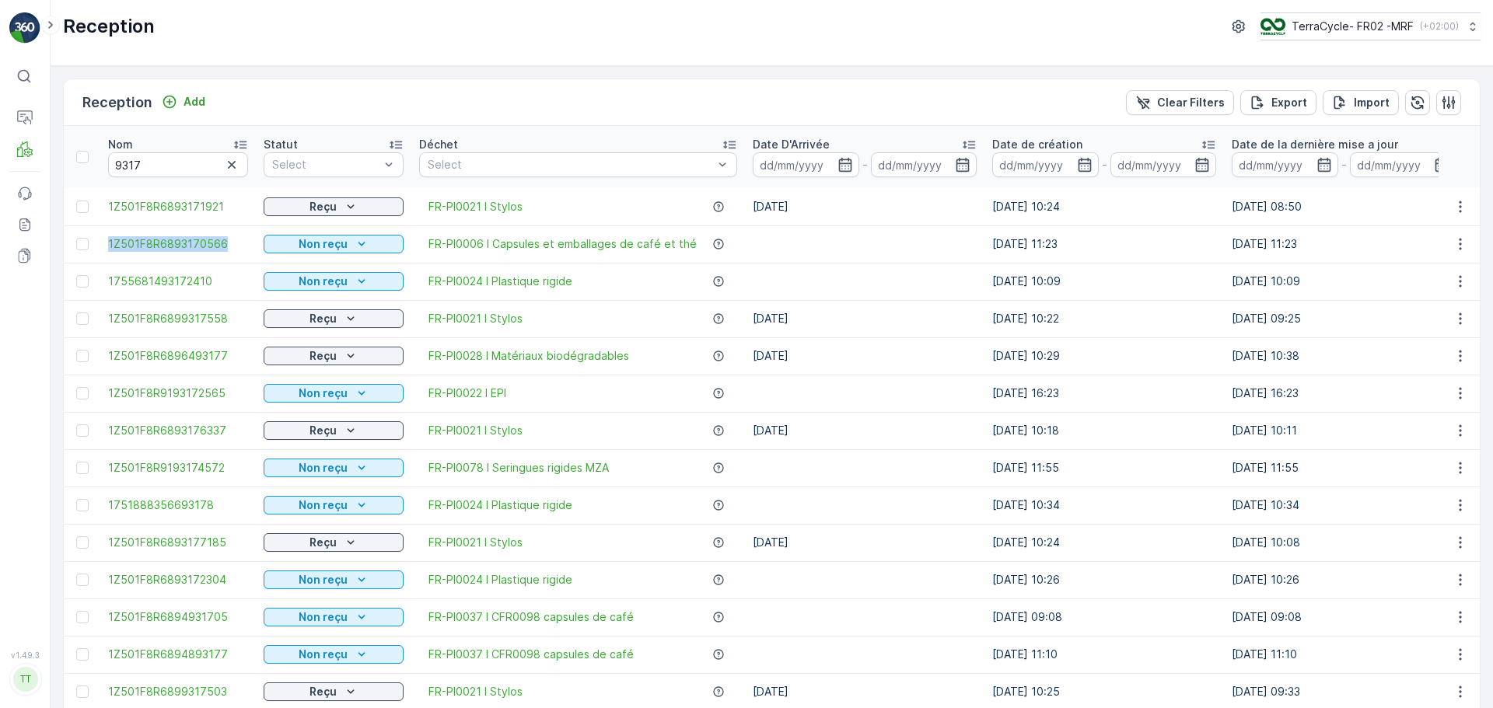
drag, startPoint x: 107, startPoint y: 246, endPoint x: 248, endPoint y: 239, distance: 140.9
click at [248, 239] on td "1Z501F8R6893170566" at bounding box center [178, 244] width 156 height 37
copy span "1Z501F8R6893170566"
drag, startPoint x: 131, startPoint y: 170, endPoint x: 36, endPoint y: 175, distance: 95.0
click at [36, 175] on div "⌘B Operations MRF Events Reports Documents v 1.49.3 TT TC.EU Reception TerraCyc…" at bounding box center [746, 354] width 1493 height 708
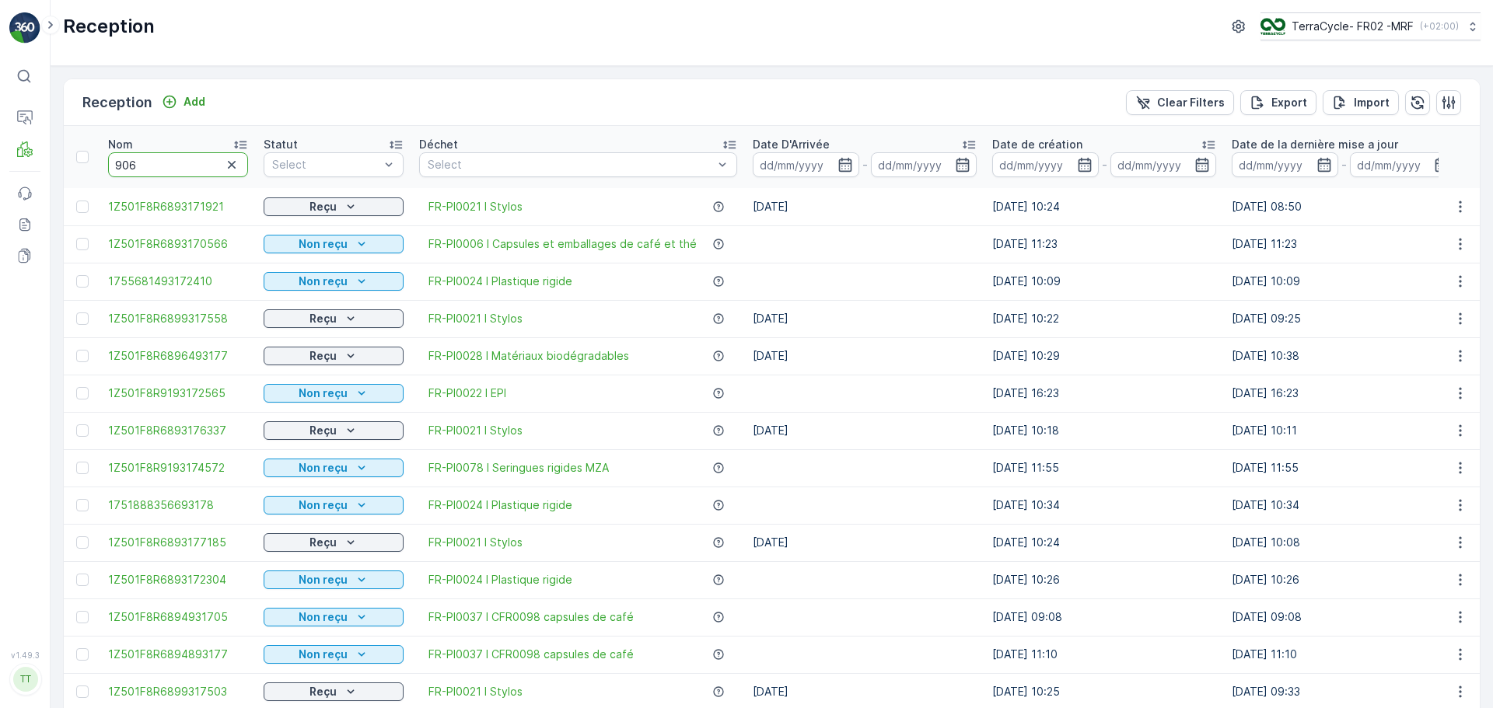
type input "906="
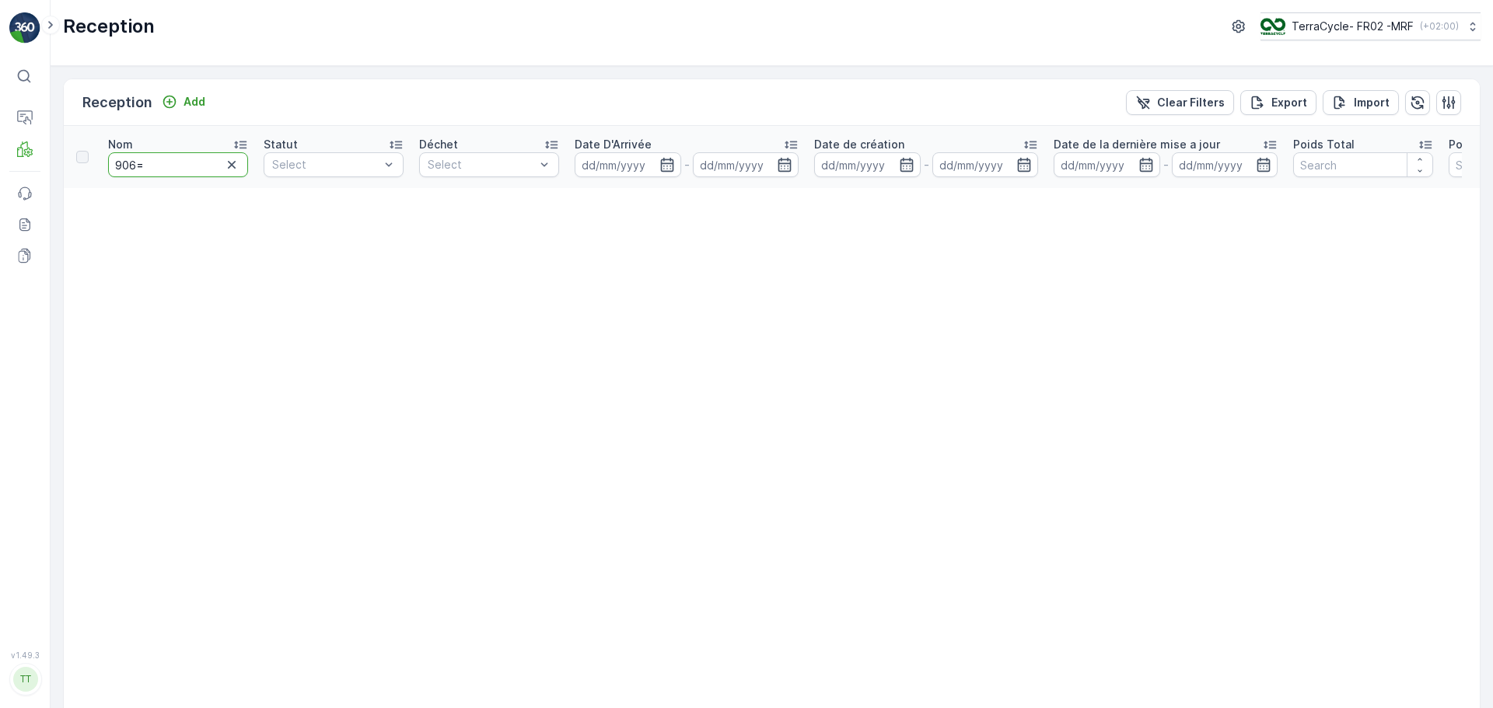
click at [161, 173] on input "906=" at bounding box center [178, 164] width 140 height 25
type input "9072"
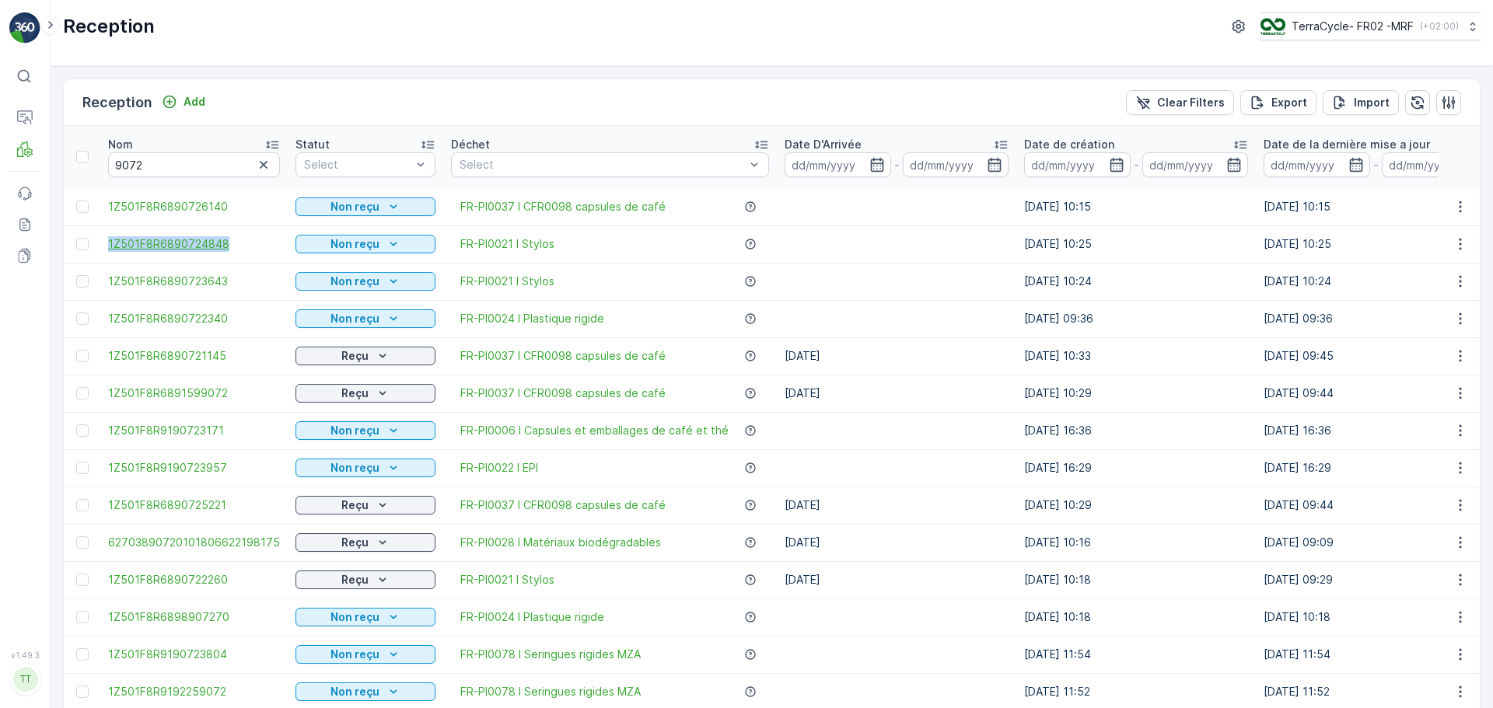
drag, startPoint x: 133, startPoint y: 240, endPoint x: 254, endPoint y: 243, distance: 120.6
click at [254, 243] on td "1Z501F8R6890724848" at bounding box center [193, 244] width 187 height 37
copy span "1Z501F8R6890724848"
click at [261, 166] on icon "button" at bounding box center [264, 165] width 16 height 16
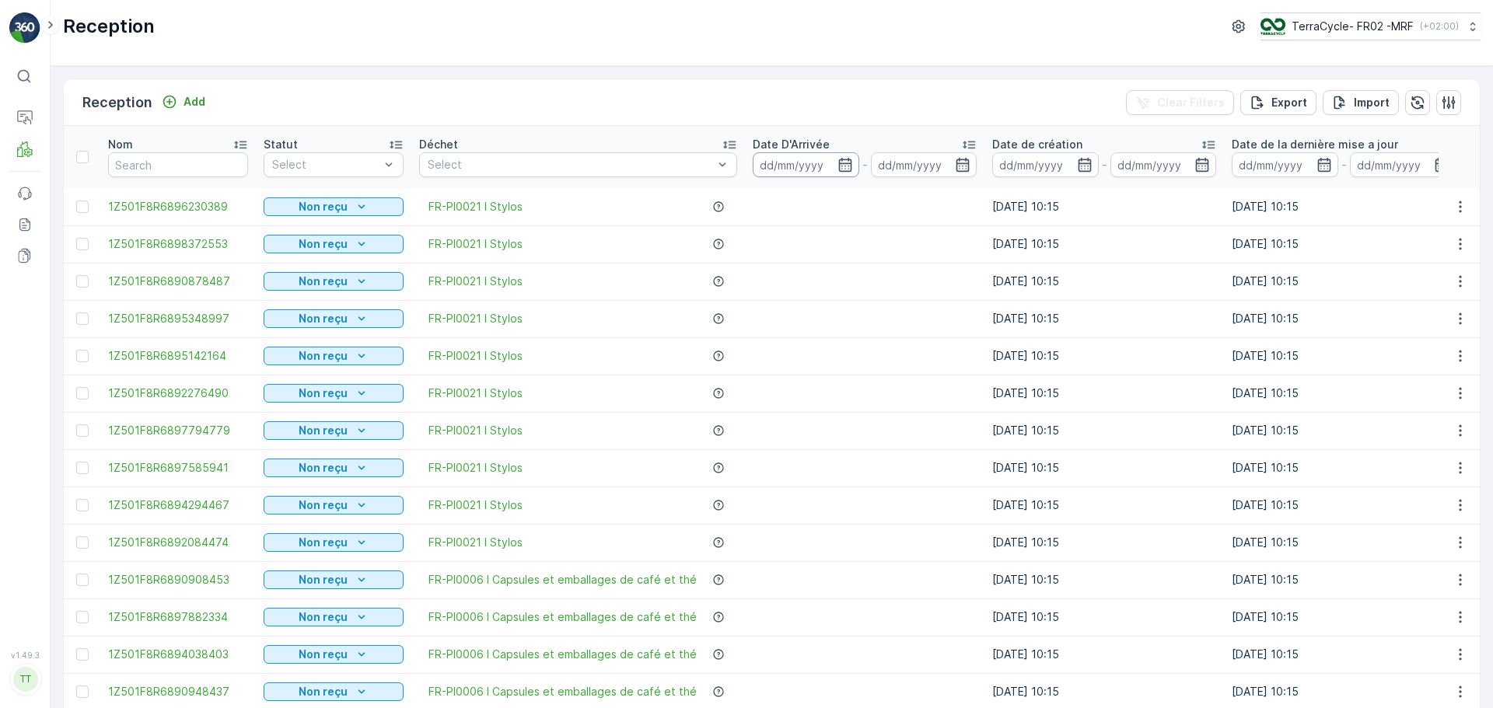
click at [817, 169] on input at bounding box center [806, 164] width 107 height 25
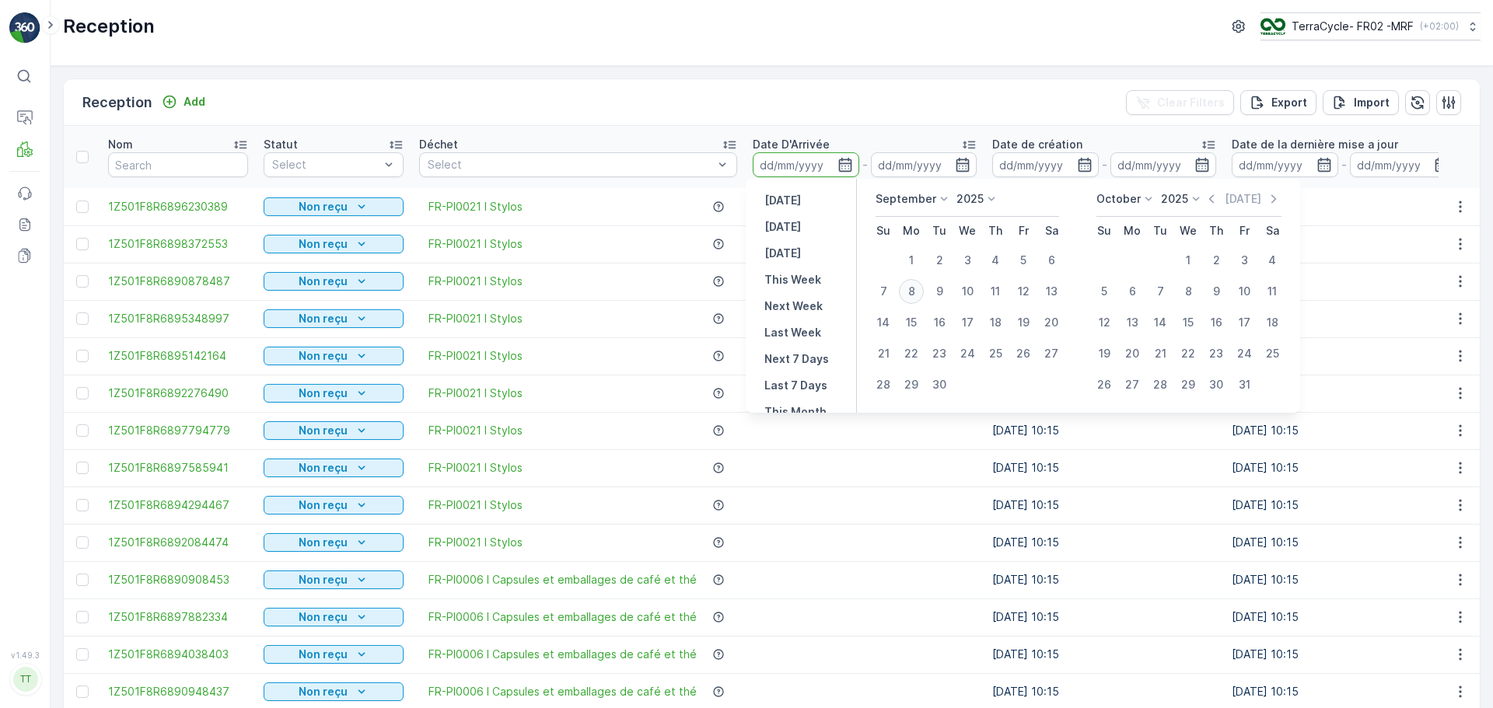
click at [917, 292] on div "8" at bounding box center [911, 291] width 25 height 25
type input "08.09.2025"
click at [917, 292] on div "8" at bounding box center [911, 291] width 25 height 25
type input "08.09.2025"
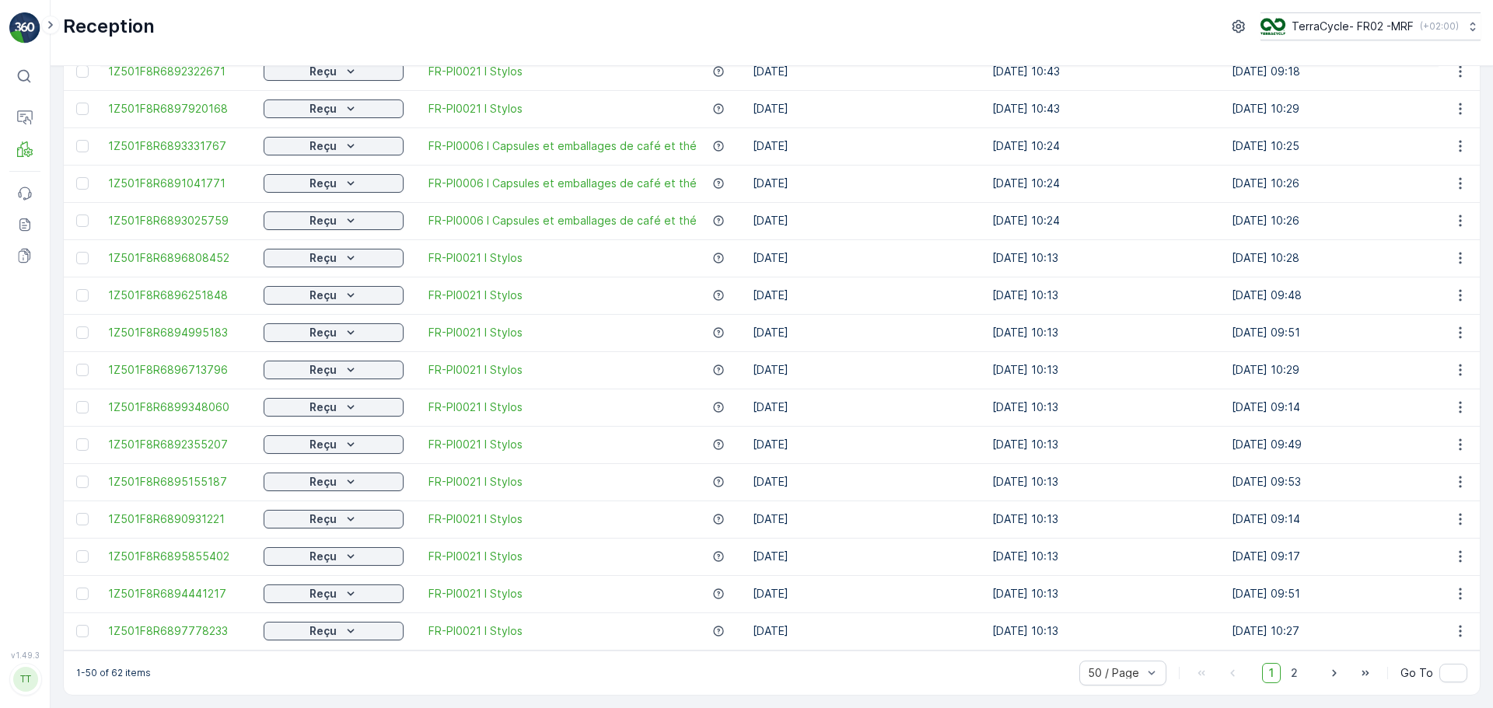
scroll to position [1412, 0]
click at [1287, 672] on span "2" at bounding box center [1294, 673] width 21 height 20
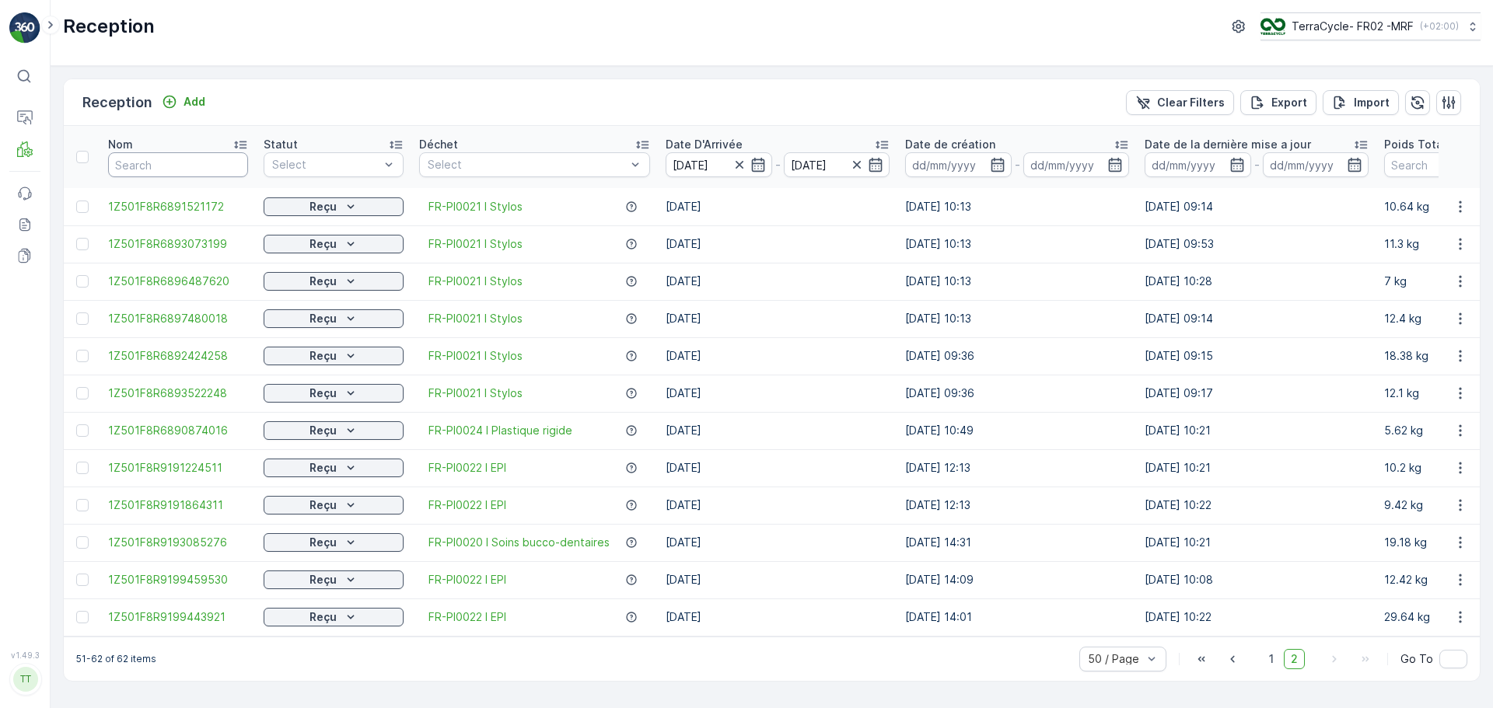
click at [143, 164] on input "text" at bounding box center [178, 164] width 140 height 25
click at [1378, 17] on button "TerraCycle- FR02 -MRF ( +02:00 )" at bounding box center [1370, 26] width 222 height 28
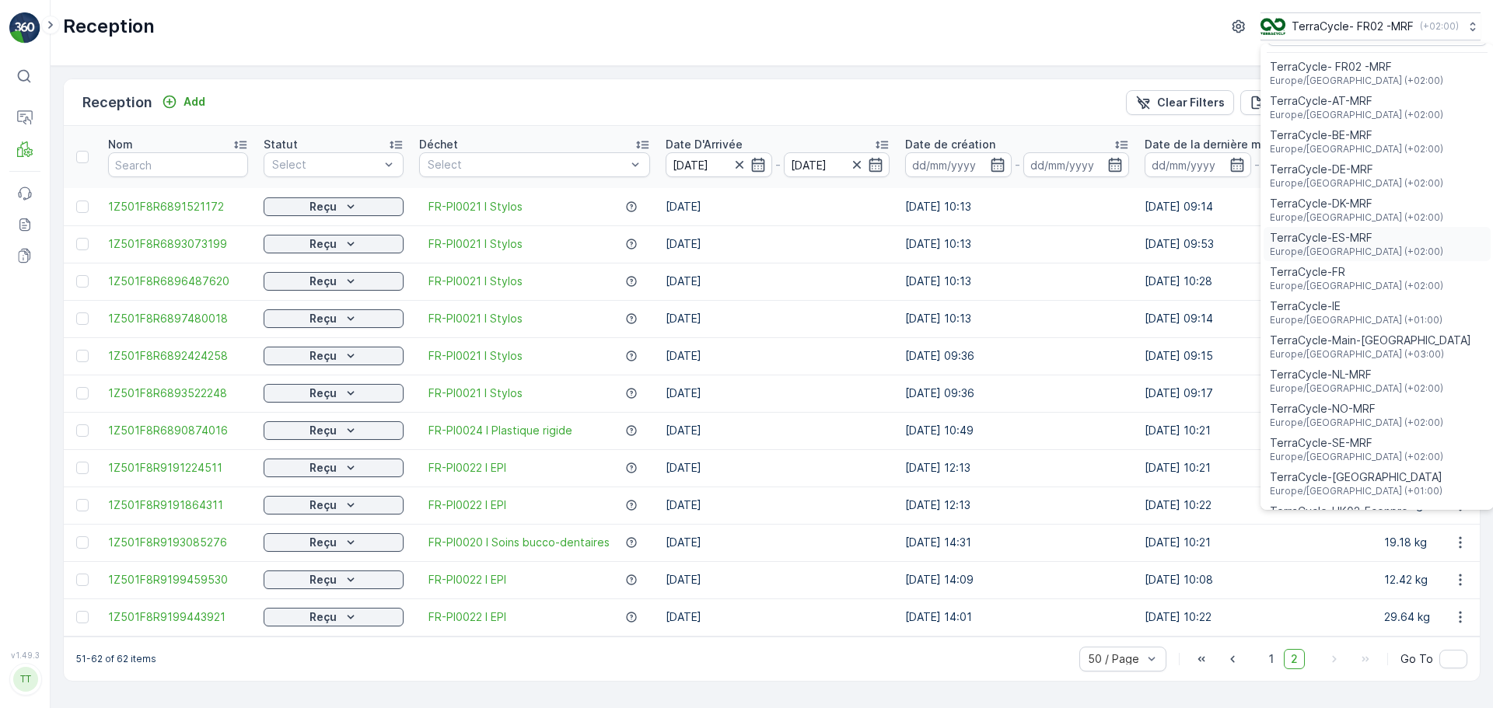
scroll to position [57, 0]
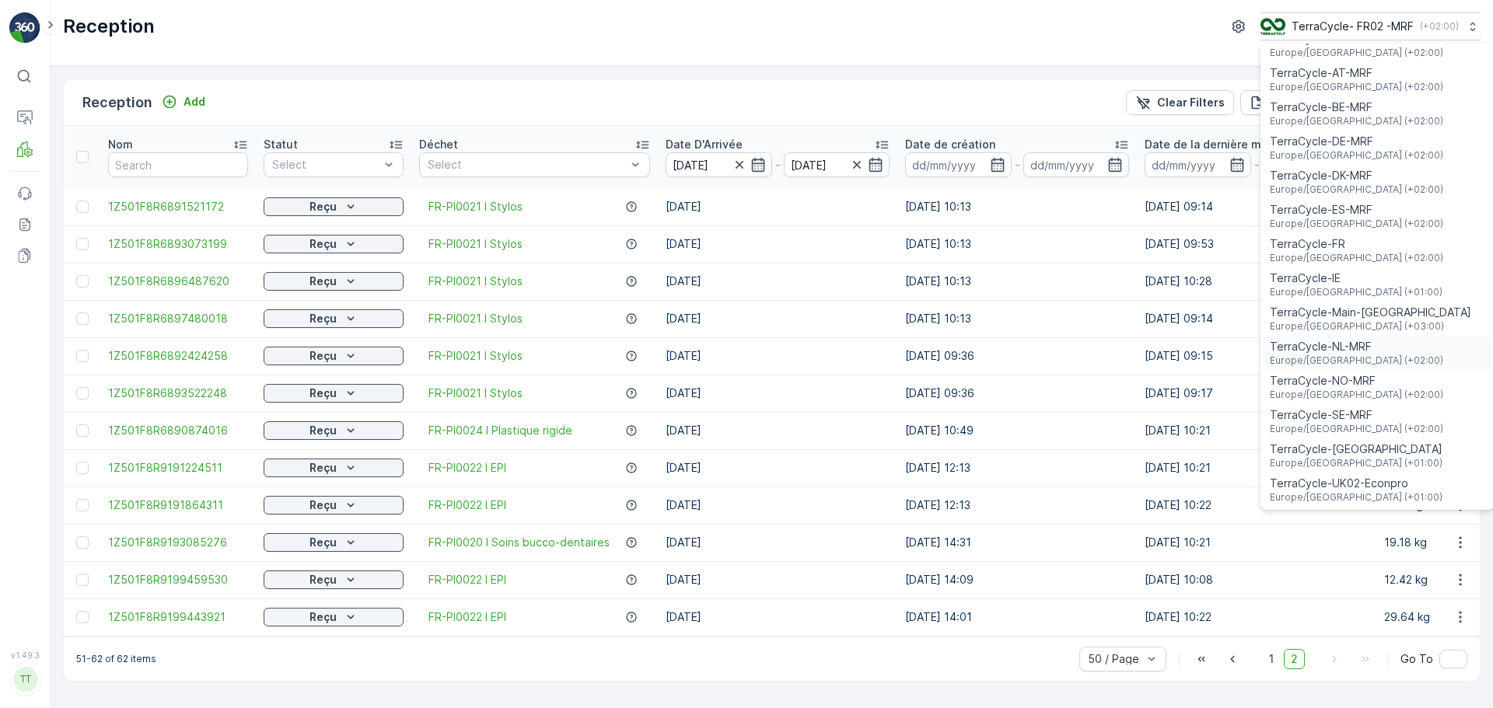
click at [1357, 348] on span "TerraCycle-NL-MRF" at bounding box center [1356, 347] width 173 height 16
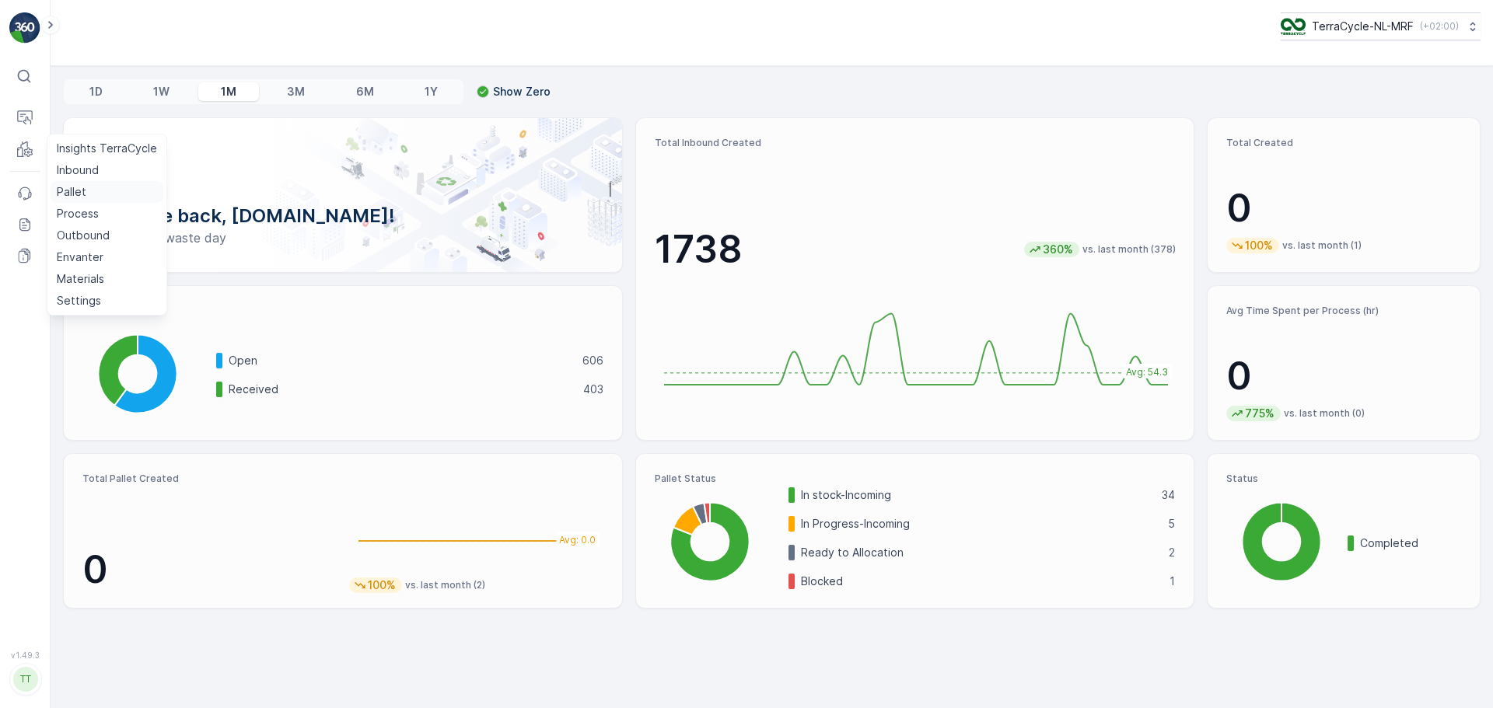
click at [77, 200] on link "Pallet" at bounding box center [107, 192] width 113 height 22
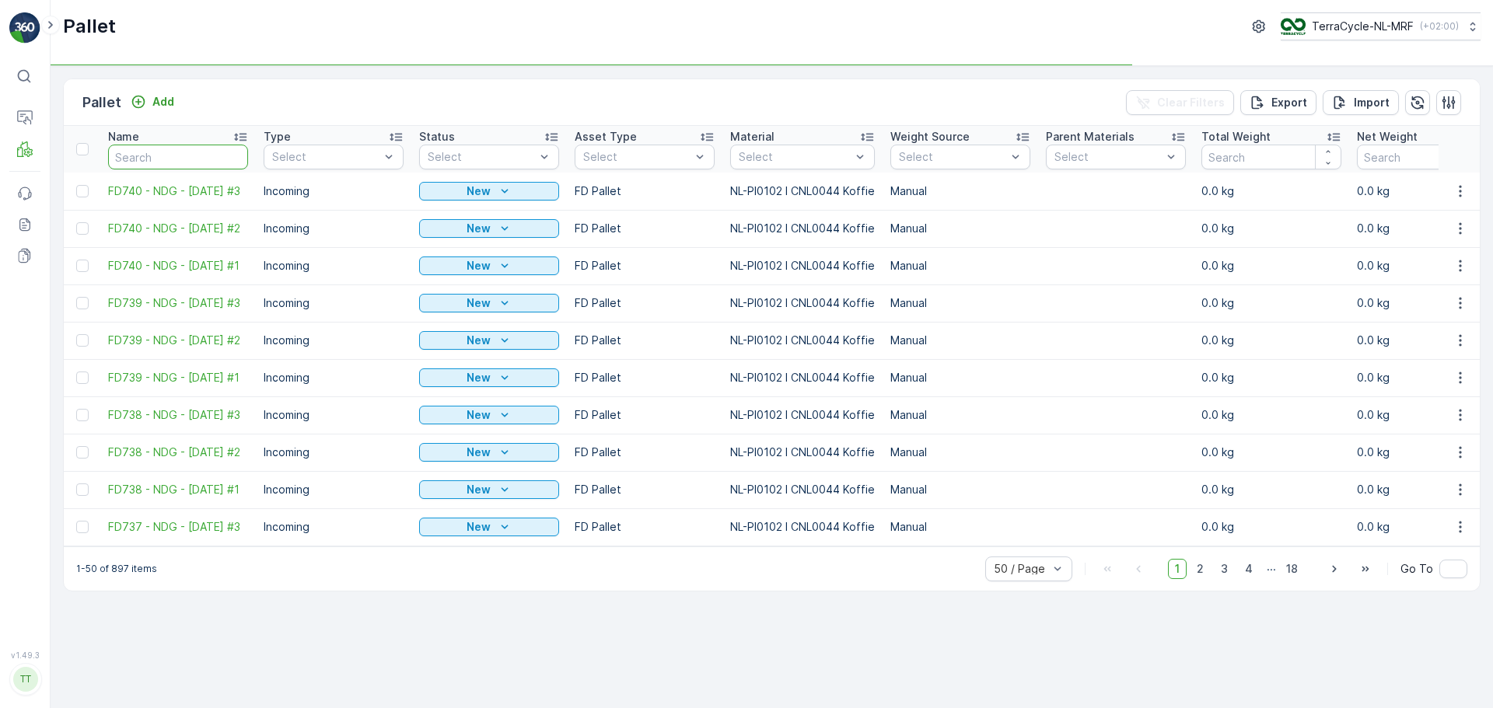
click at [209, 145] on input "text" at bounding box center [178, 157] width 140 height 25
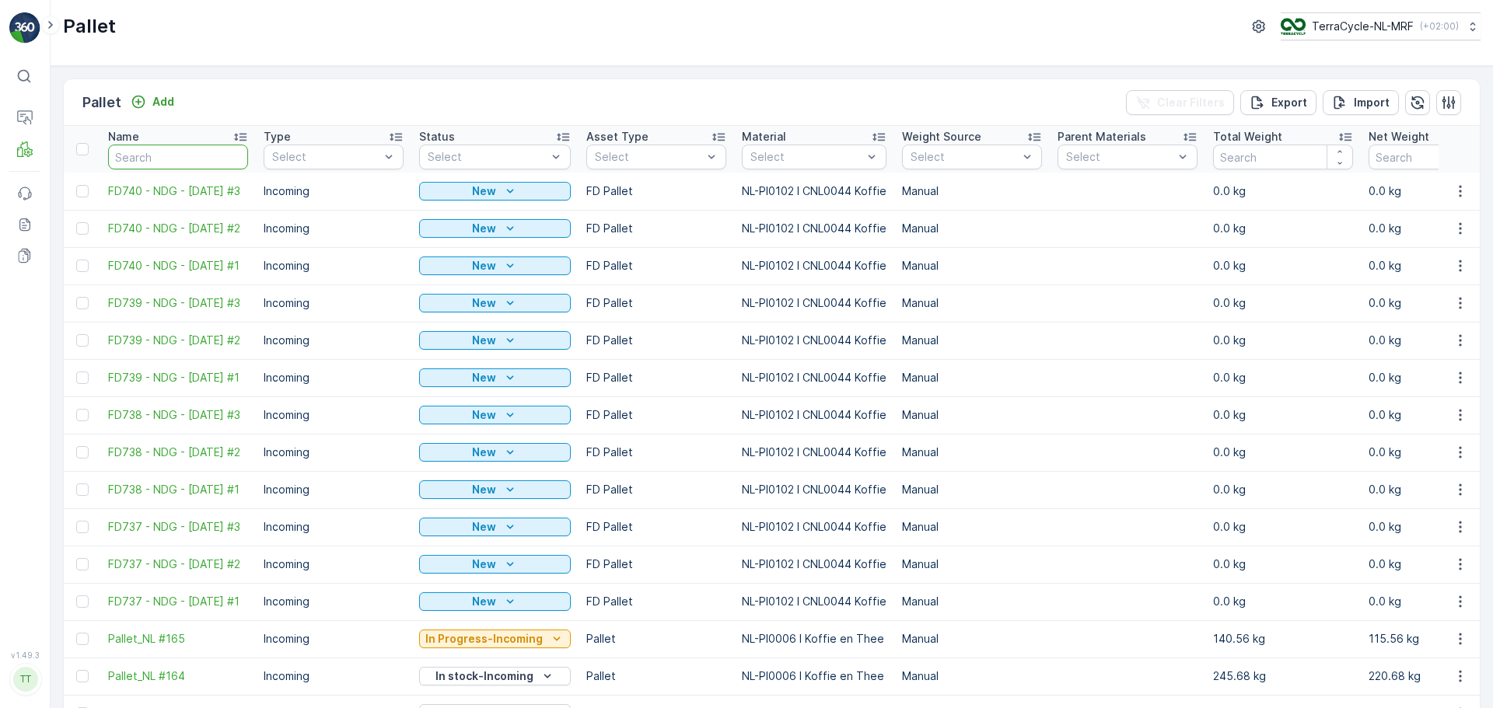
click at [209, 145] on input "text" at bounding box center [178, 157] width 140 height 25
type input "FD670"
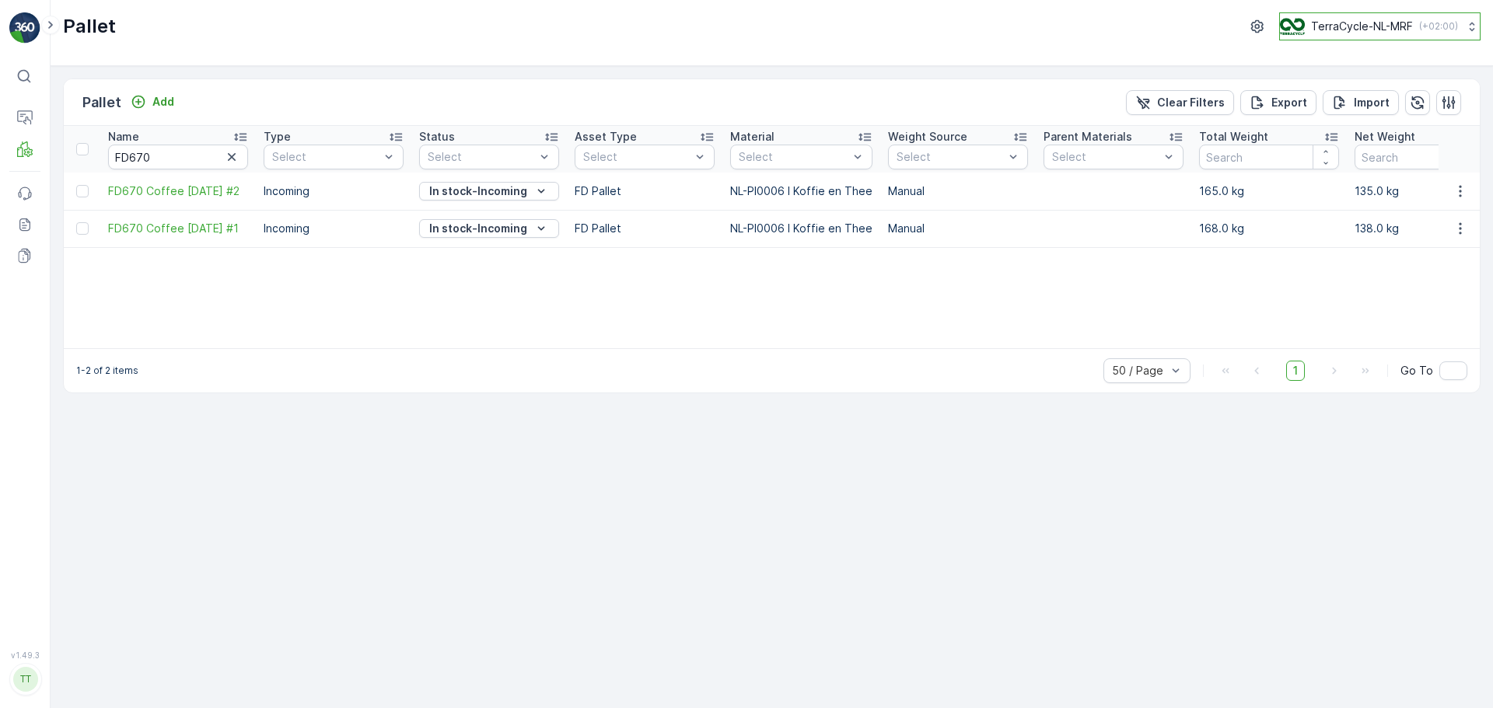
click at [1323, 27] on p "TerraCycle-NL-MRF" at bounding box center [1362, 27] width 102 height 16
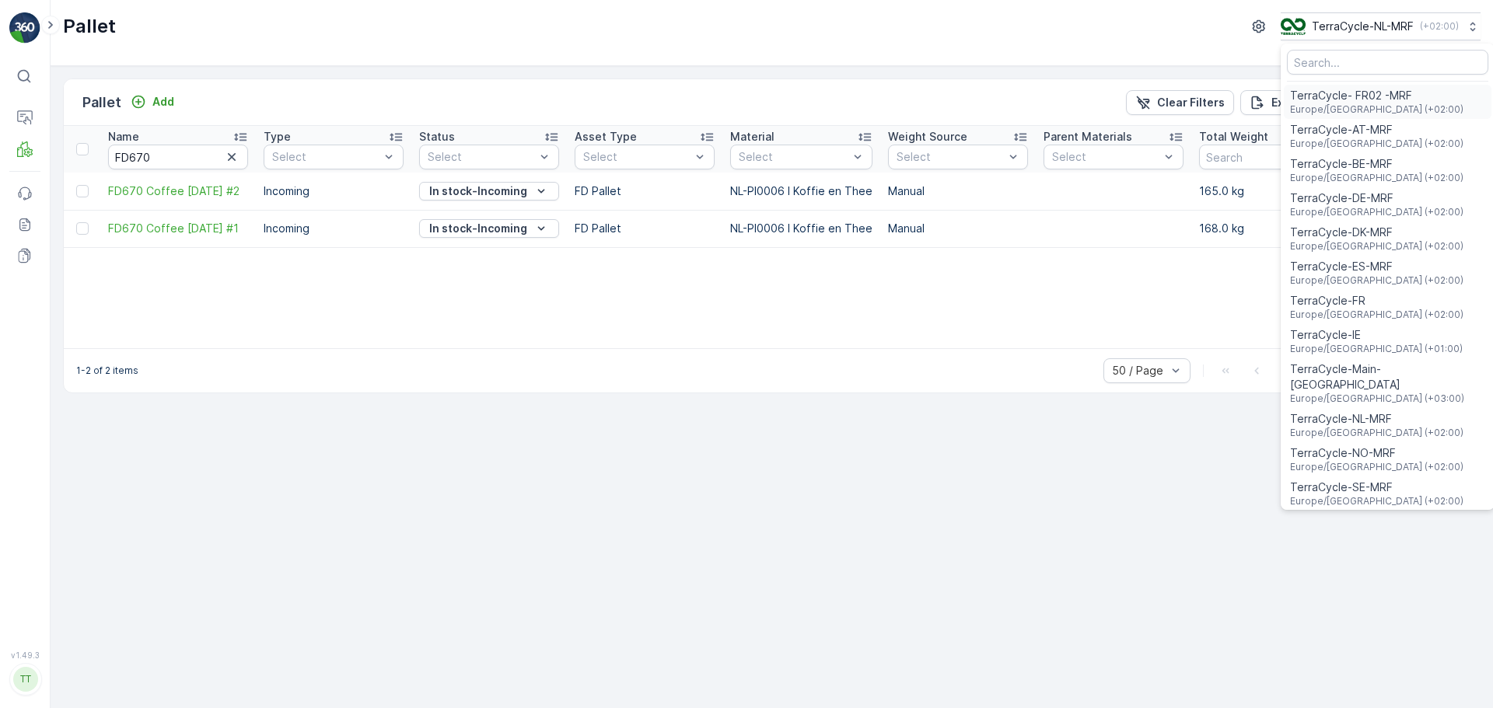
click at [1355, 91] on span "TerraCycle- FR02 -MRF" at bounding box center [1376, 96] width 173 height 16
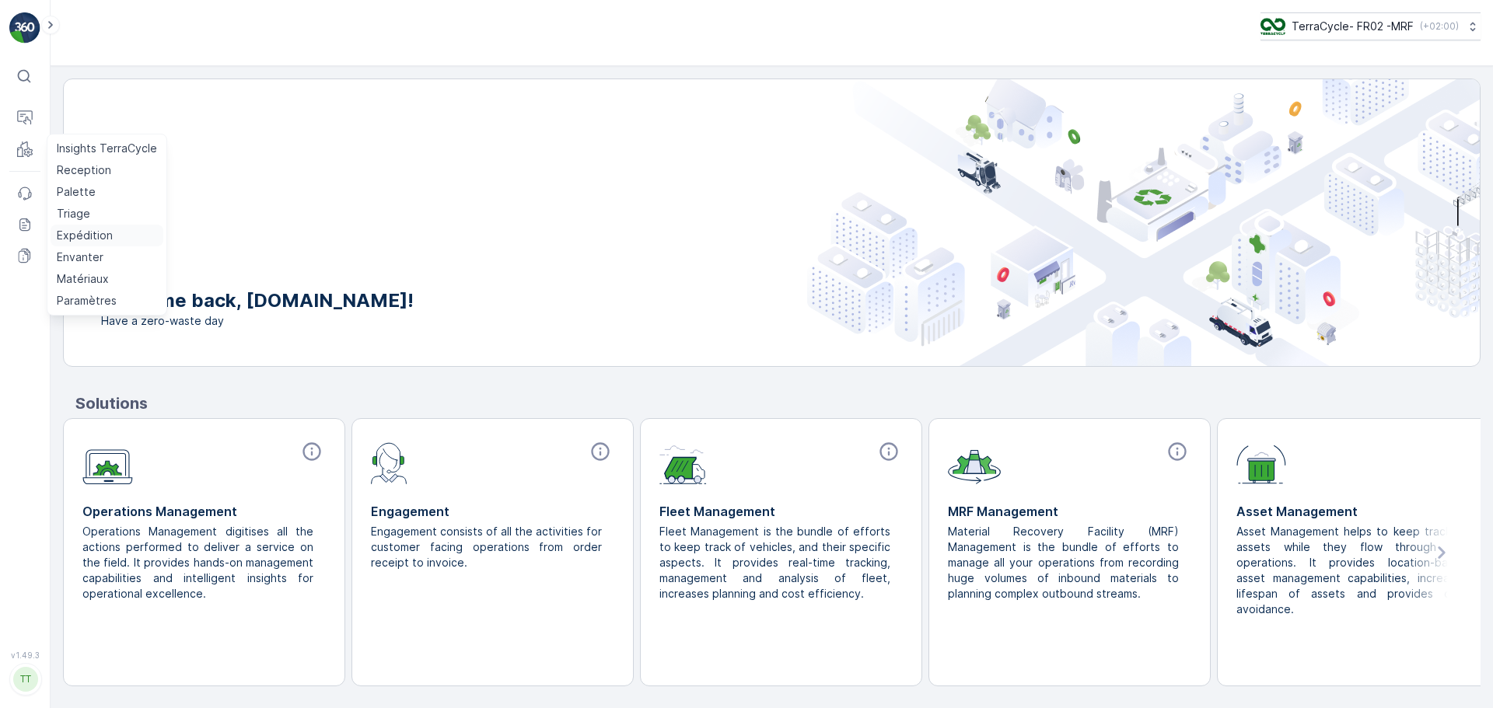
click at [85, 237] on p "Expédition" at bounding box center [85, 236] width 56 height 16
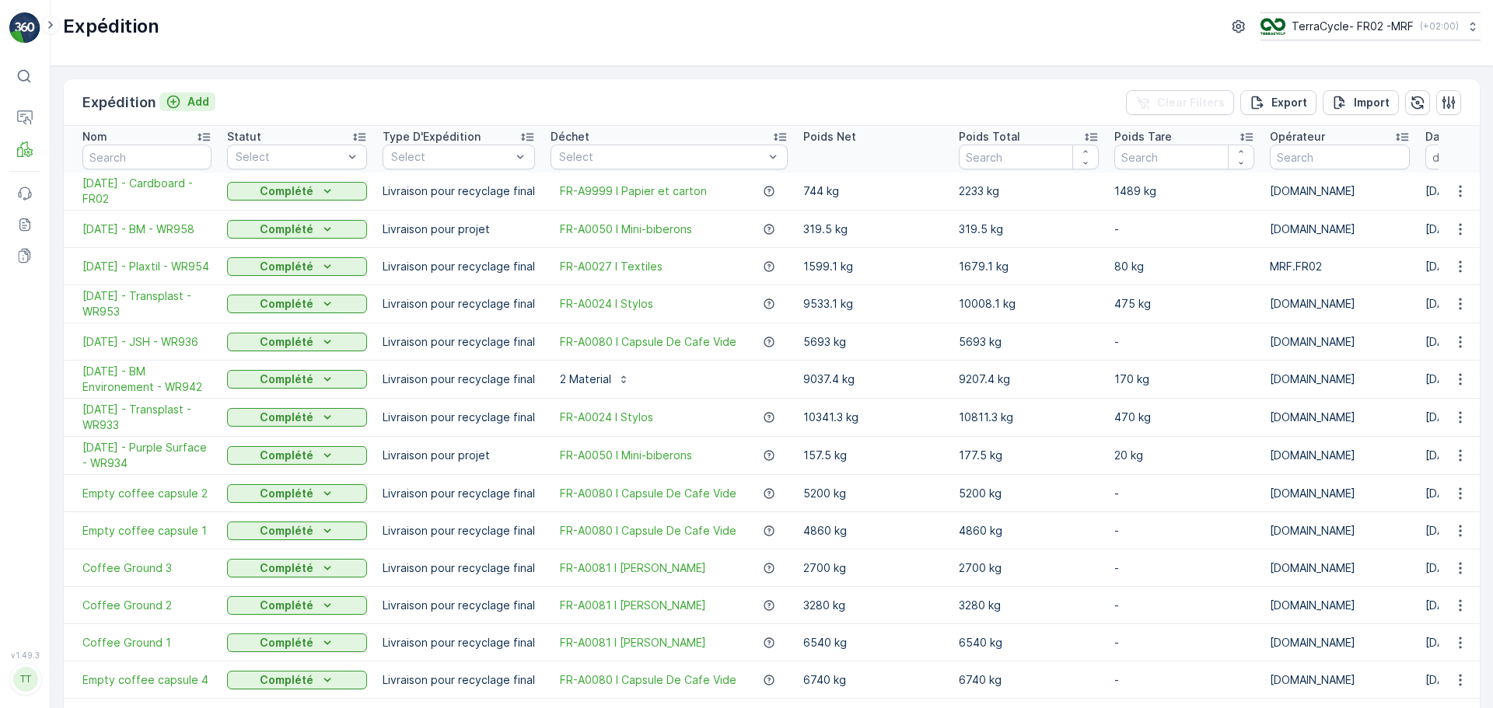
click at [198, 95] on p "Add" at bounding box center [198, 102] width 22 height 16
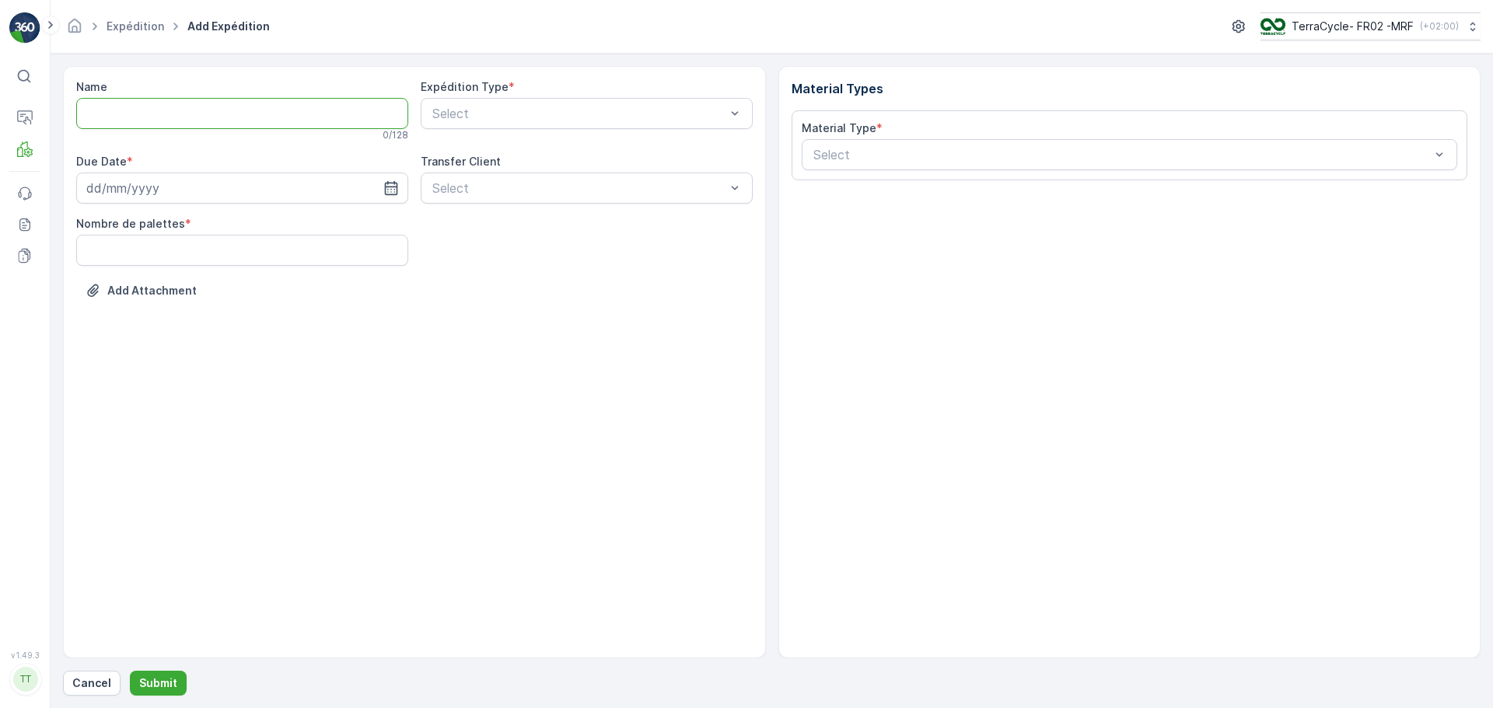
click at [119, 124] on input "Name" at bounding box center [242, 113] width 332 height 31
click at [212, 121] on input "[DATE]" at bounding box center [242, 113] width 332 height 31
type input "[DATE], Micropolymere, WR966"
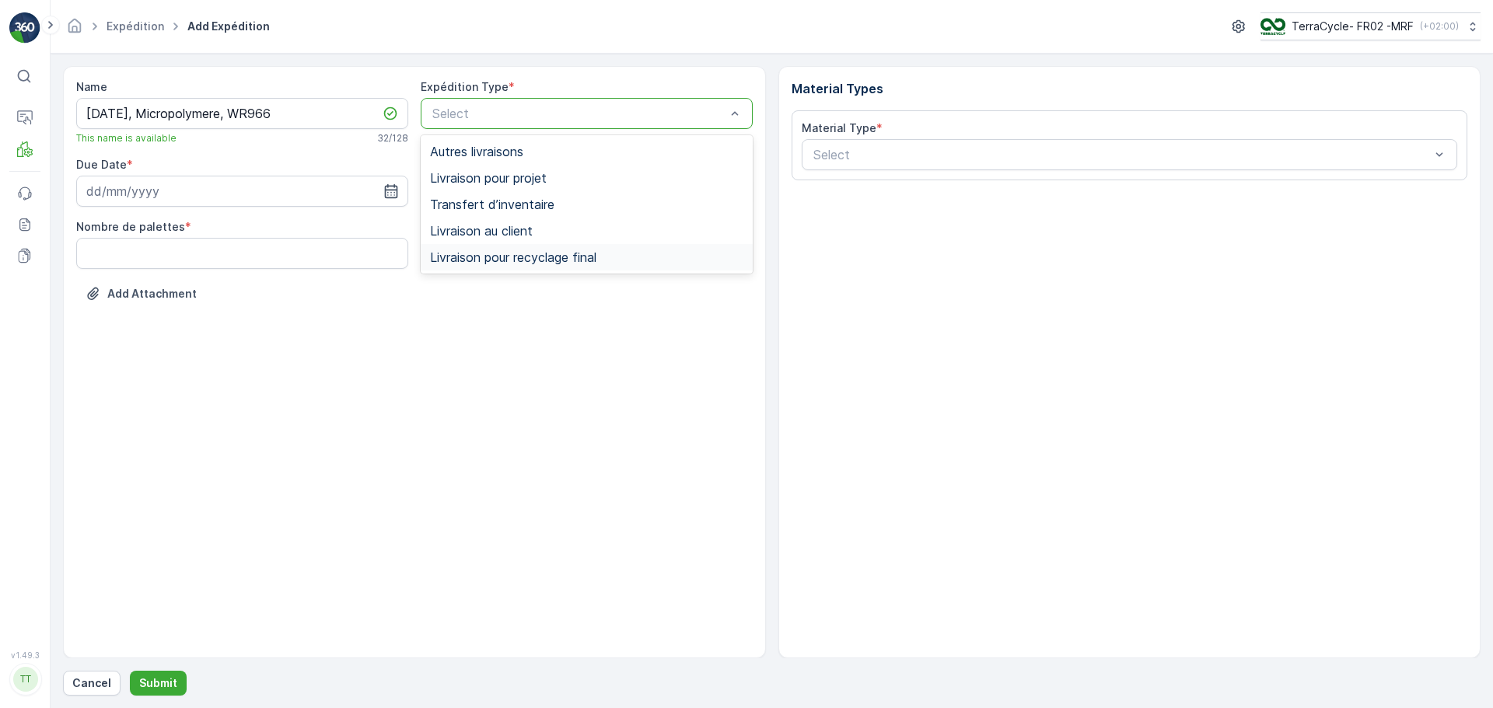
click at [565, 262] on span "Livraison pour recyclage final" at bounding box center [513, 257] width 166 height 14
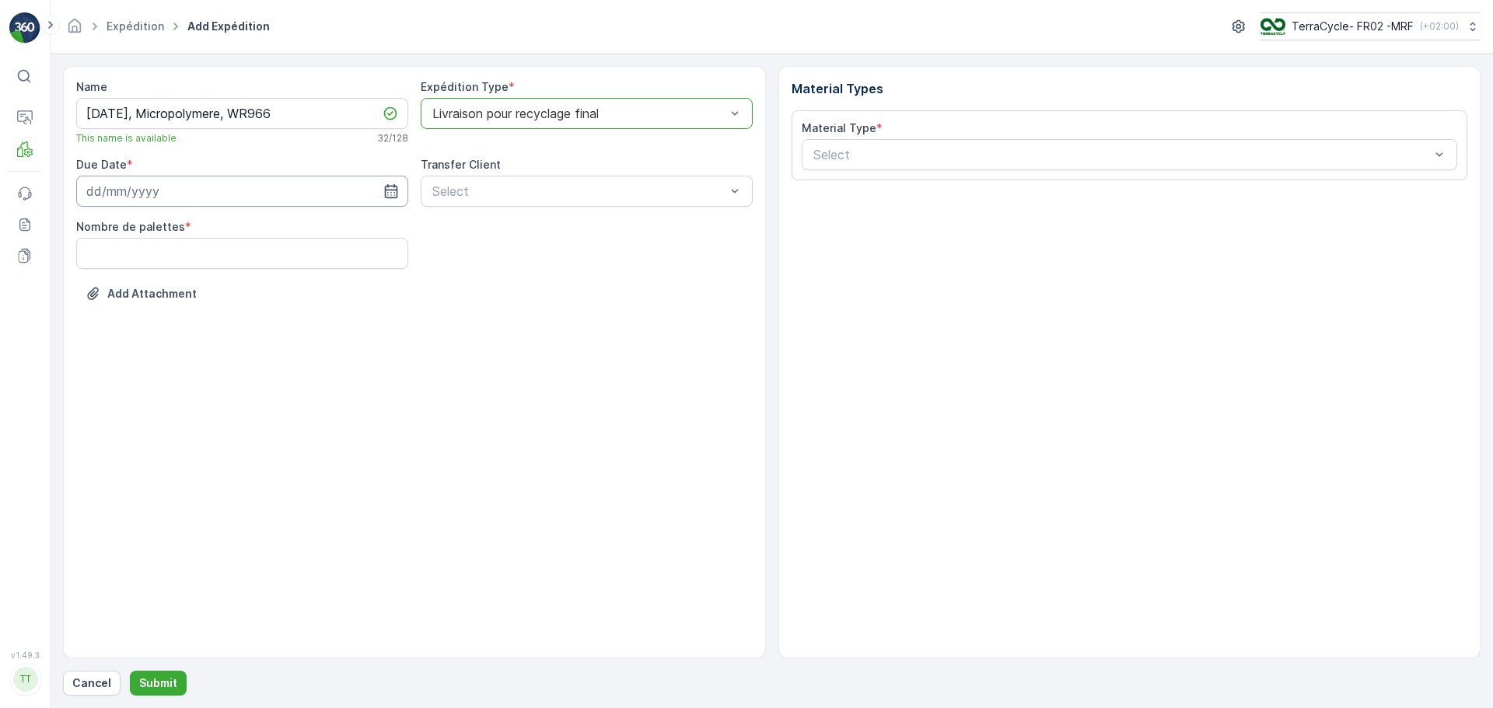
click at [178, 185] on input at bounding box center [242, 191] width 332 height 31
click at [159, 320] on div "9" at bounding box center [158, 321] width 25 height 25
type input "[DATE]"
click at [227, 258] on palettes "Nombre de palettes" at bounding box center [242, 253] width 332 height 31
type palettes "32"
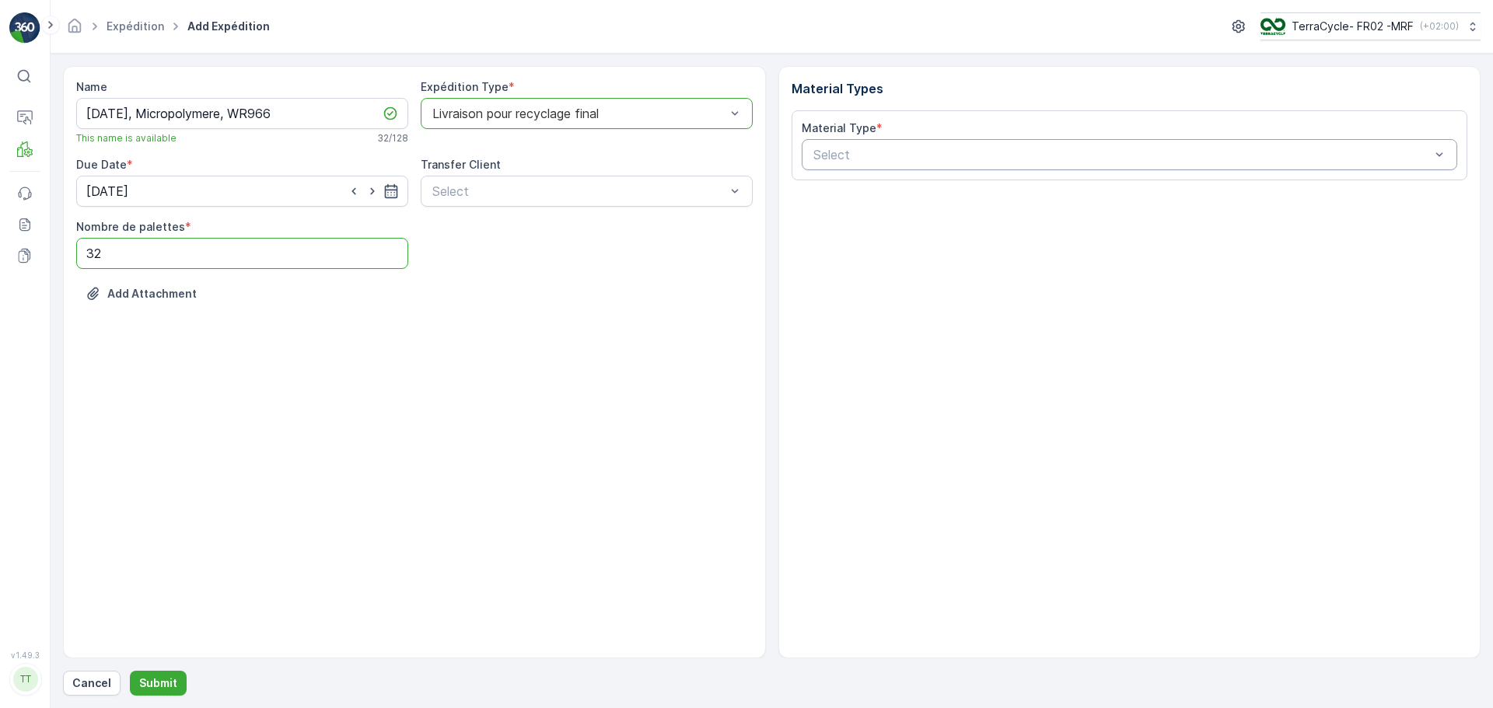
click at [1062, 166] on div "Select" at bounding box center [1130, 154] width 656 height 31
type input "poly"
click at [920, 188] on span "FR-PI0075 I Cartes en polycarbonate" at bounding box center [921, 193] width 221 height 14
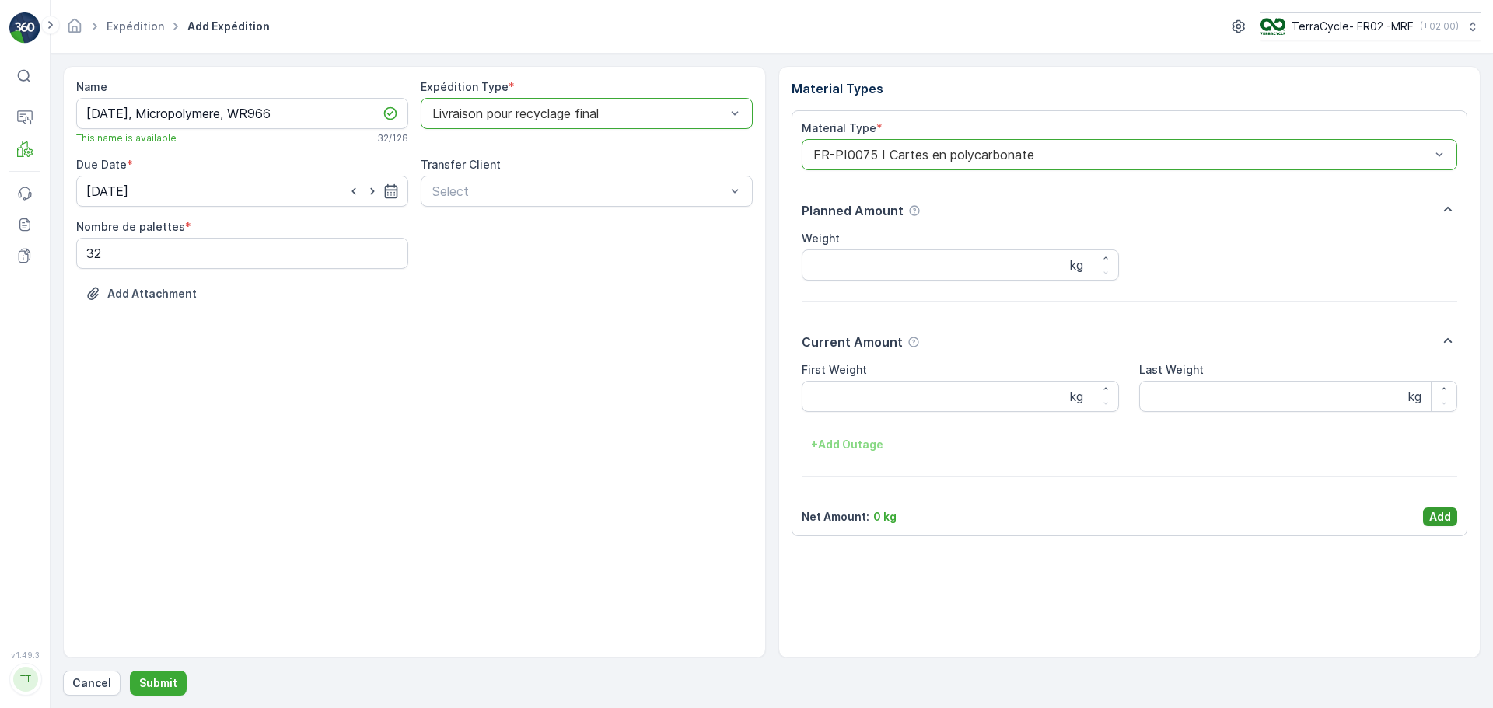
click at [1435, 522] on p "Add" at bounding box center [1440, 517] width 22 height 16
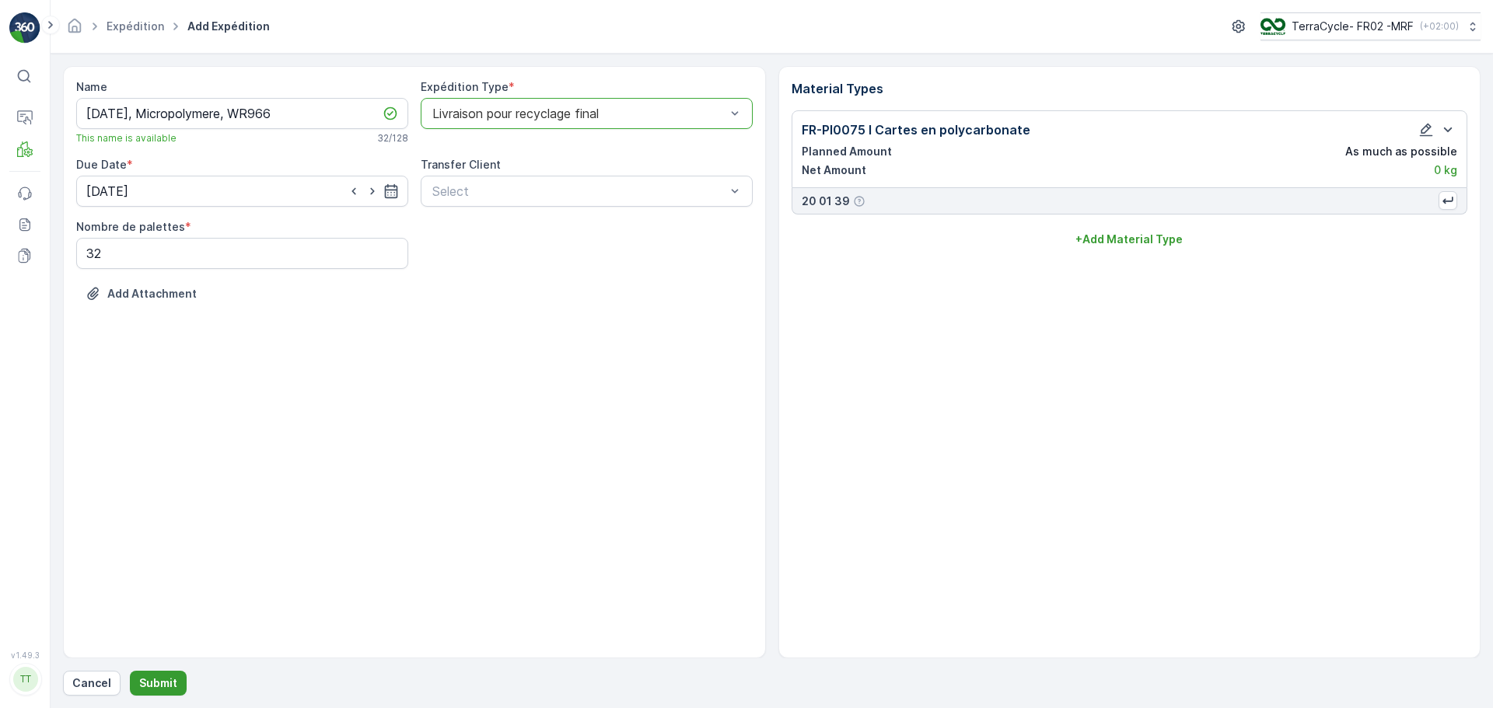
click at [173, 684] on p "Submit" at bounding box center [158, 684] width 38 height 16
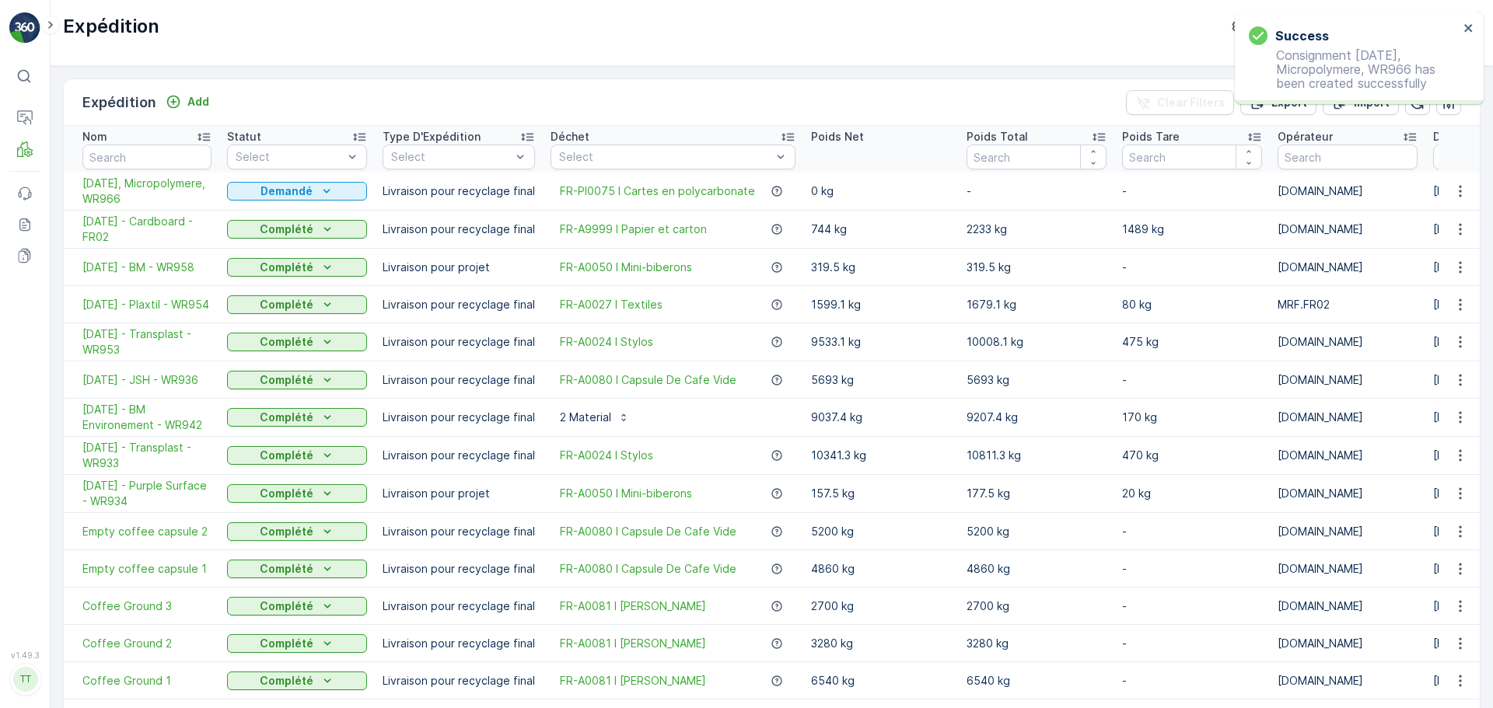
click at [1478, 33] on div "Success Consignment 09.09.2025, Micropolymere, WR966 has been created successfu…" at bounding box center [1359, 58] width 249 height 92
click at [1466, 27] on icon "close" at bounding box center [1469, 28] width 11 height 12
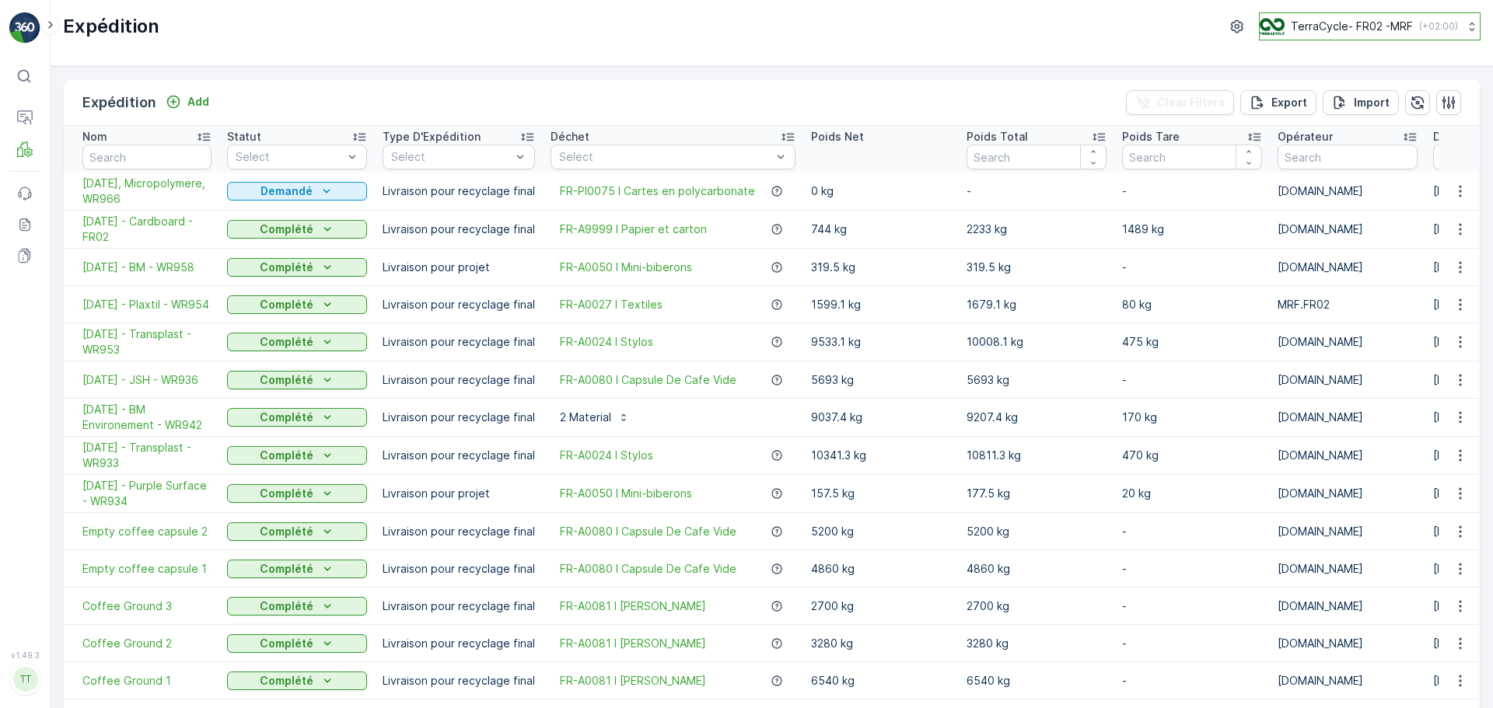
click at [1351, 31] on p "TerraCycle- FR02 -MRF" at bounding box center [1352, 27] width 122 height 16
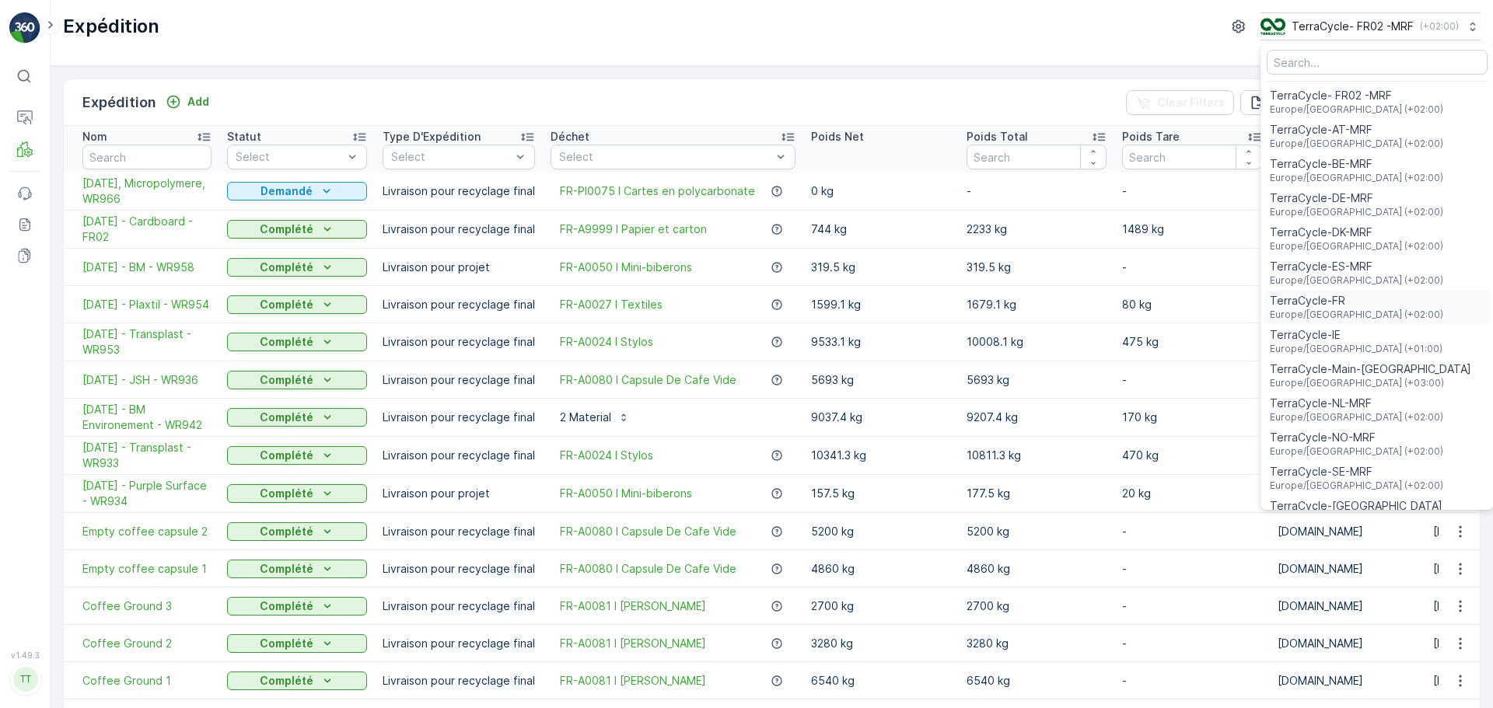
click at [1365, 318] on div "TerraCycle-FR Europe/Paris (+02:00)" at bounding box center [1377, 307] width 227 height 34
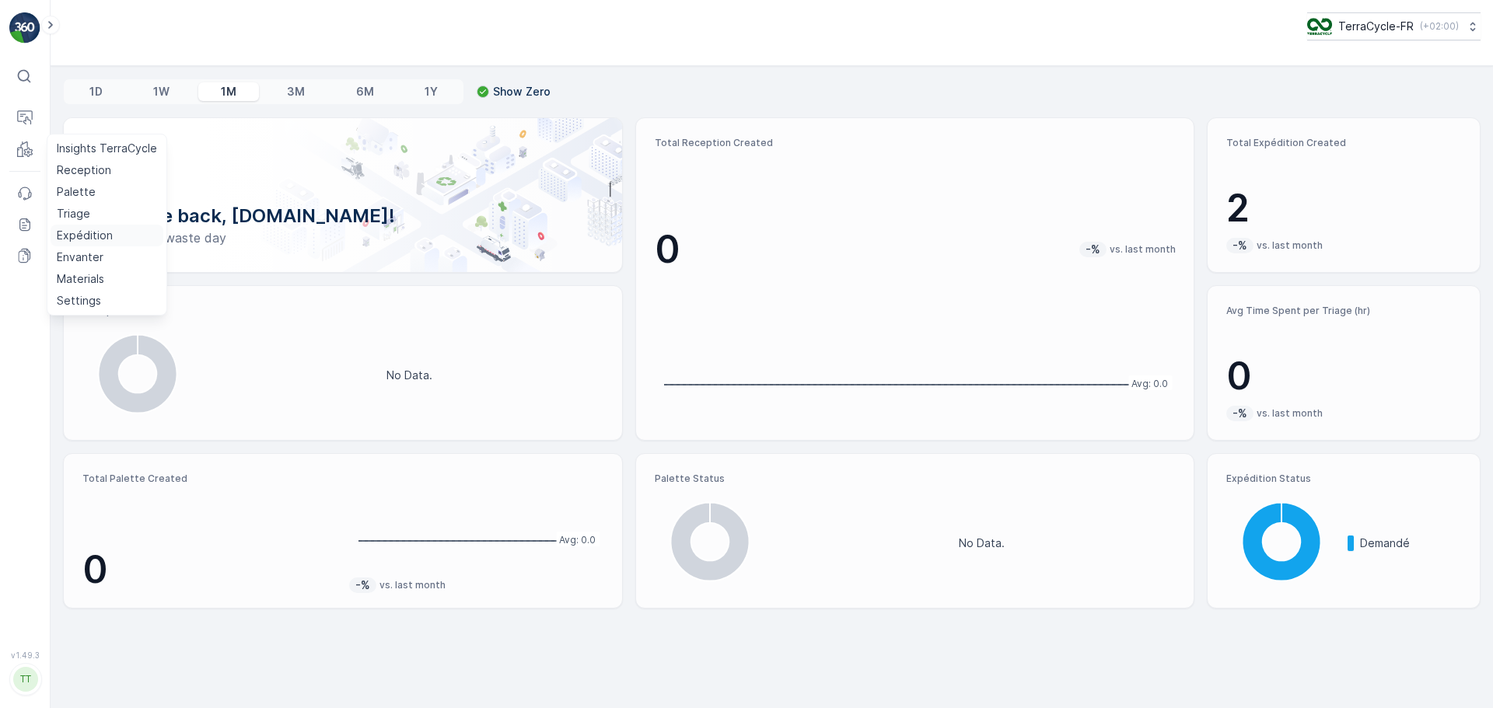
click at [75, 231] on p "Expédition" at bounding box center [85, 236] width 56 height 16
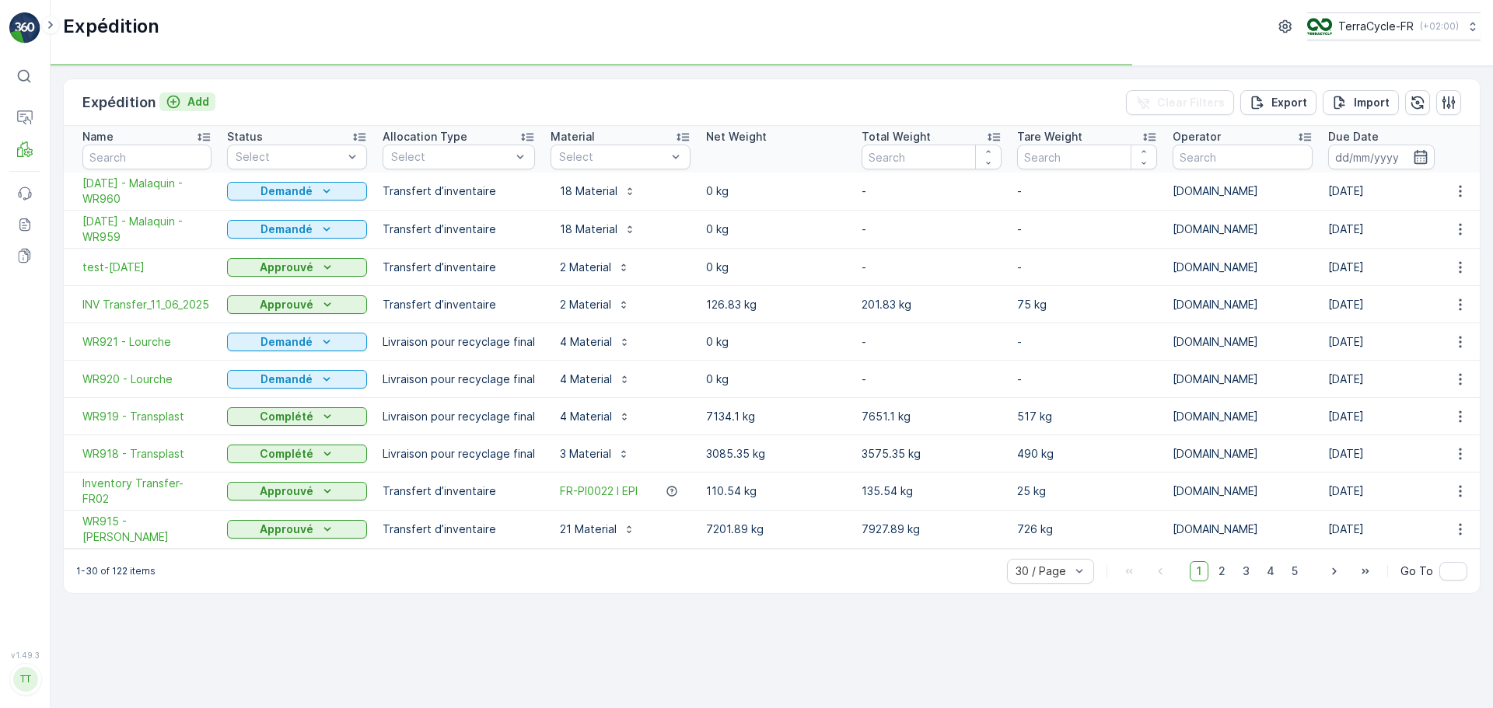
click at [189, 97] on p "Add" at bounding box center [198, 102] width 22 height 16
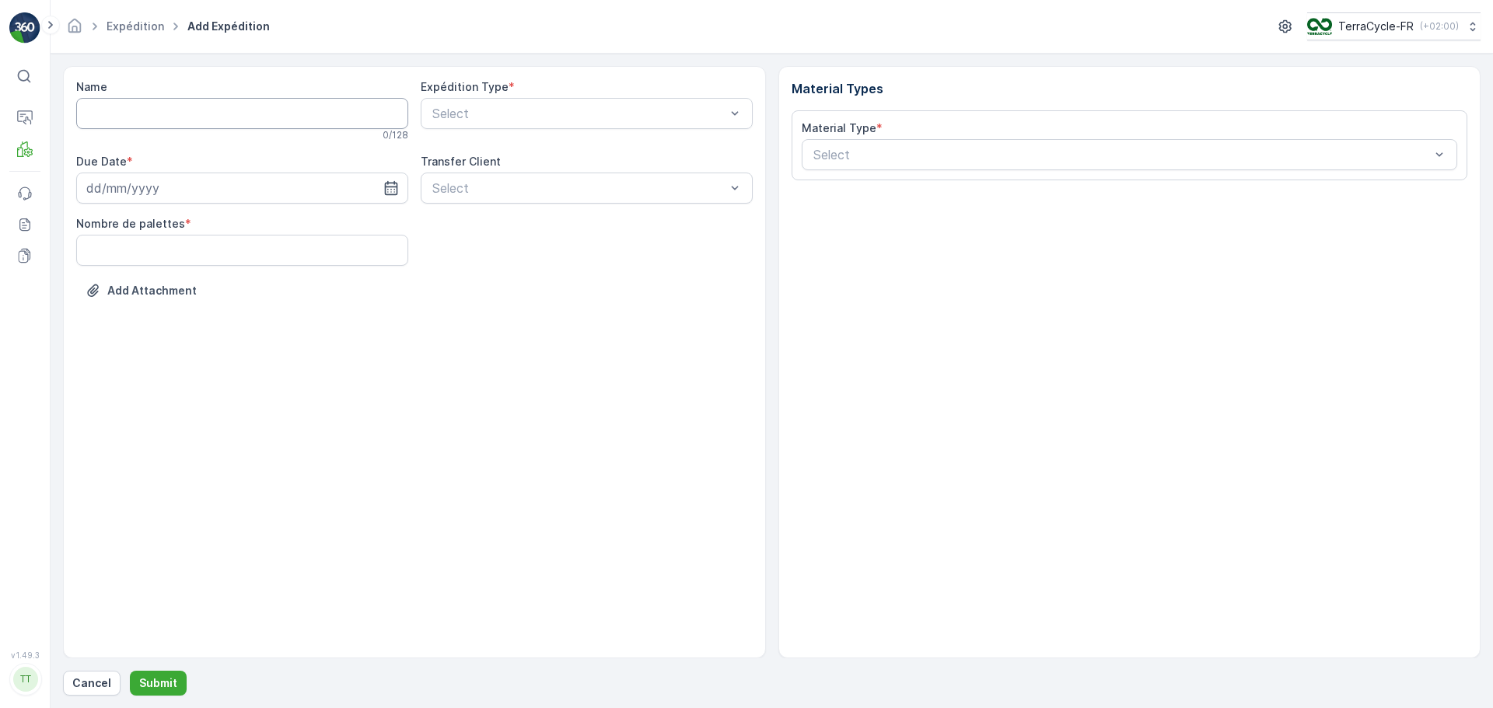
click at [201, 124] on input "Name" at bounding box center [242, 113] width 332 height 31
type input "[DATE], Micropolymere, WR966"
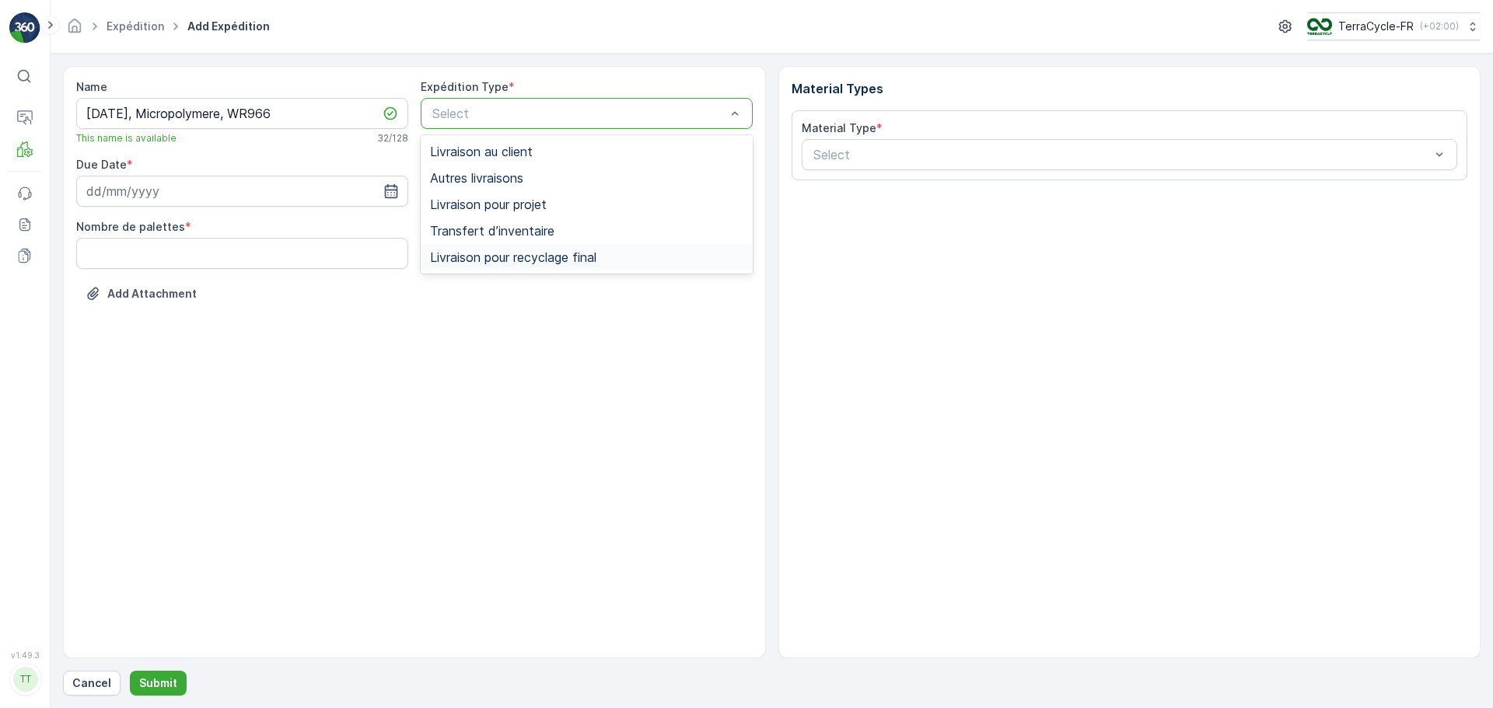
click at [548, 254] on span "Livraison pour recyclage final" at bounding box center [513, 257] width 166 height 14
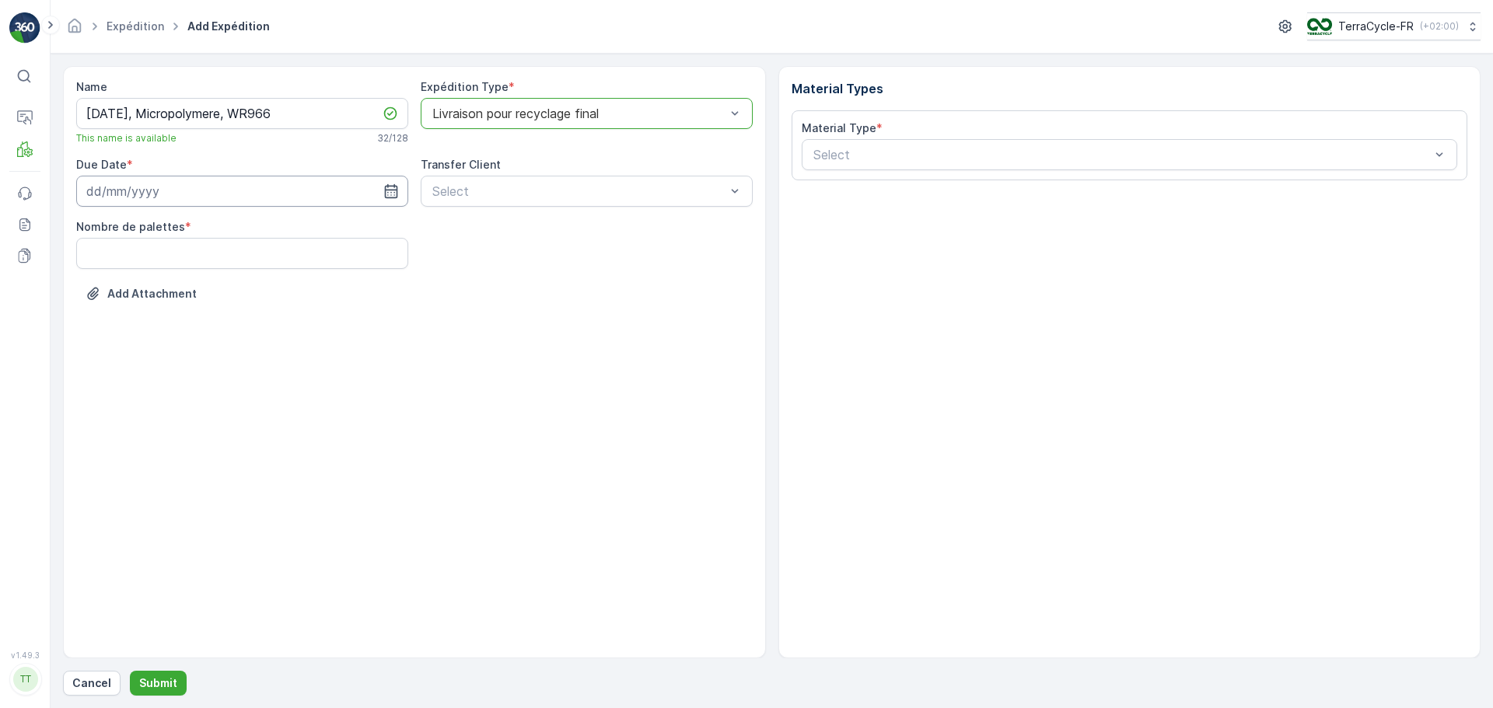
click at [163, 188] on input at bounding box center [242, 191] width 332 height 31
click at [162, 325] on div "9" at bounding box center [158, 321] width 25 height 25
type input "[DATE]"
click at [255, 258] on palettes "Nombre de palettes" at bounding box center [242, 253] width 332 height 31
click at [349, 264] on palettes "Nombre de palettes" at bounding box center [242, 253] width 332 height 31
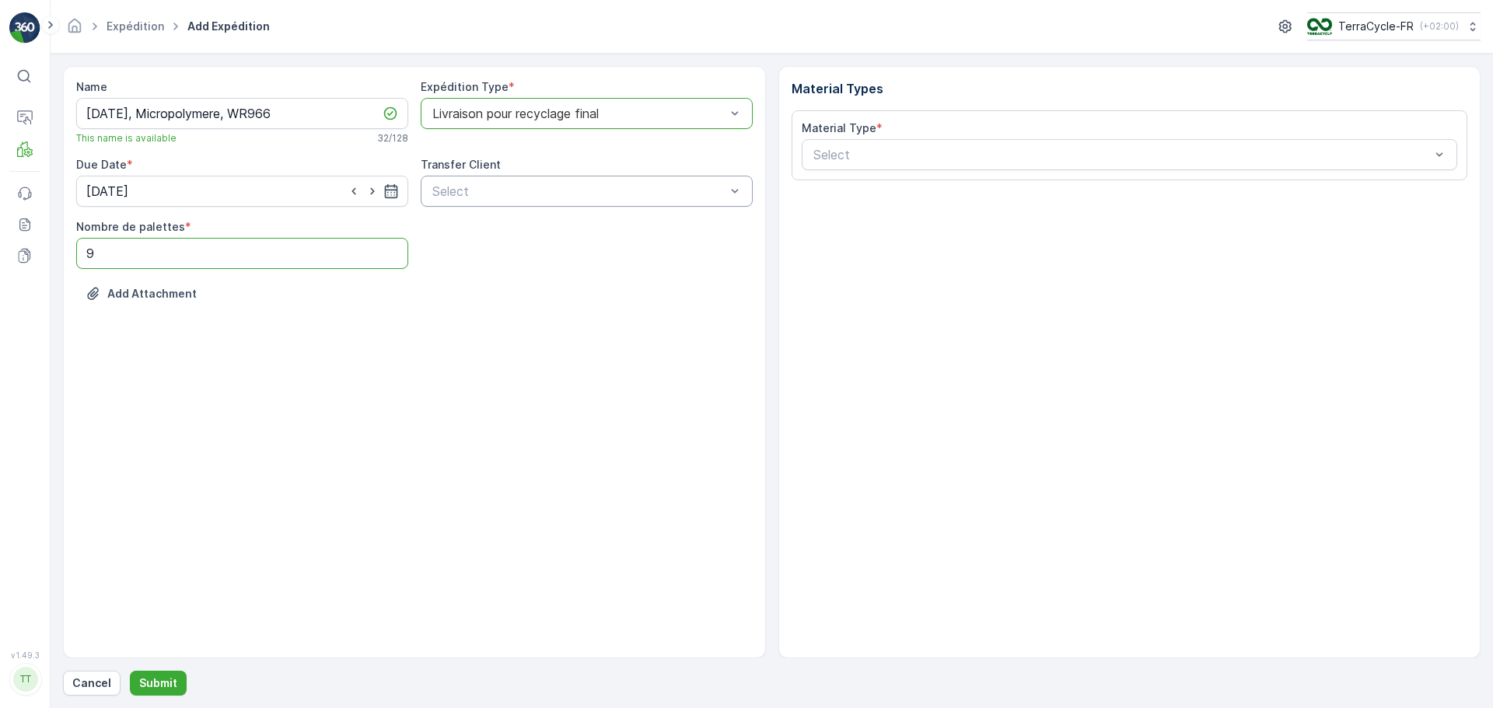
type palettes "9"
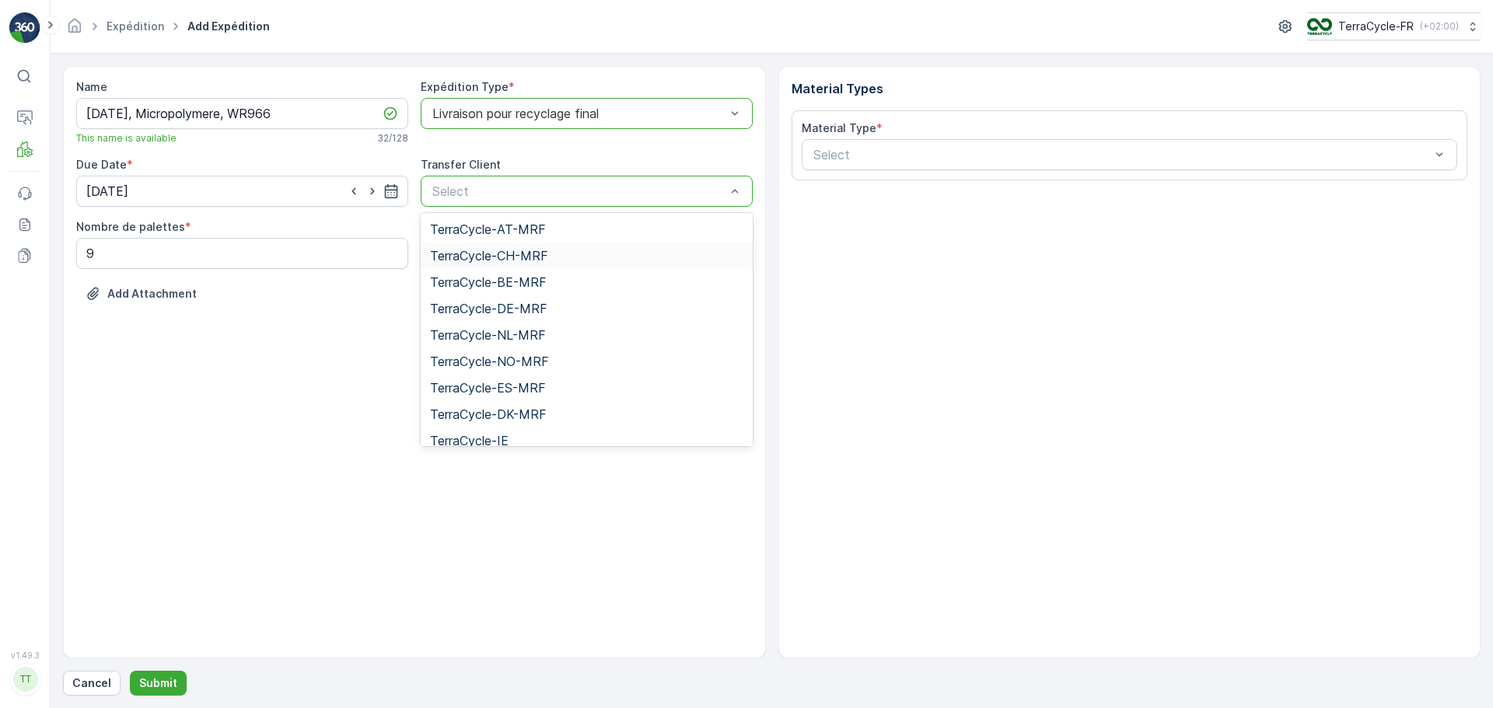
click at [228, 432] on div "Name [DATE], Micropolymere, WR966 This name is available 32 / 128 Expédition Ty…" at bounding box center [414, 362] width 703 height 593
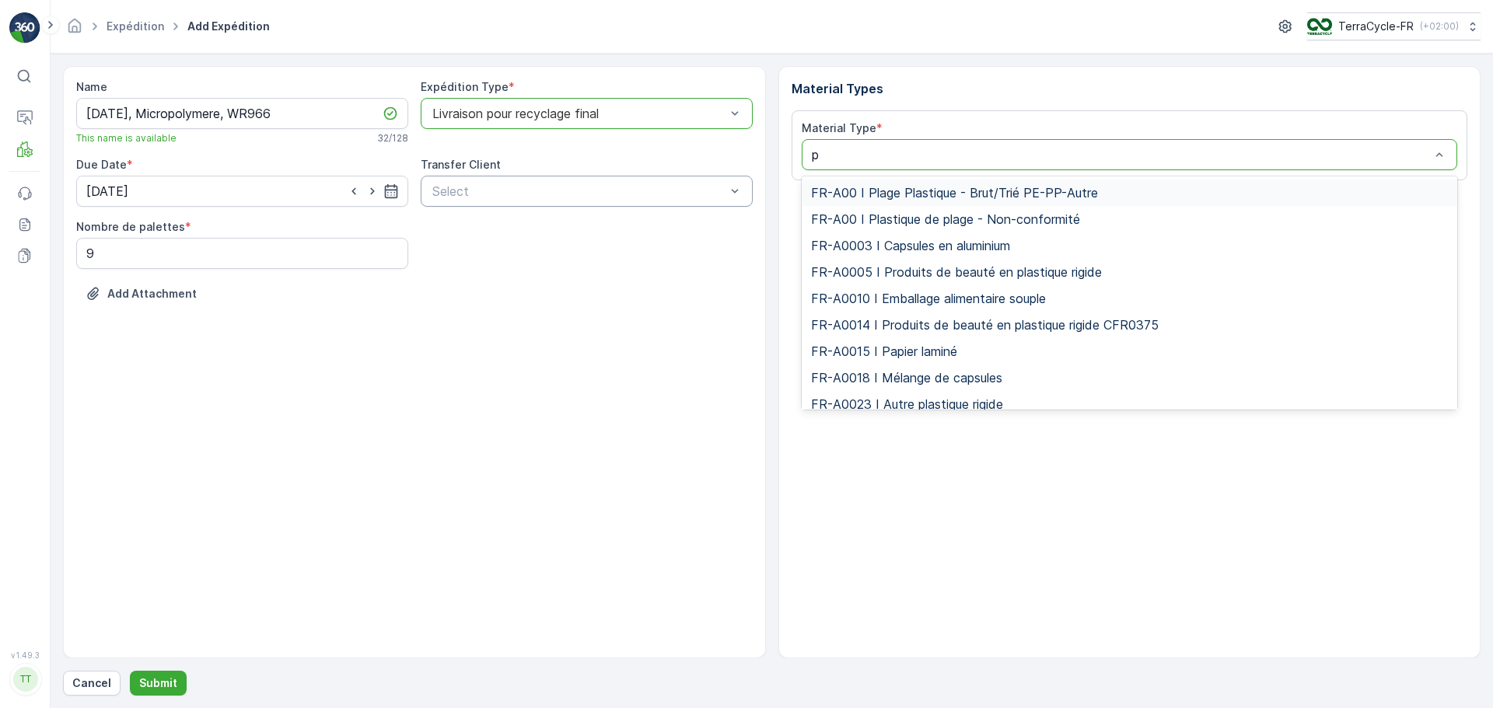
type input "po"
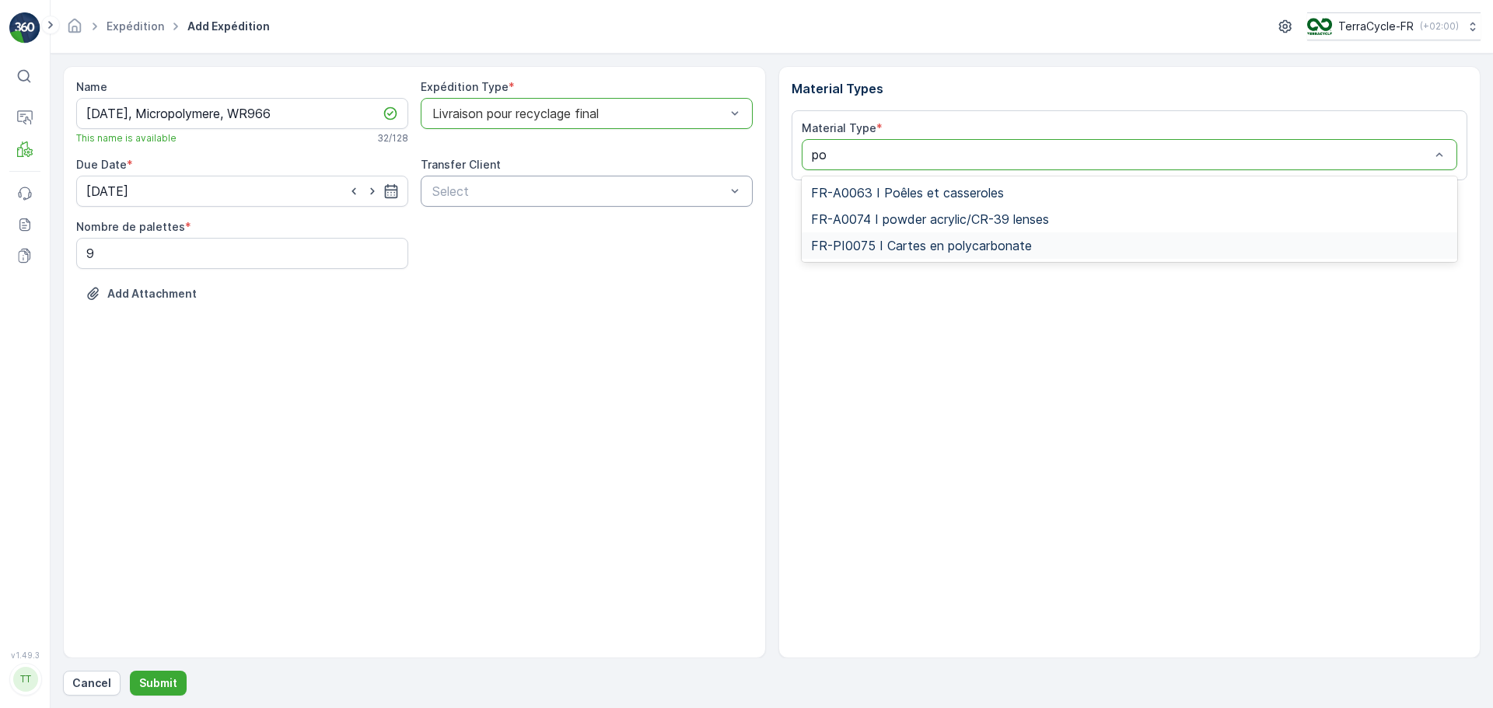
click at [915, 245] on span "FR-PI0075 I Cartes en polycarbonate" at bounding box center [921, 246] width 221 height 14
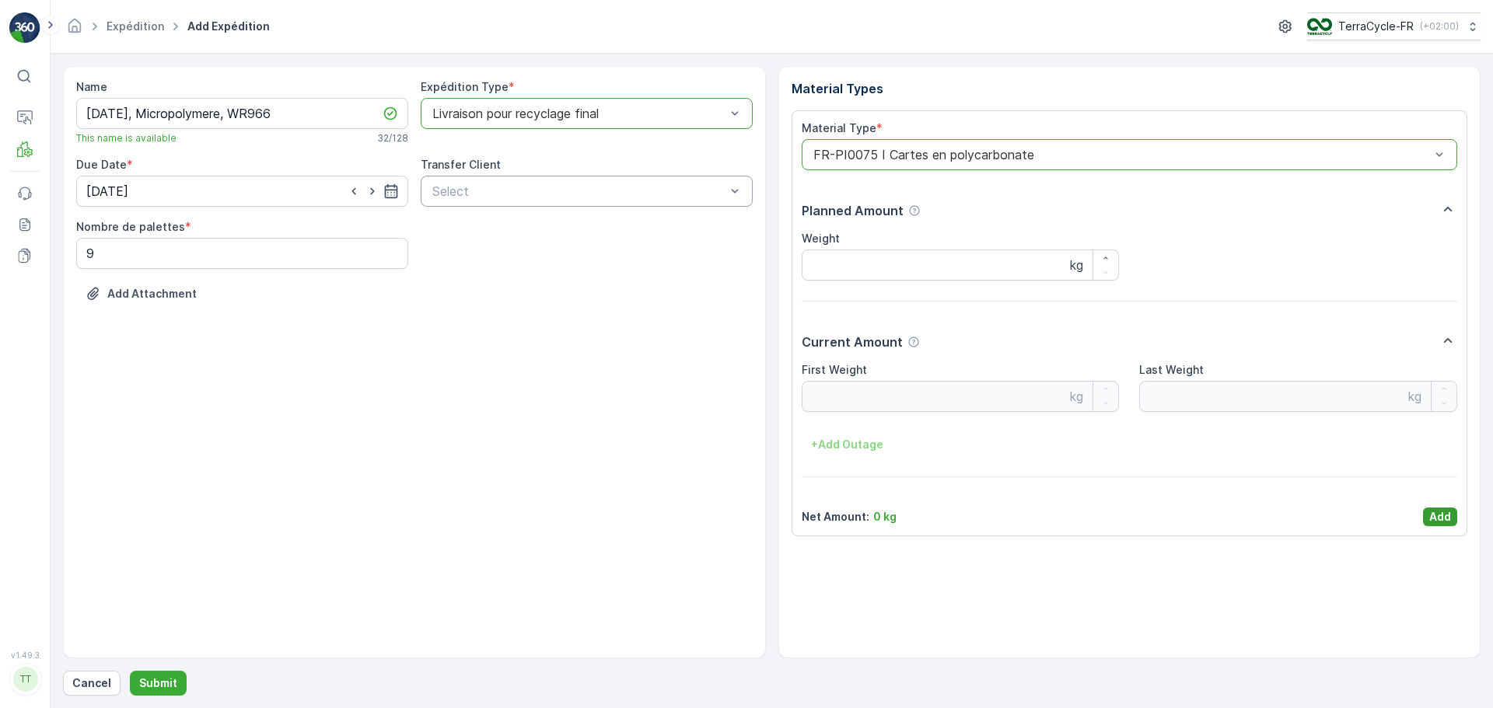
click at [1450, 519] on p "Add" at bounding box center [1440, 517] width 22 height 16
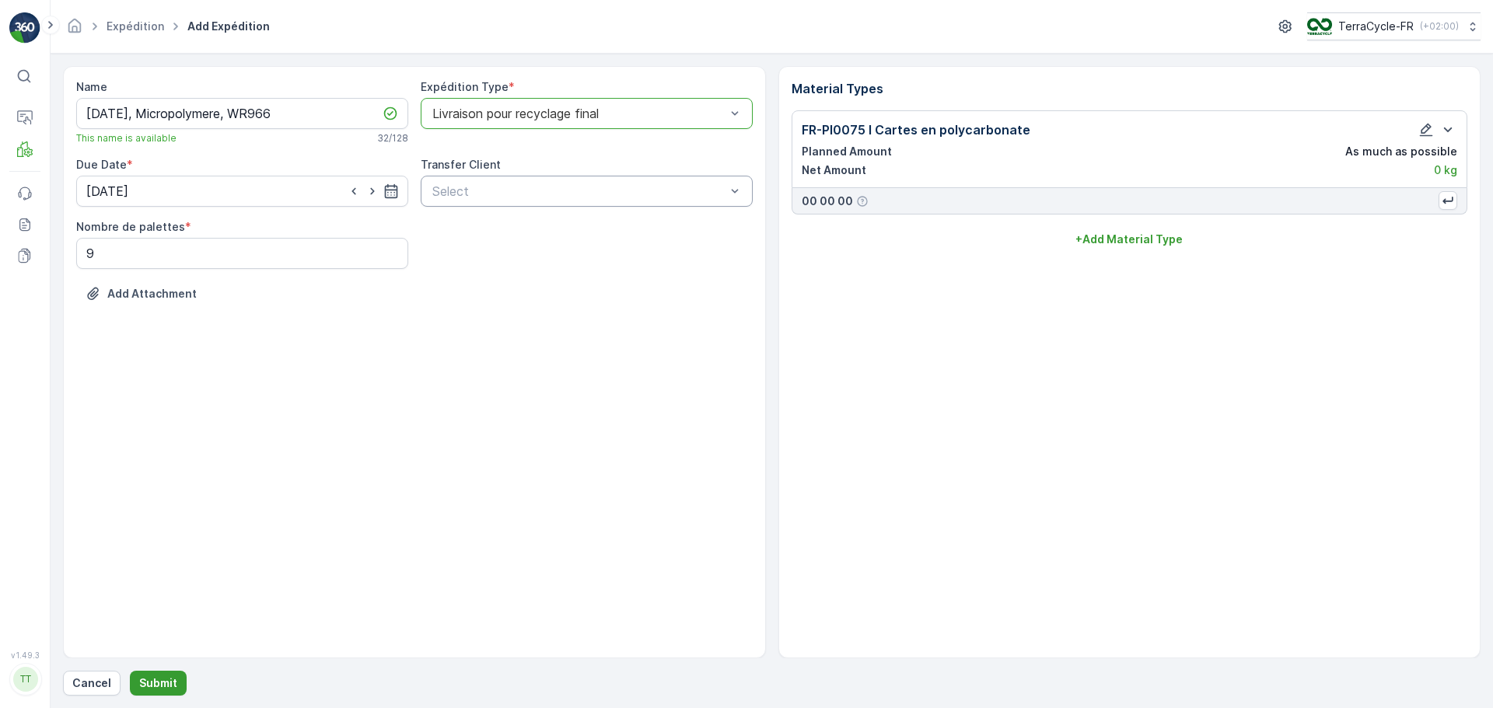
click at [165, 683] on p "Submit" at bounding box center [158, 684] width 38 height 16
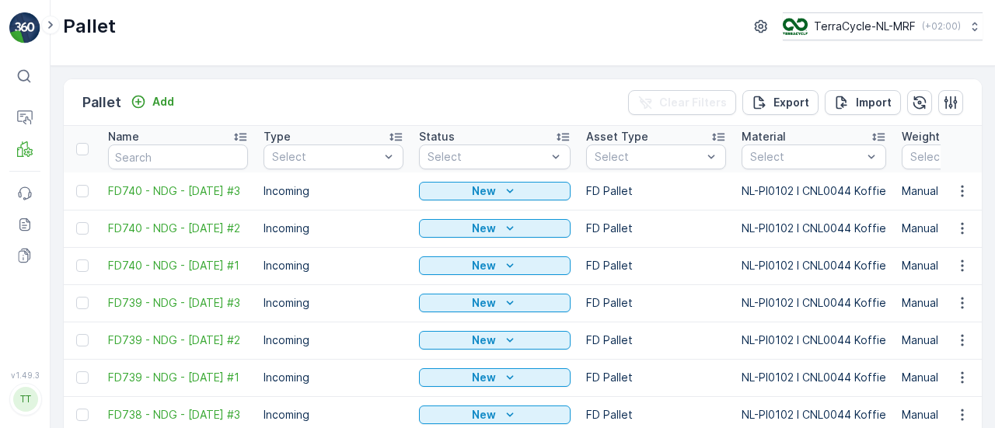
click at [874, 27] on p "TerraCycle-NL-MRF" at bounding box center [865, 27] width 102 height 16
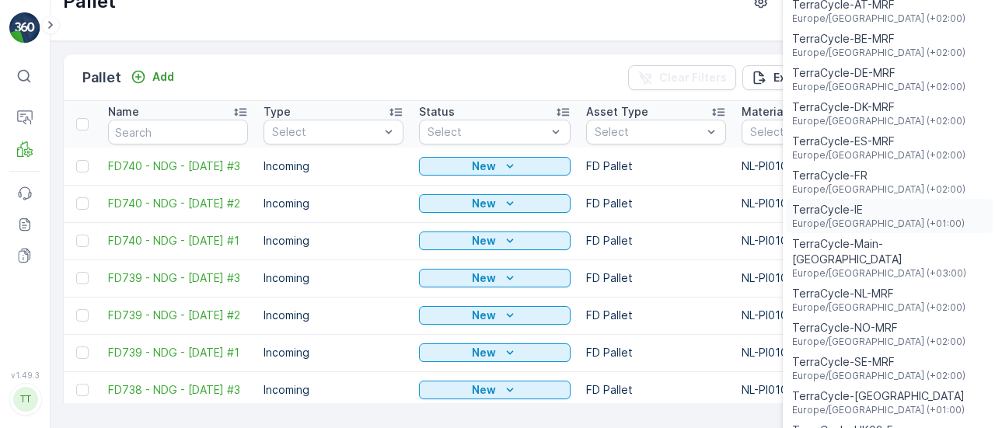
scroll to position [37, 0]
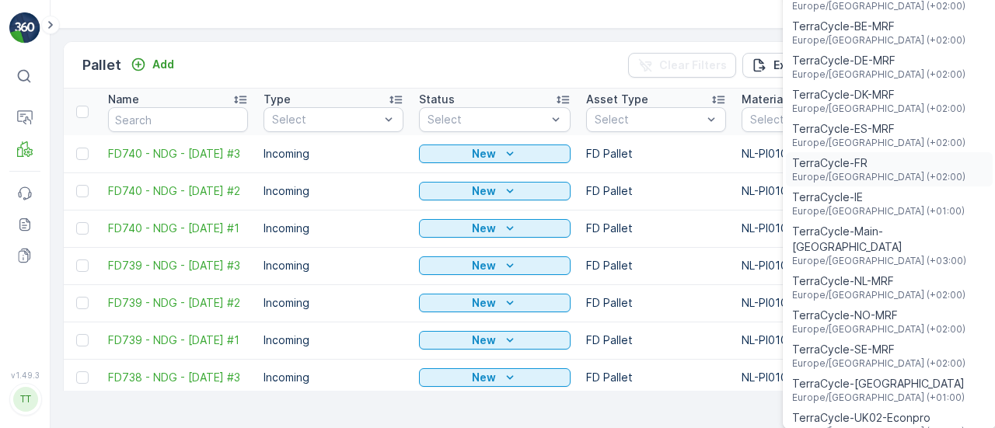
click at [874, 177] on span "Europe/Paris (+02:00)" at bounding box center [878, 177] width 173 height 12
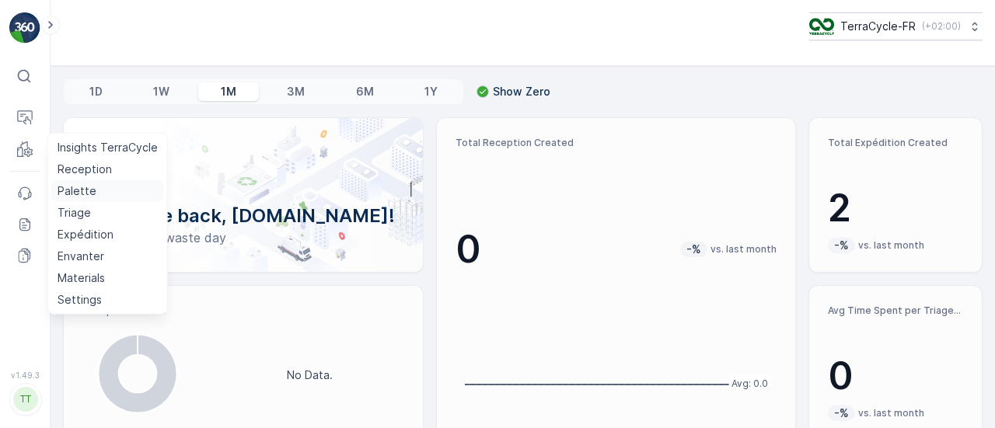
click at [81, 194] on p "Palette" at bounding box center [77, 192] width 39 height 16
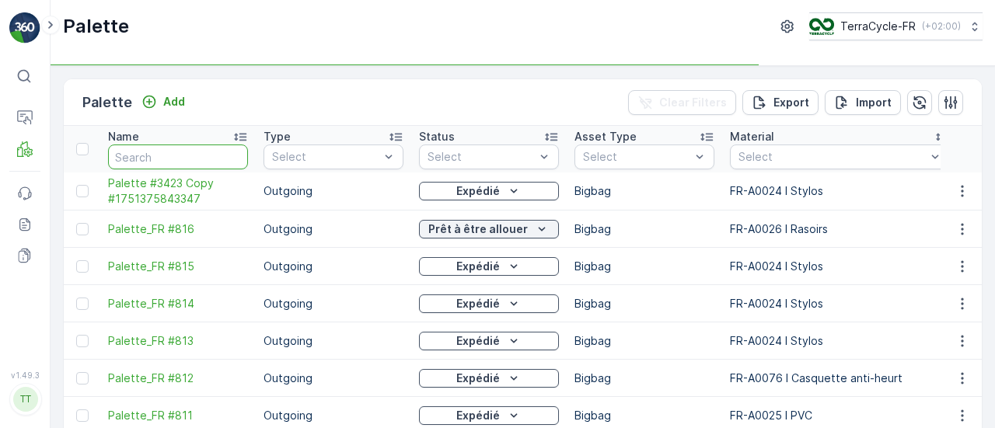
click at [173, 147] on input "text" at bounding box center [178, 157] width 140 height 25
type input "I"
type input "Id"
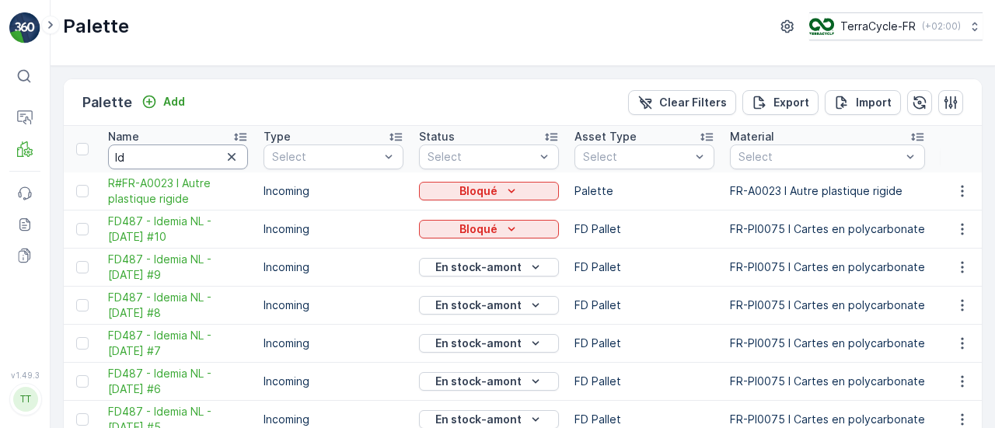
click at [184, 154] on input "Id" at bounding box center [178, 157] width 140 height 25
type input "Ide"
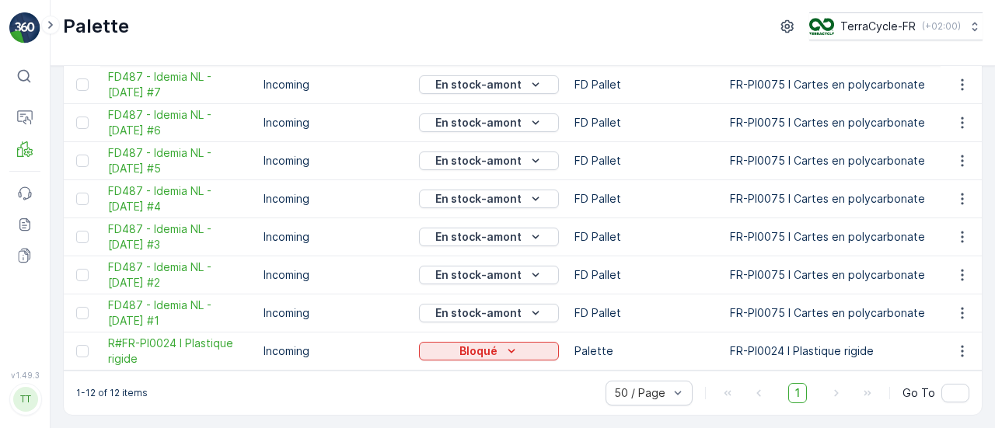
scroll to position [261, 0]
